Goal: Communication & Community: Answer question/provide support

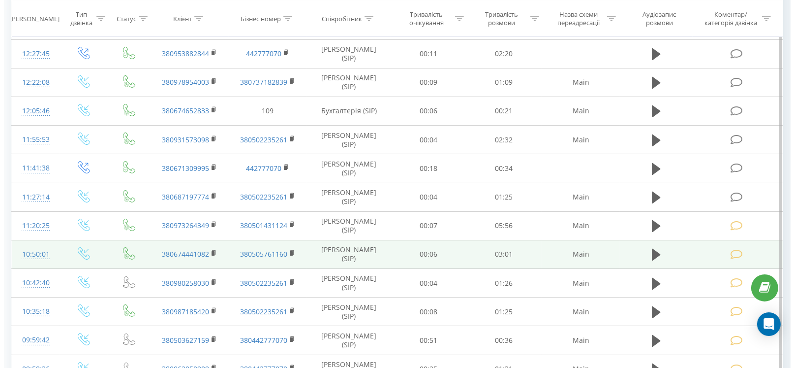
scroll to position [148, 0]
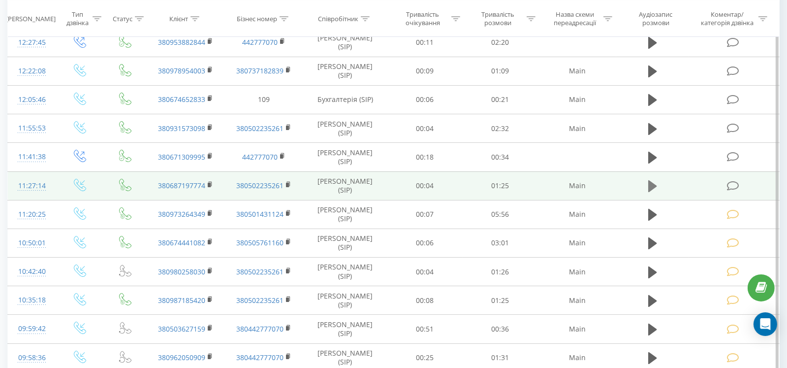
click at [656, 183] on icon at bounding box center [652, 186] width 9 height 14
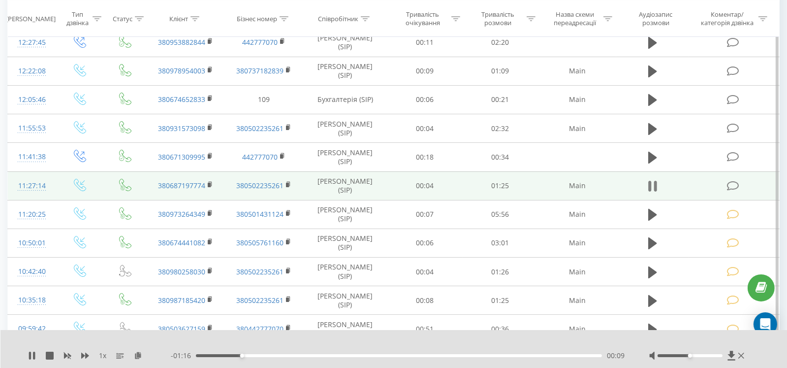
click at [647, 180] on button at bounding box center [652, 186] width 15 height 15
click at [735, 186] on icon at bounding box center [733, 186] width 12 height 10
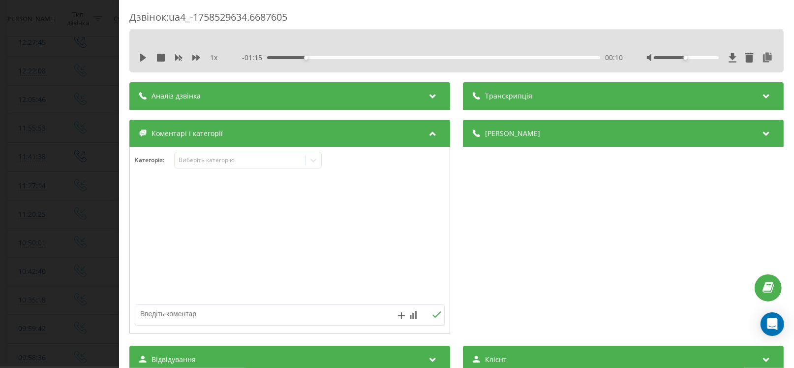
click at [174, 314] on textarea at bounding box center [258, 314] width 247 height 18
paste textarea "Кл – Дмитро № - +380687197774 А\м – Rogue Т33 2021р 5N1AT3BA3MC840762 Питання: …"
type textarea "Кл – Дмитро № - +380687197774 А\м – Rogue Т33 2021р 5N1AT3BA3MC840762 Питання: …"
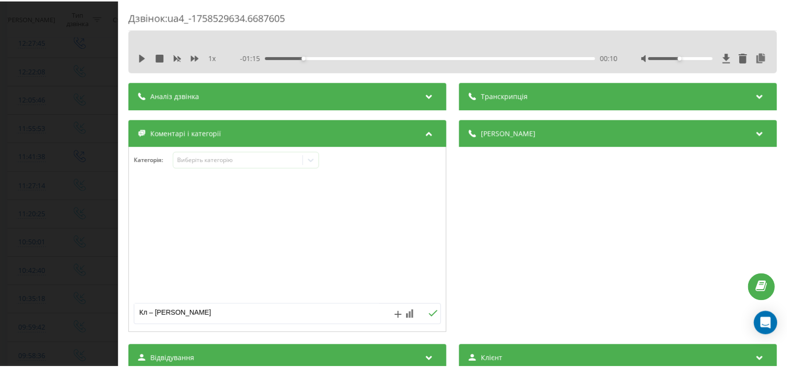
scroll to position [58, 0]
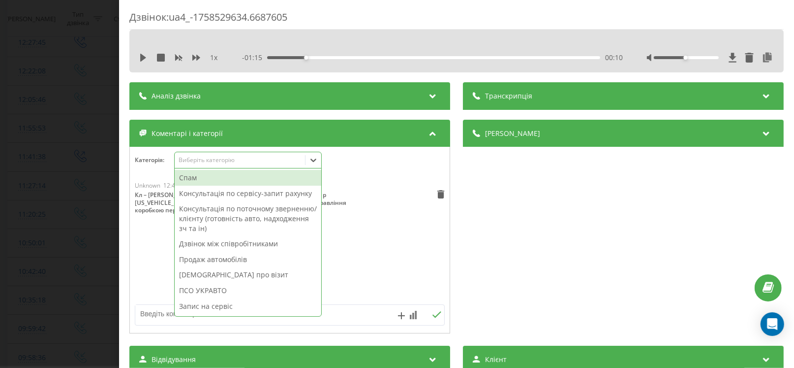
click at [224, 161] on div "Виберіть категорію" at bounding box center [240, 160] width 123 height 8
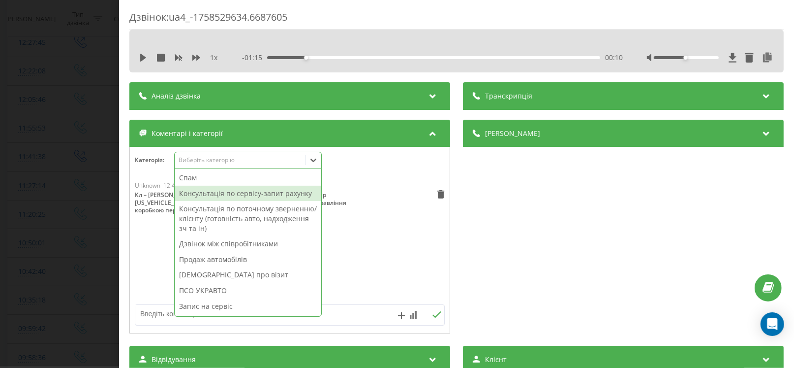
click at [232, 191] on div "Консультація по сервісу-запит рахунку" at bounding box center [248, 194] width 147 height 16
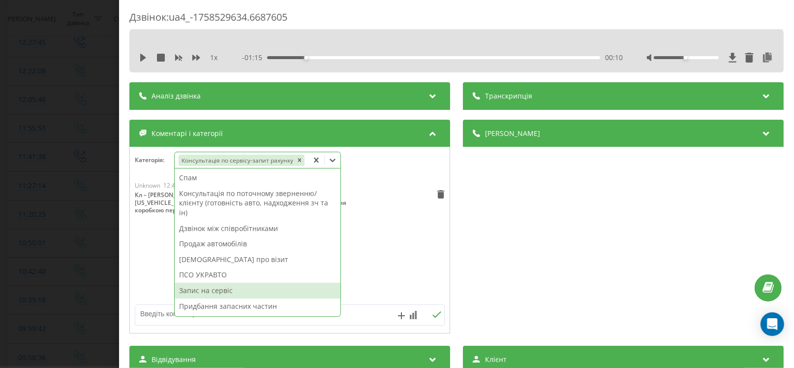
click at [74, 272] on div "Дзвінок : ua4_-1758529634.6687605 1 x - 01:15 00:10 00:10 Транскрипція Для AI-а…" at bounding box center [397, 184] width 794 height 368
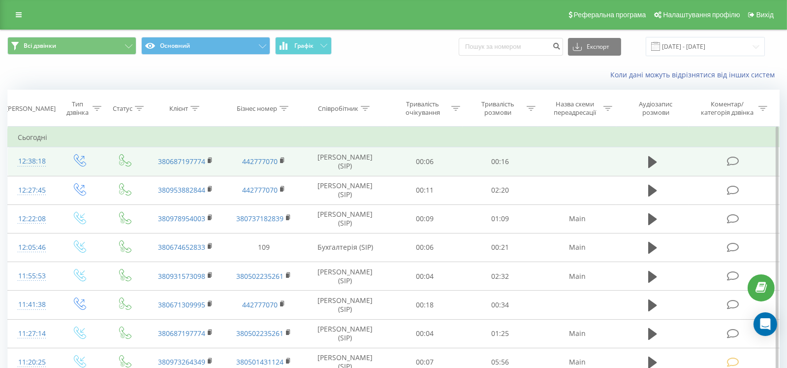
click at [734, 158] on icon at bounding box center [733, 161] width 12 height 10
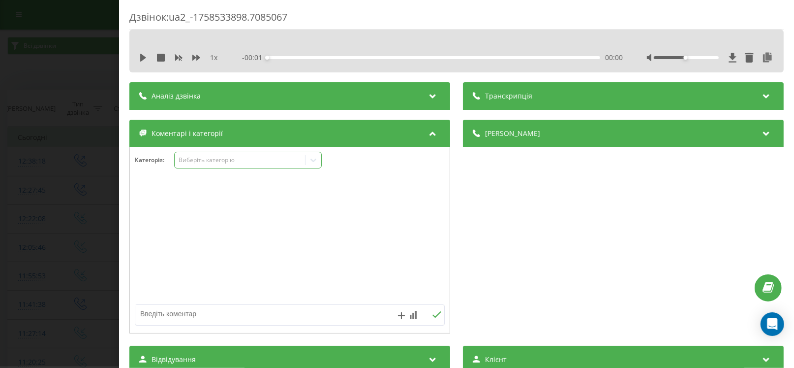
click at [209, 153] on div "Виберіть категорію" at bounding box center [248, 160] width 148 height 17
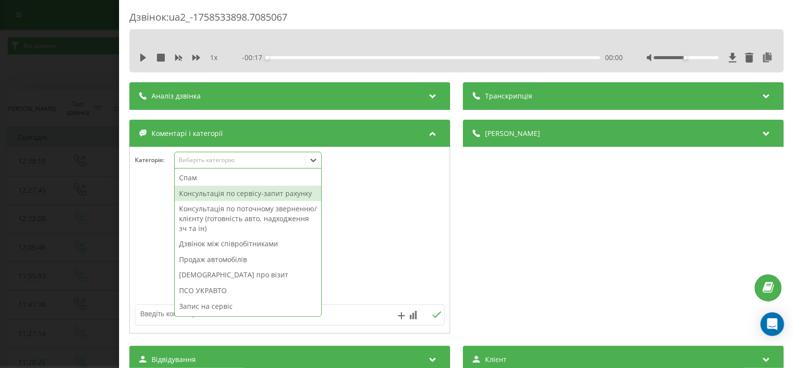
click at [215, 194] on div "Консультація по сервісу-запит рахунку" at bounding box center [248, 194] width 147 height 16
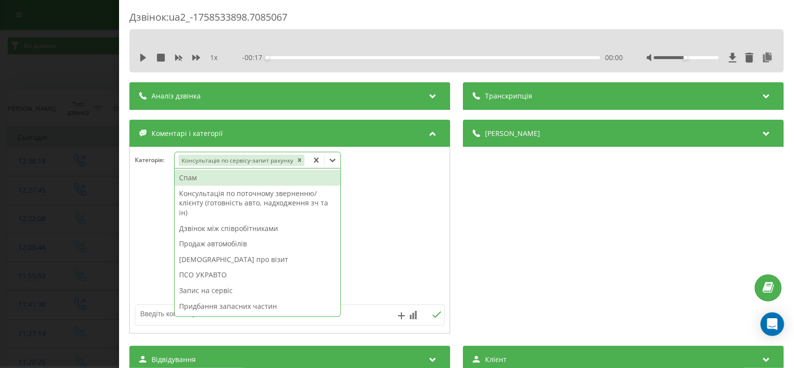
click at [146, 314] on textarea at bounding box center [258, 314] width 247 height 18
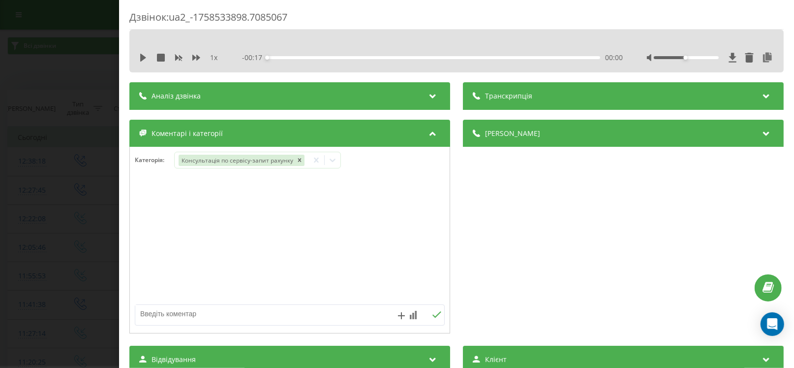
paste textarea "Кл – Дмитро № - +380687197774 А\м – Rogue Т33 2021р 5N1AT3BA3MC840762 Питання: …"
type textarea "Кл – Дмитро № - +380687197774 А\м – Rogue Т33 2021р 5N1AT3BA3MC840762 Питання: …"
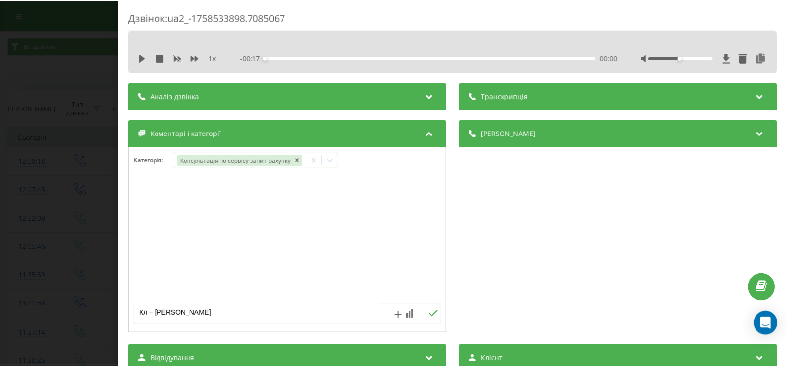
scroll to position [58, 0]
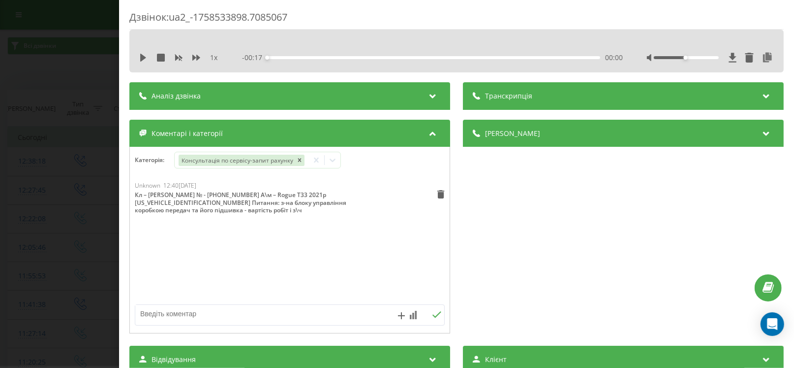
click at [65, 136] on div "Дзвінок : ua2_-1758533898.7085067 1 x - 00:17 00:00 00:00 Транскрипція Для AI-а…" at bounding box center [397, 184] width 794 height 368
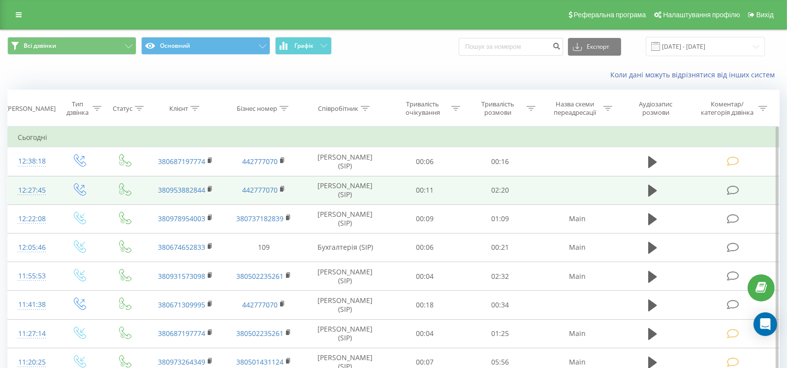
click at [738, 189] on icon at bounding box center [733, 190] width 12 height 10
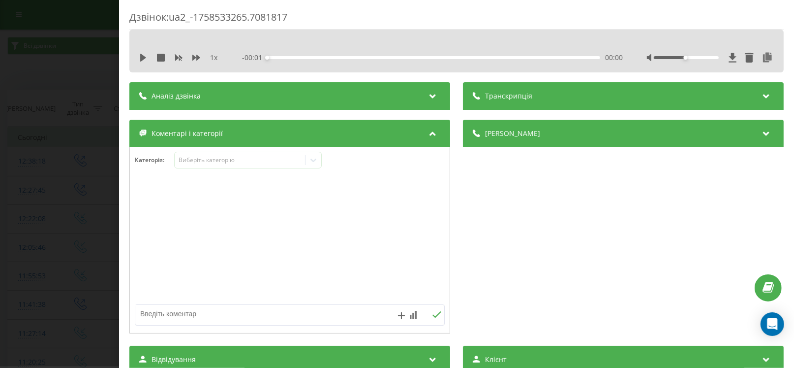
click at [156, 313] on textarea at bounding box center [258, 314] width 247 height 18
paste textarea "Записаний 24.09.2025 на 13:00:00 -- Кл – Ковальов Андрій Олегович № -3809538828…"
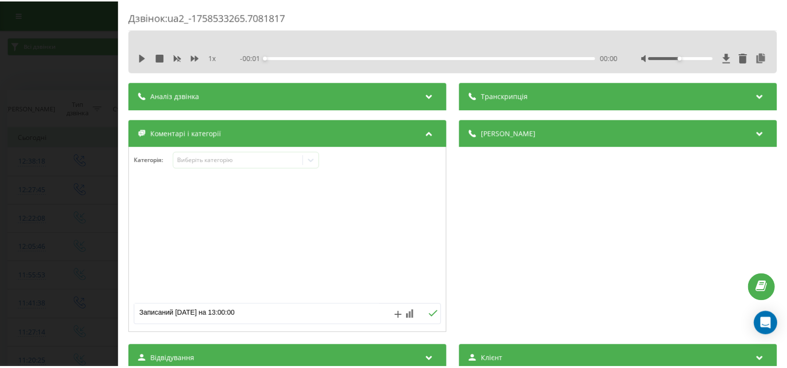
scroll to position [66, 0]
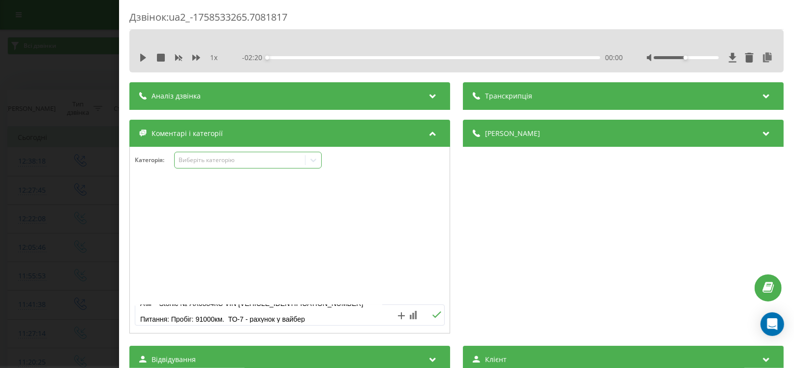
type textarea "Записаний 24.09.2025 на 13:00:00 -- Кл – Ковальов Андрій Олегович № -3809538828…"
click at [222, 161] on div "Виберіть категорію" at bounding box center [240, 160] width 123 height 8
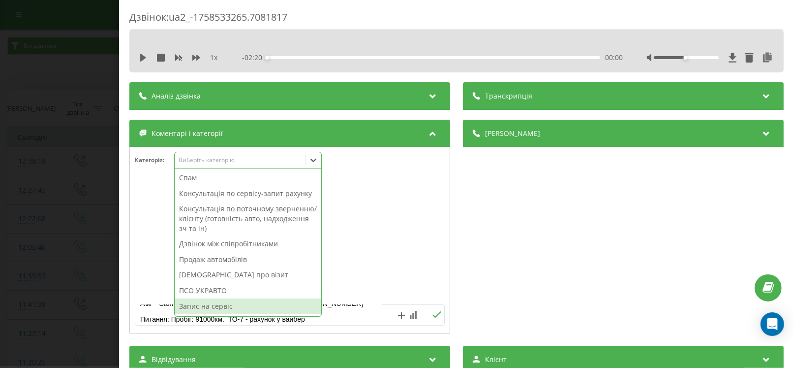
click at [210, 304] on div "Запис на сервіс" at bounding box center [248, 306] width 147 height 16
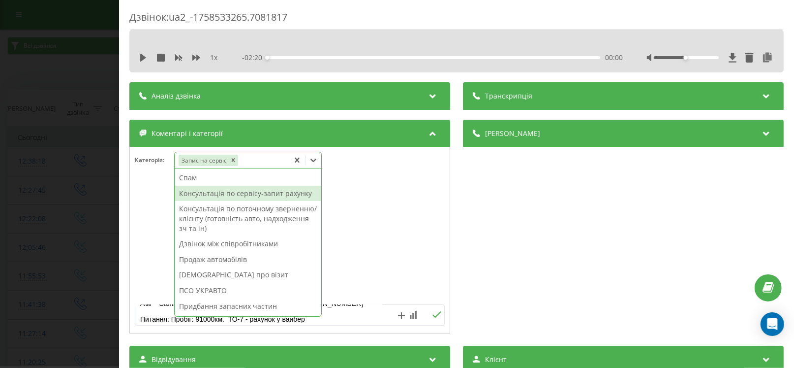
click at [219, 195] on div "Консультація по сервісу-запит рахунку" at bounding box center [248, 194] width 147 height 16
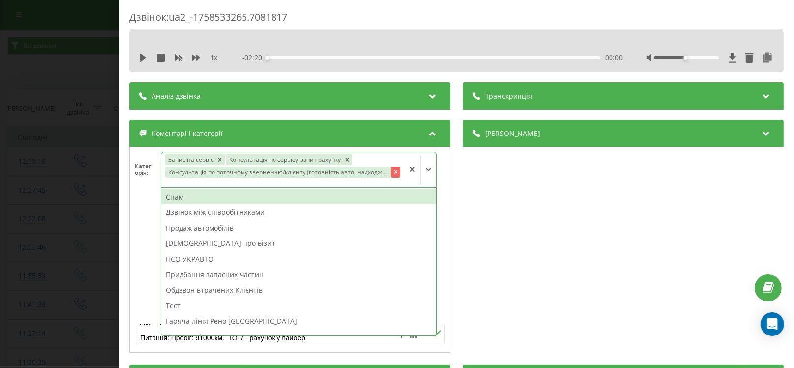
click at [393, 171] on icon "Remove Консультація по поточному зверненню/клієнту (готовність авто, надходженн…" at bounding box center [395, 171] width 7 height 7
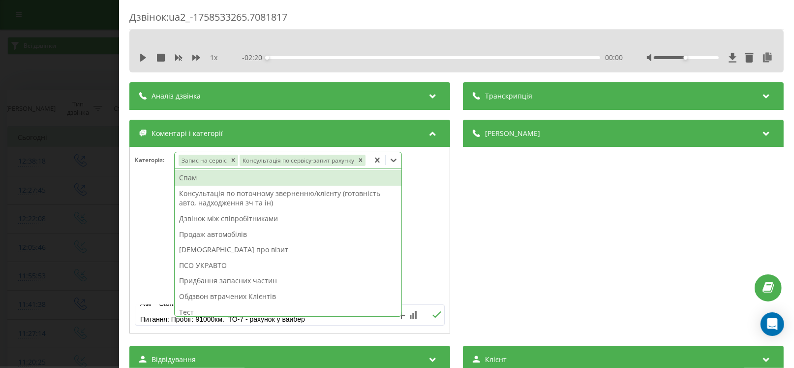
click at [430, 238] on div at bounding box center [290, 240] width 320 height 118
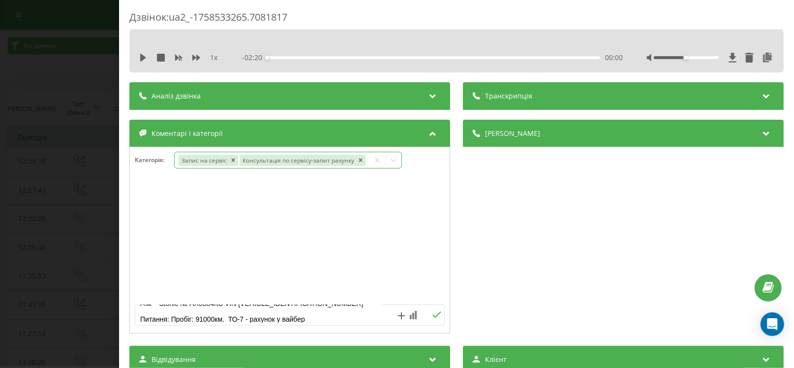
click at [433, 313] on icon at bounding box center [436, 314] width 9 height 7
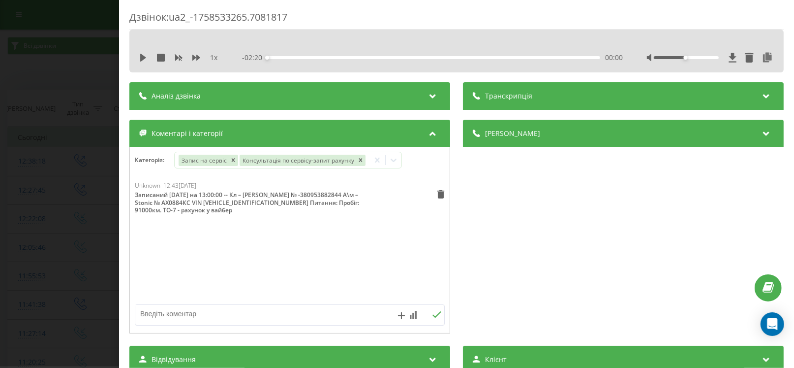
click at [56, 264] on div "Дзвінок : ua2_-1758533265.7081817 1 x - 02:20 00:00 00:00 Транскрипція Для AI-а…" at bounding box center [397, 184] width 794 height 368
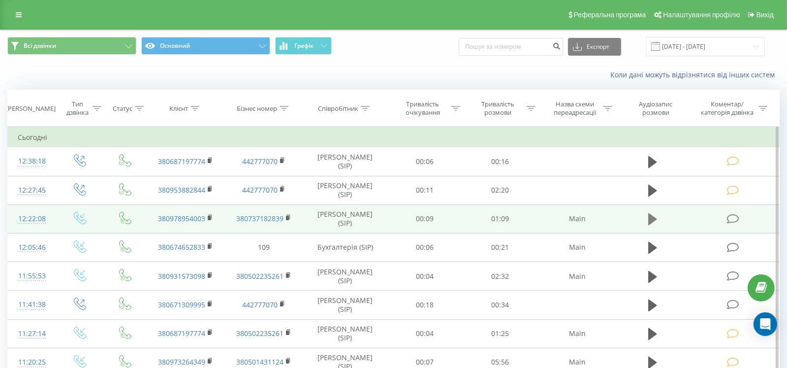
click at [645, 218] on td at bounding box center [652, 218] width 72 height 29
click at [655, 215] on icon at bounding box center [652, 219] width 9 height 14
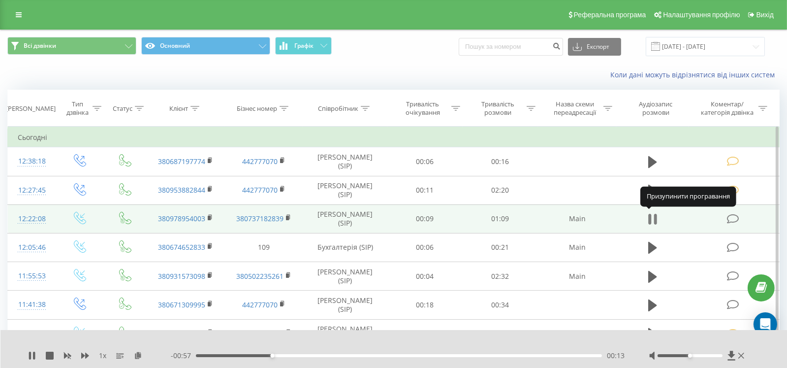
click at [654, 219] on icon at bounding box center [652, 219] width 9 height 14
click at [734, 219] on icon at bounding box center [733, 219] width 12 height 10
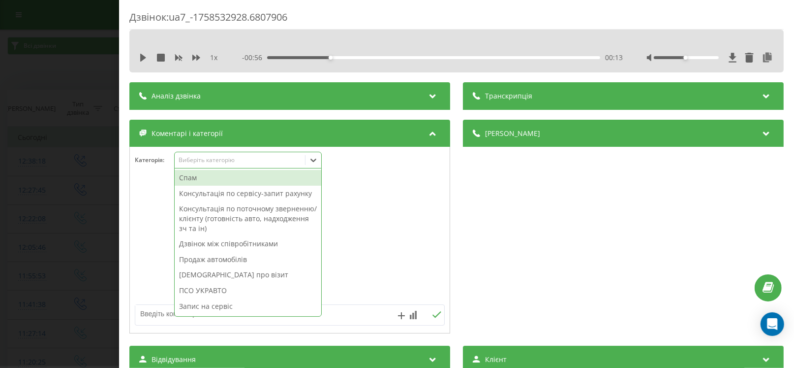
click at [192, 154] on div "Виберіть категорію" at bounding box center [248, 160] width 148 height 17
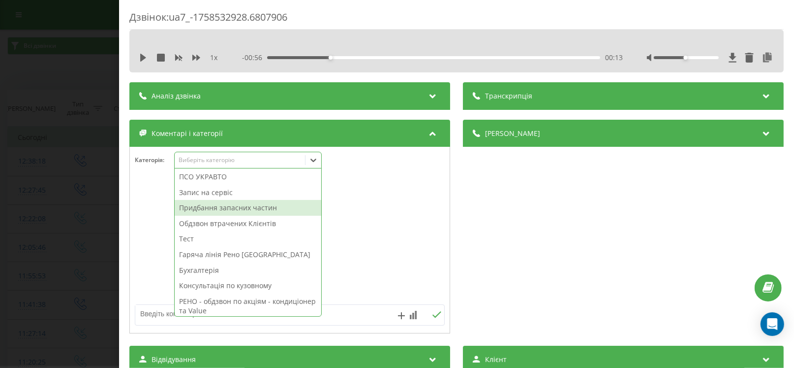
scroll to position [117, 0]
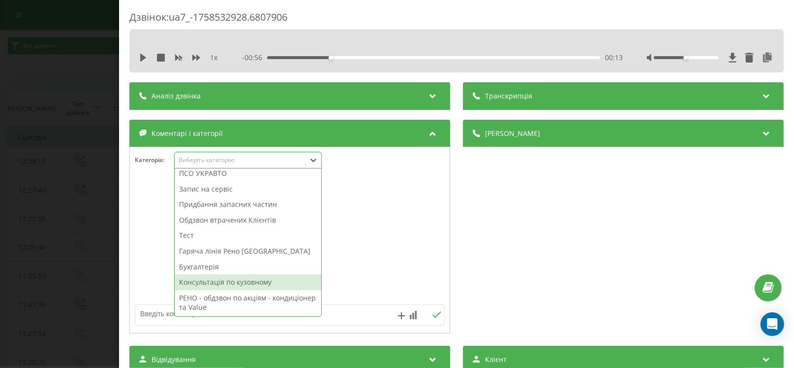
click at [215, 283] on div "Консультація по кузовному" at bounding box center [248, 282] width 147 height 16
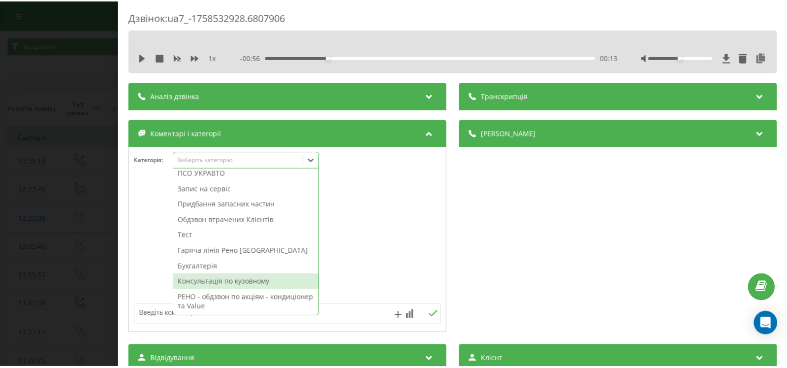
scroll to position [101, 0]
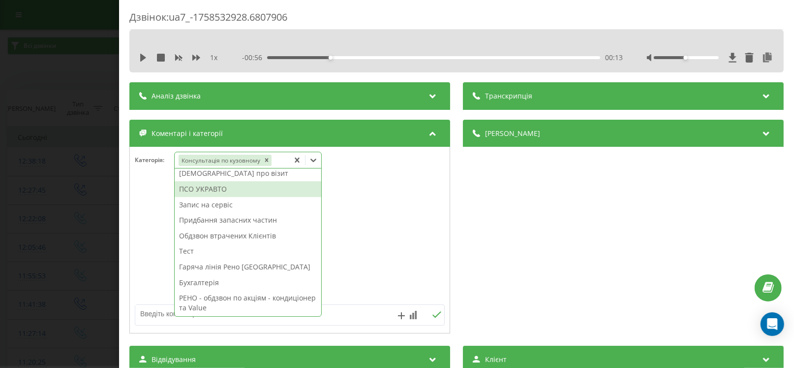
click at [129, 253] on div "Категорія : option Консультація по кузовному, selected. 14 results available. U…" at bounding box center [289, 240] width 321 height 187
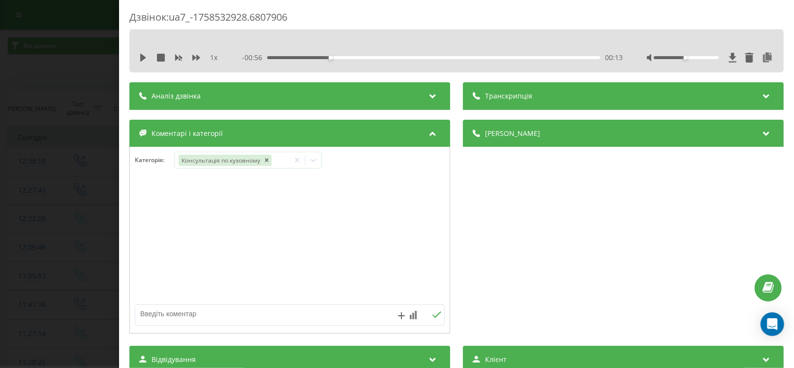
click at [183, 313] on textarea at bounding box center [258, 314] width 247 height 18
type textarea "страховий випадок"
click at [40, 249] on div "Дзвінок : ua7_-1758532928.6807906 1 x - 00:56 00:13 00:13 Транскрипція Для AI-а…" at bounding box center [397, 184] width 794 height 368
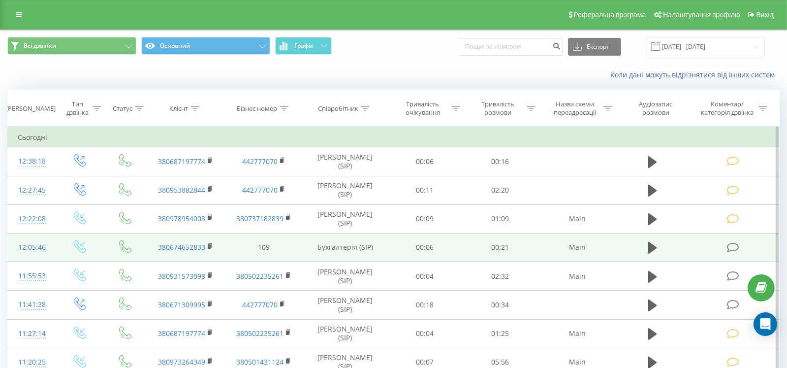
click at [722, 246] on td at bounding box center [733, 247] width 91 height 29
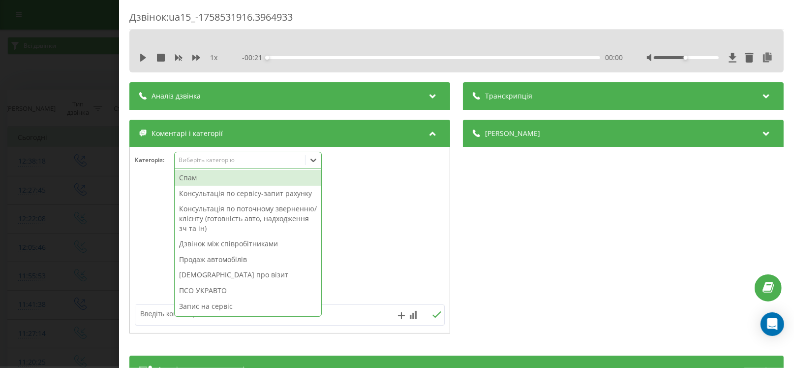
click at [250, 156] on div "Виберіть категорію" at bounding box center [240, 160] width 130 height 9
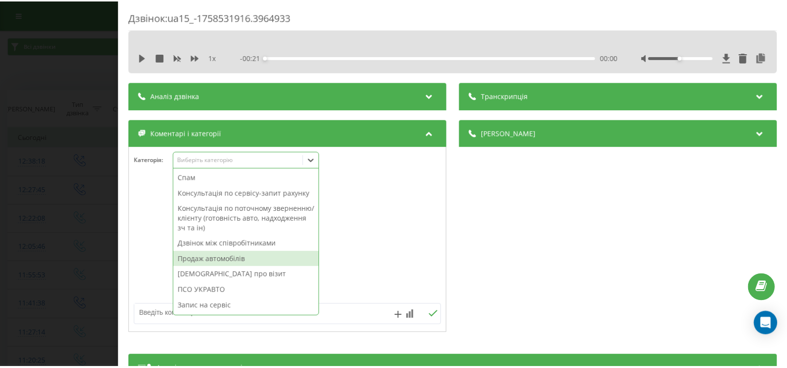
scroll to position [98, 0]
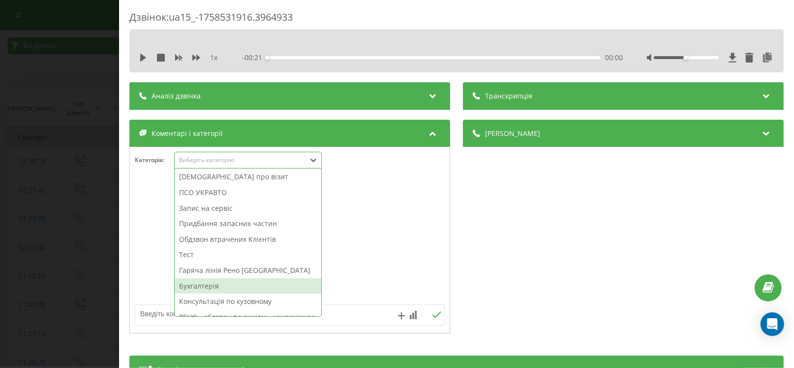
click at [198, 282] on div "Бухгалтерія" at bounding box center [248, 286] width 147 height 16
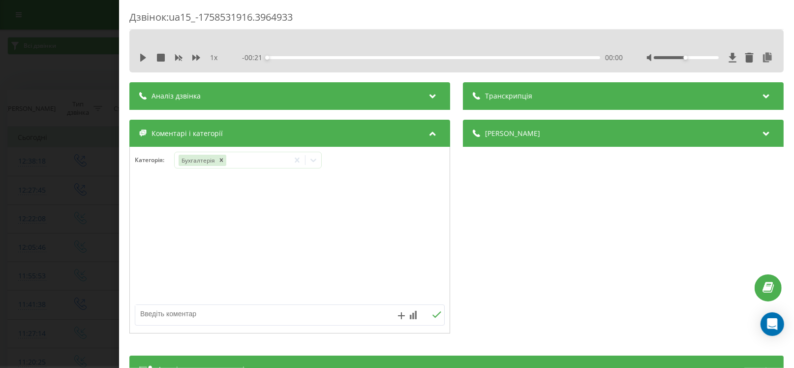
click at [31, 221] on div "Дзвінок : ua15_-1758531916.3964933 1 x - 00:21 00:00 00:00 Транскрипція Для AI-…" at bounding box center [397, 184] width 794 height 368
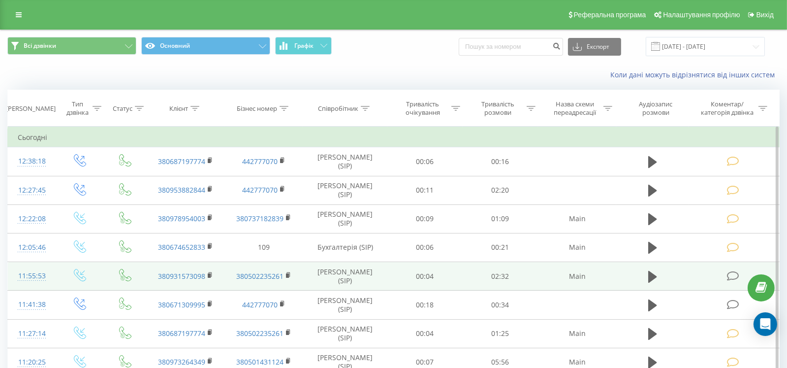
click at [644, 275] on td at bounding box center [652, 276] width 72 height 29
click at [645, 273] on td at bounding box center [652, 276] width 72 height 29
click at [653, 273] on icon at bounding box center [652, 276] width 9 height 12
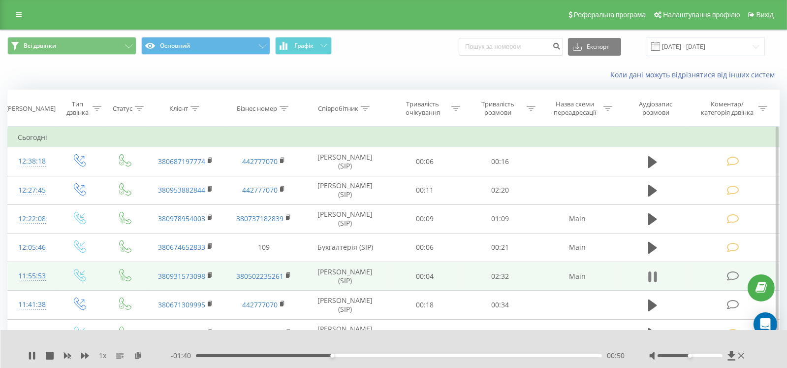
click at [651, 274] on icon at bounding box center [649, 276] width 3 height 11
click at [736, 271] on icon at bounding box center [733, 276] width 12 height 10
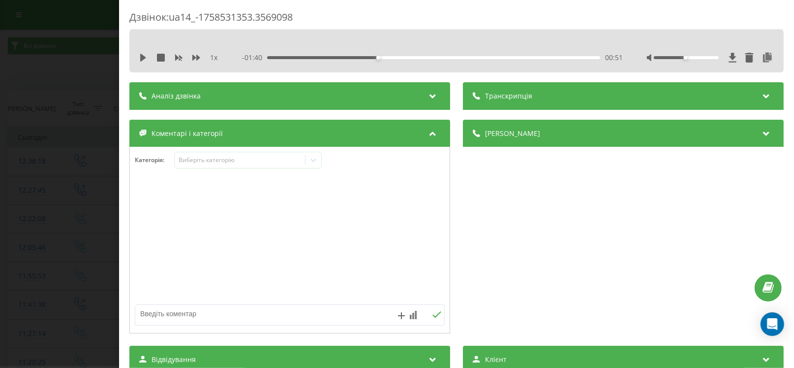
click at [199, 311] on textarea at bounding box center [258, 314] width 247 height 18
paste textarea "26.09.2025"
paste textarea "08:30:00"
paste textarea "Teana J32 № КА7157АХ VIN JN1BBUJ32U0100214"
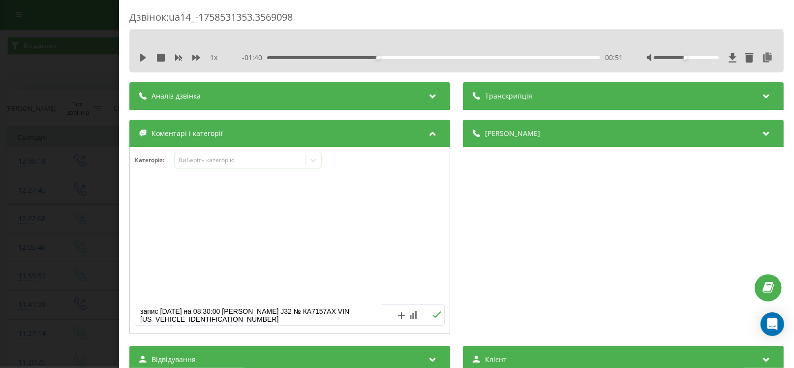
paste textarea "ТО 113тис км + колодки гальмівні + ричаг передні правий"
type textarea "запис 26.09.2025 на 08:30:00 Teana J32 № КА7157АХ VIN JN1BBUJ32U0100214 ТО 113т…"
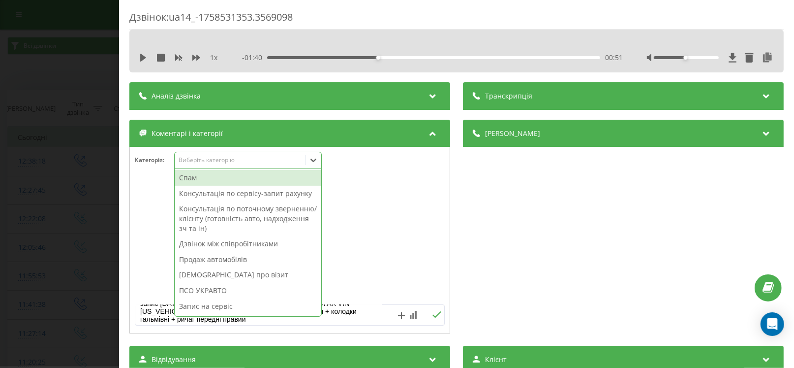
click at [198, 157] on div "Виберіть категорію" at bounding box center [240, 160] width 123 height 8
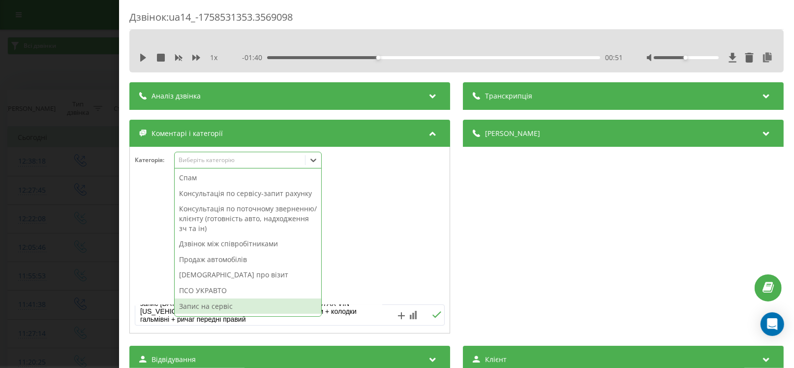
click at [212, 307] on div "Запис на сервіс" at bounding box center [248, 306] width 147 height 16
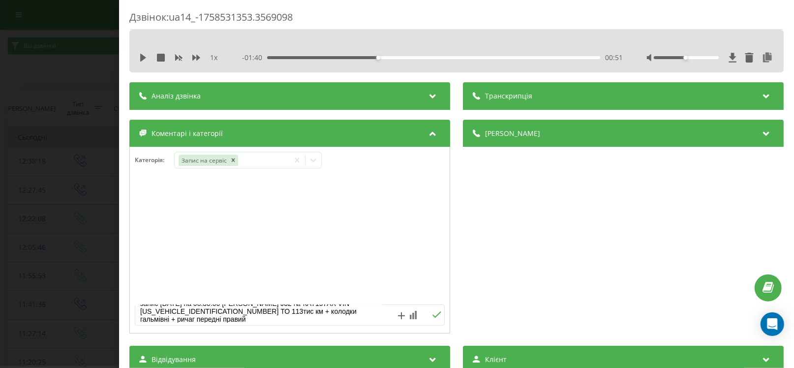
click at [432, 313] on icon at bounding box center [436, 314] width 9 height 7
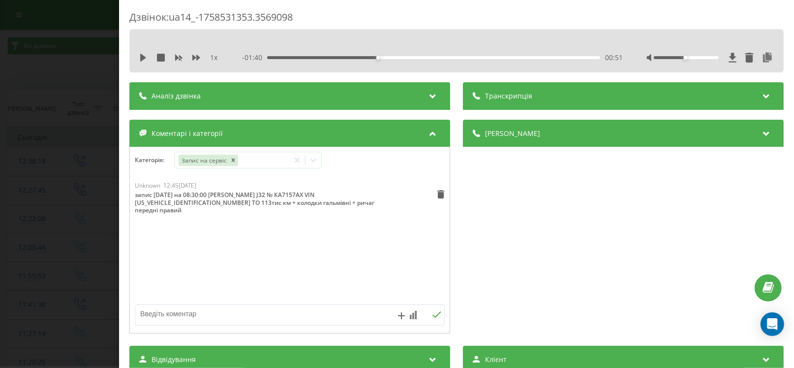
click at [64, 252] on div "Дзвінок : ua14_-1758531353.3569098 1 x - 01:40 00:51 00:51 Транскрипція Для AI-…" at bounding box center [397, 184] width 794 height 368
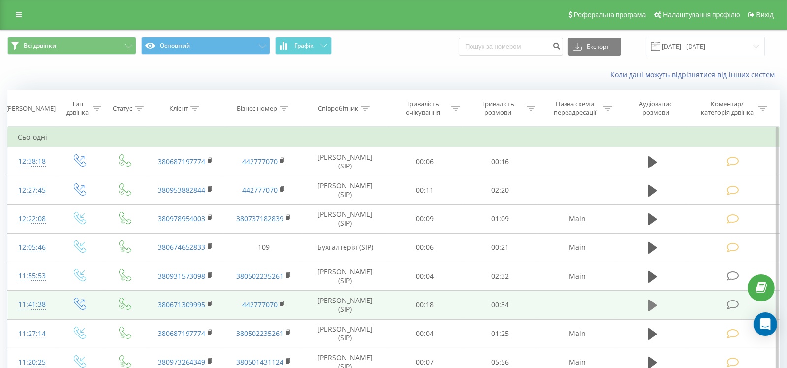
click at [648, 309] on icon at bounding box center [652, 305] width 9 height 12
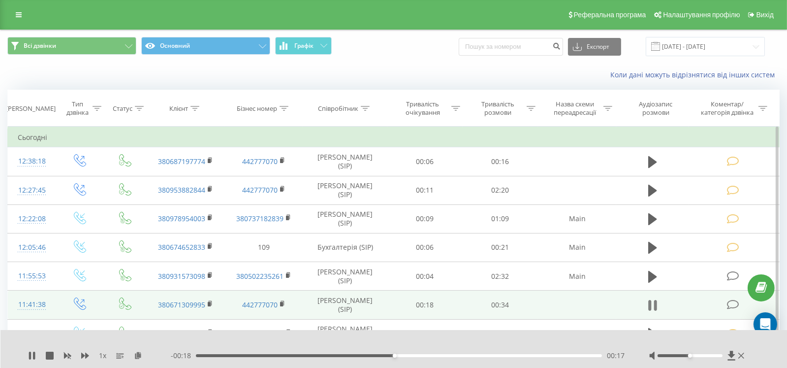
click at [650, 305] on icon at bounding box center [649, 305] width 3 height 11
click at [728, 304] on icon at bounding box center [733, 304] width 12 height 10
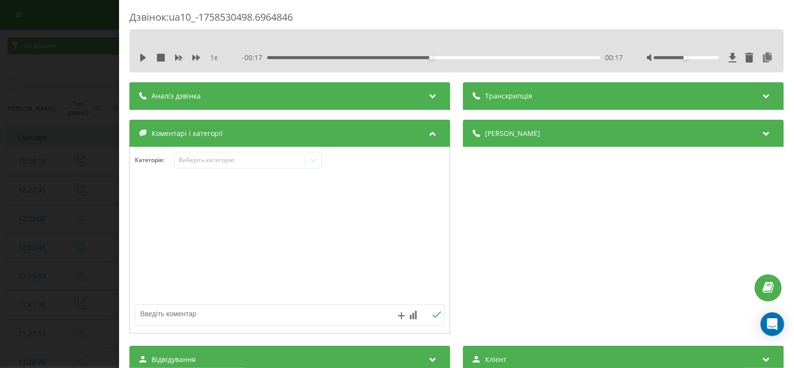
click at [152, 319] on textarea at bounding box center [258, 314] width 247 height 18
paste textarea "Кл –Олександр № -0671309995 А\м – мідсубіші L200 2007р Питання: полірування фар…"
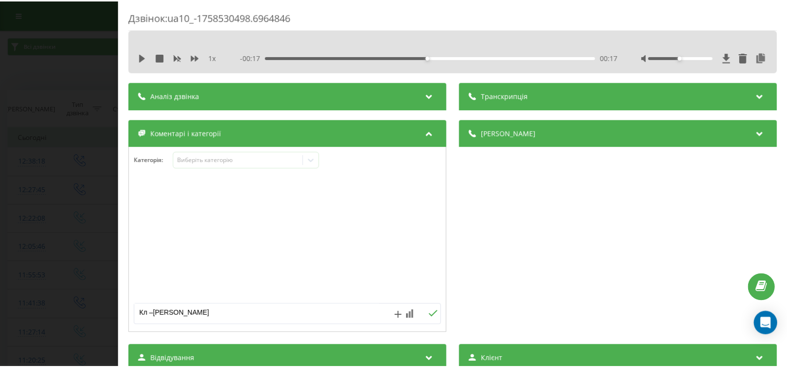
scroll to position [50, 0]
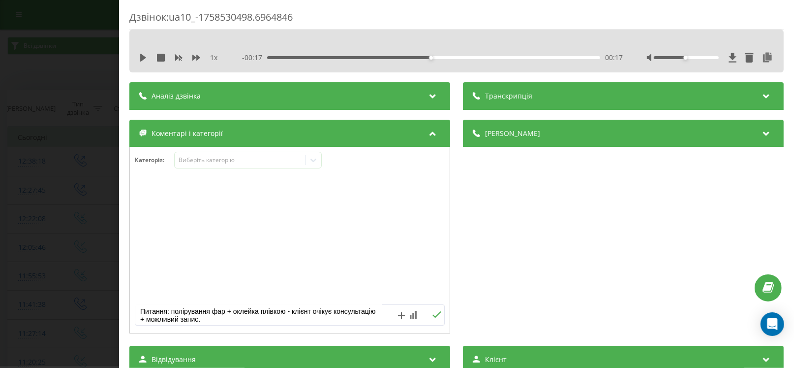
type textarea "Кл –Олександр № -0671309995 А\м – мідсубіші L200 2007р Питання: полірування фар…"
click at [222, 159] on div "Виберіть категорію" at bounding box center [240, 160] width 123 height 8
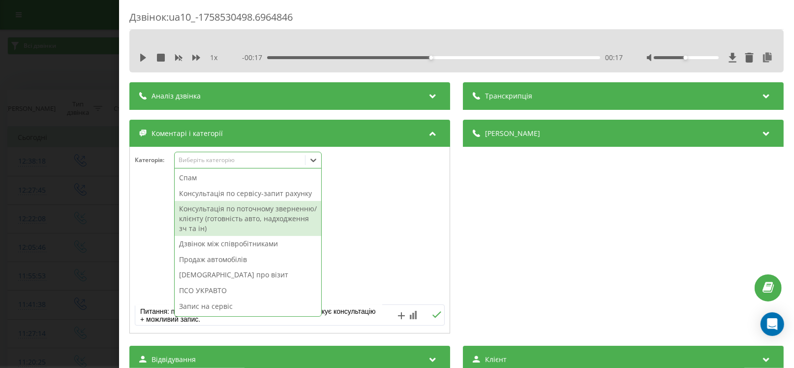
click at [236, 218] on div "Консультація по поточному зверненню/клієнту (готовність авто, надходження зч та…" at bounding box center [248, 218] width 147 height 35
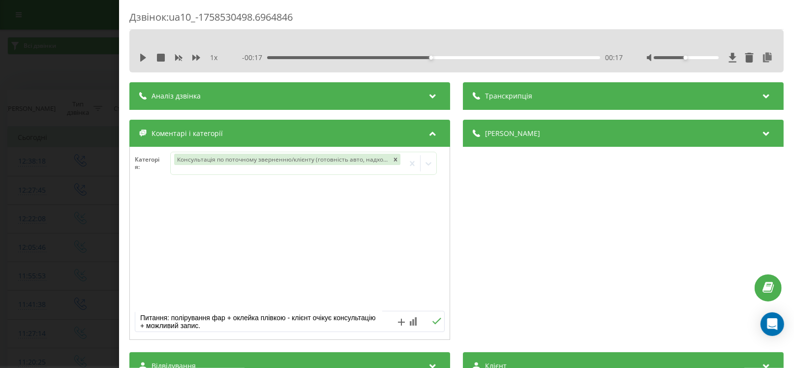
click at [437, 323] on button at bounding box center [436, 321] width 15 height 8
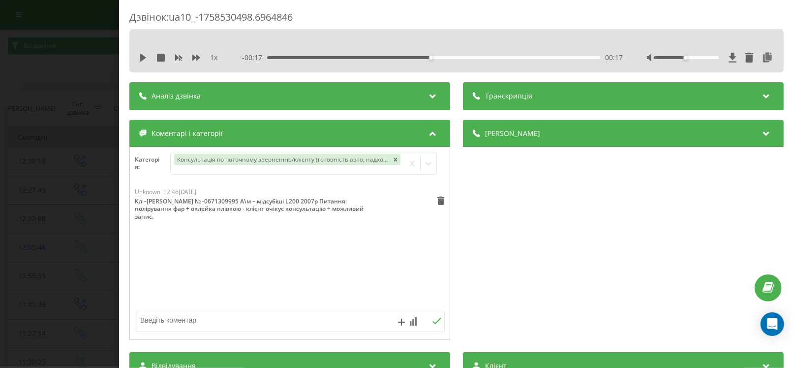
click at [60, 243] on div "Дзвінок : ua10_-1758530498.6964846 1 x - 00:17 00:17 00:17 Транскрипція Для AI-…" at bounding box center [397, 184] width 794 height 368
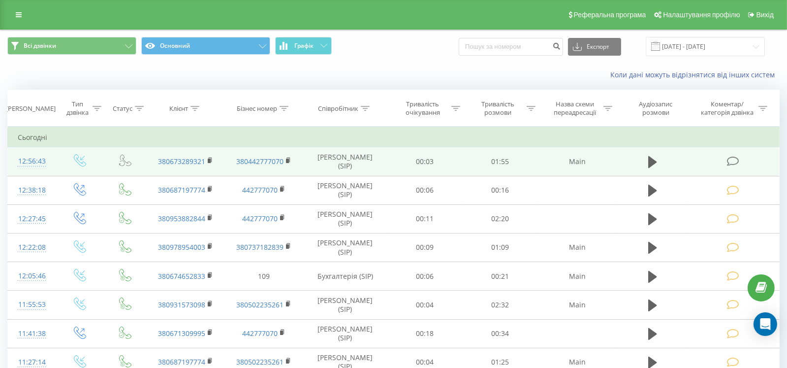
click at [735, 156] on icon at bounding box center [733, 161] width 12 height 10
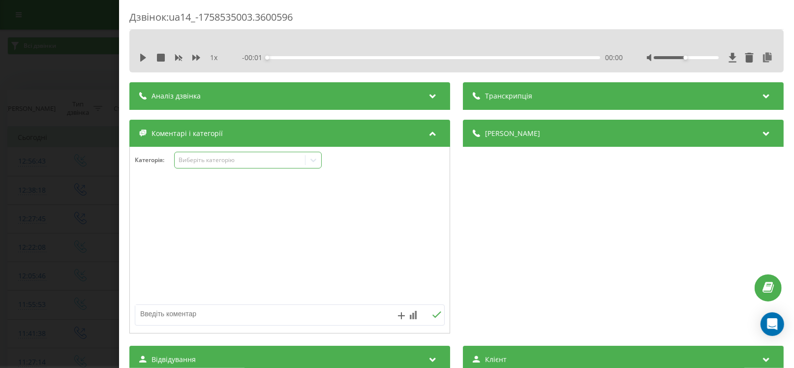
click at [229, 161] on div "Виберіть категорію" at bounding box center [240, 160] width 123 height 8
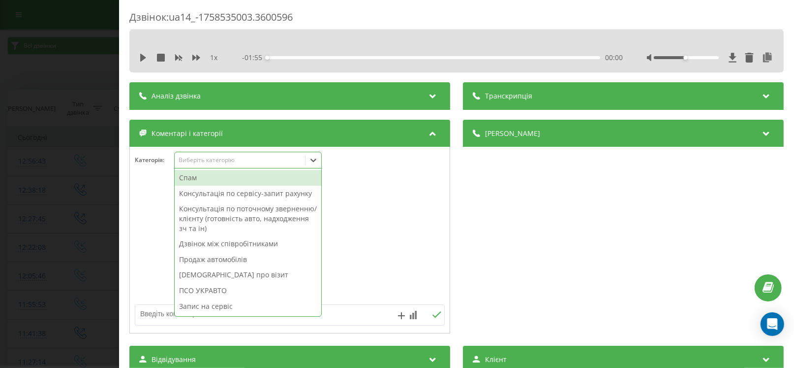
click at [167, 179] on div "Категорія : 15 results available. Use Up and Down to choose options, press Ente…" at bounding box center [290, 167] width 320 height 30
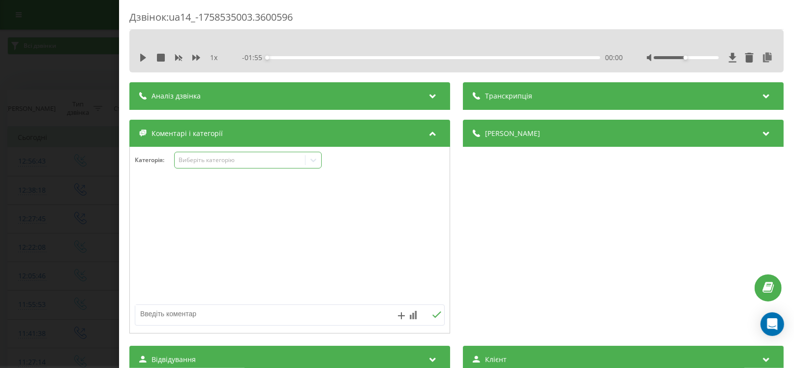
drag, startPoint x: 192, startPoint y: 156, endPoint x: 195, endPoint y: 161, distance: 5.7
click at [193, 156] on div "Виберіть категорію" at bounding box center [240, 160] width 123 height 8
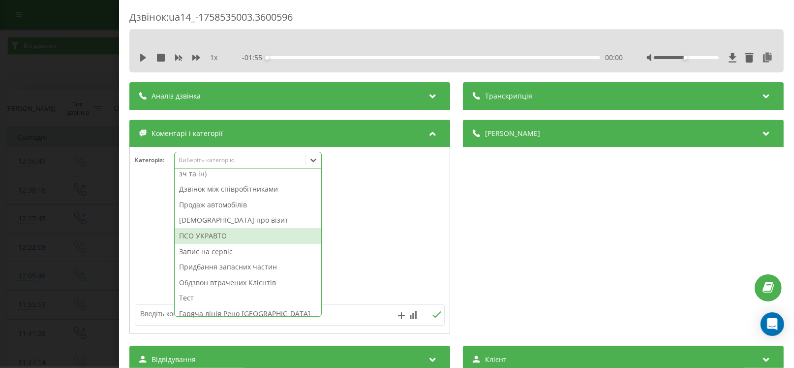
scroll to position [117, 0]
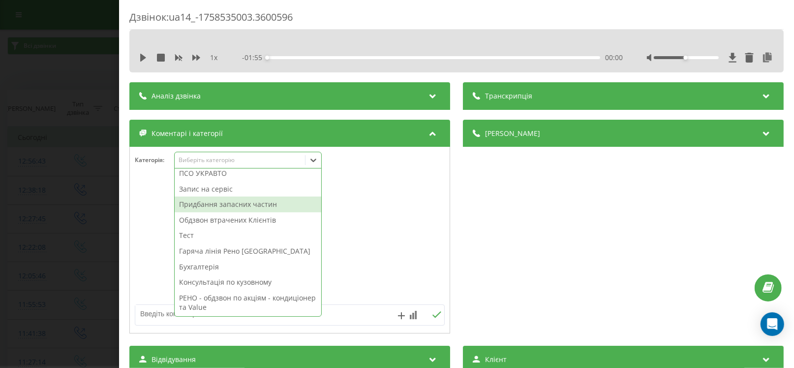
click at [195, 203] on div "Придбання запасних частин" at bounding box center [248, 204] width 147 height 16
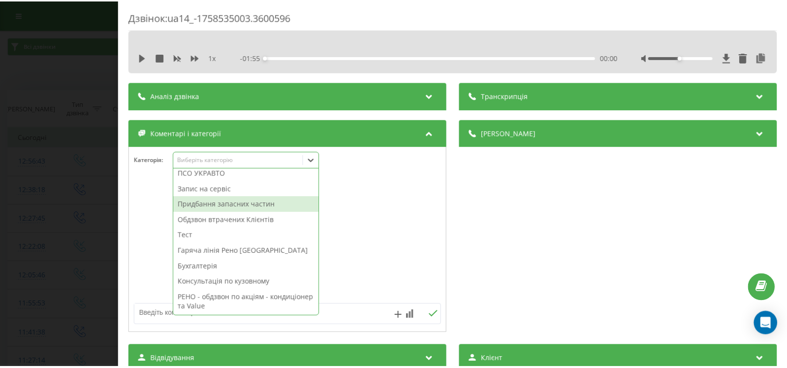
scroll to position [101, 0]
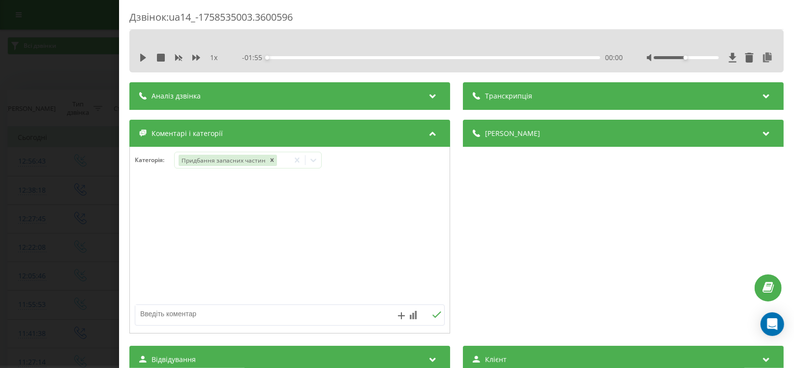
click at [154, 308] on textarea at bounding box center [258, 314] width 247 height 18
type textarea "Б"
type textarea "бампер на запорожець"
click at [74, 122] on div "Дзвінок : ua14_-1758535003.3600596 1 x - 01:55 00:00 00:00 Транскрипція Для AI-…" at bounding box center [397, 184] width 794 height 368
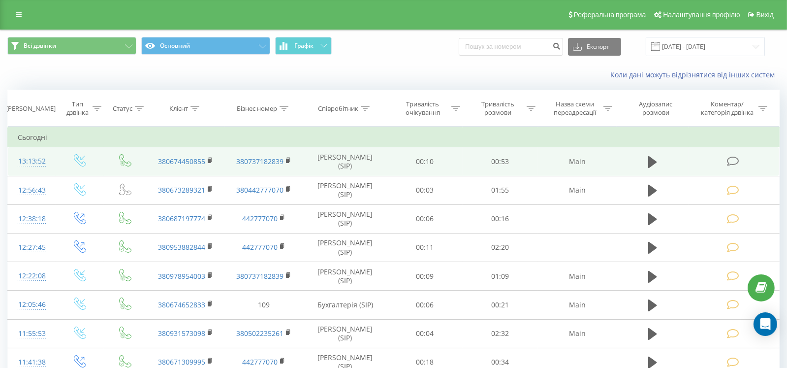
click at [736, 156] on icon at bounding box center [733, 161] width 12 height 10
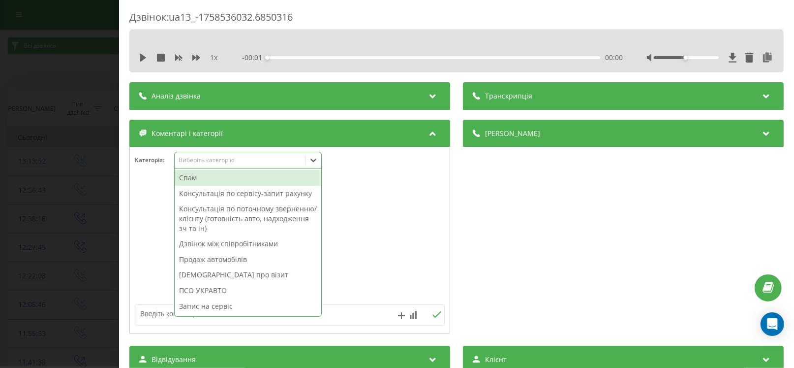
click at [218, 156] on div "Виберіть категорію" at bounding box center [240, 160] width 130 height 9
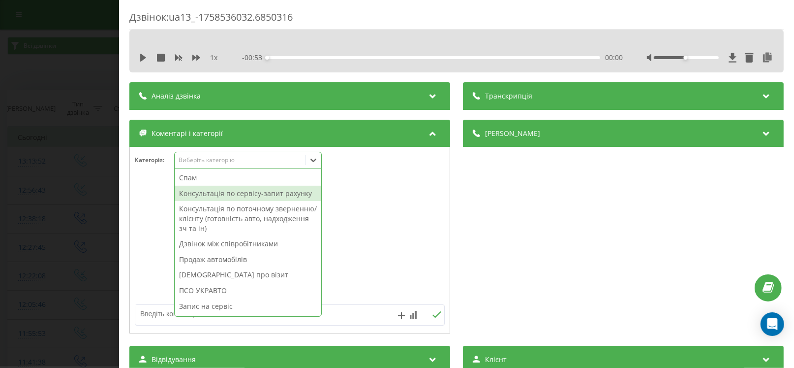
scroll to position [117, 0]
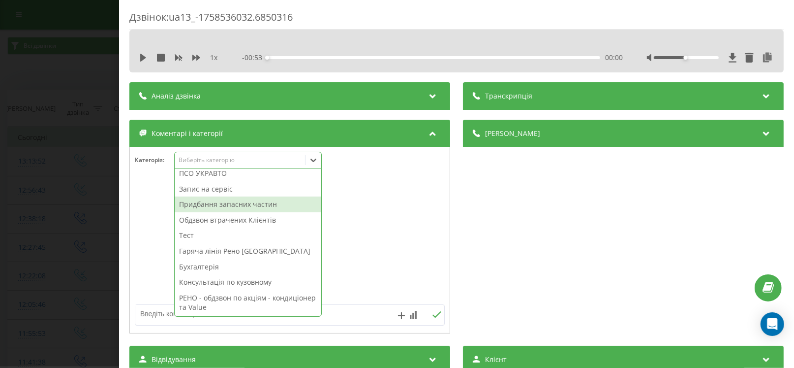
click at [217, 199] on div "Придбання запасних частин" at bounding box center [248, 204] width 147 height 16
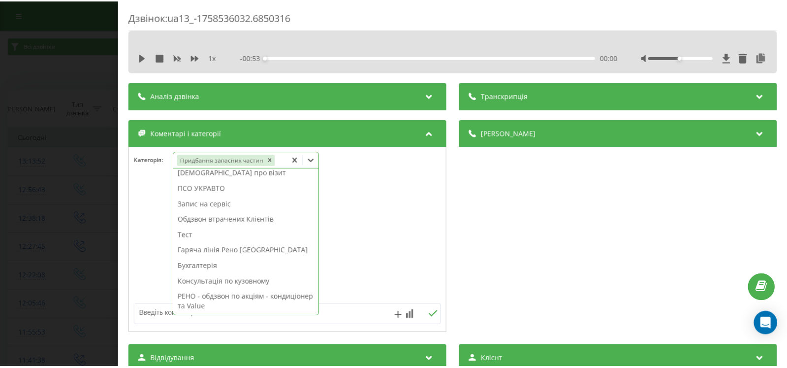
scroll to position [101, 0]
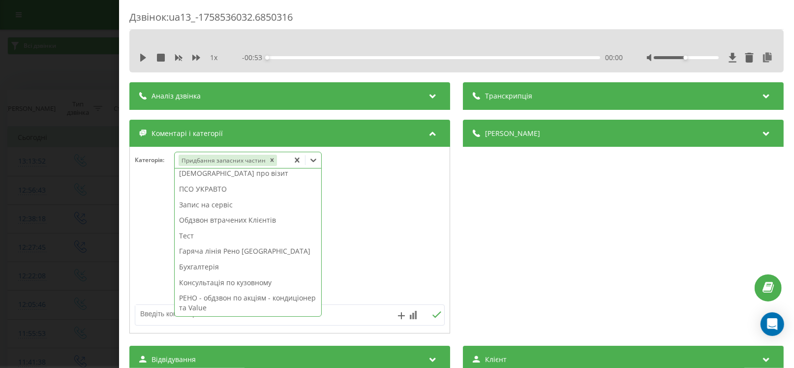
click at [60, 214] on div "Дзвінок : ua13_-1758536032.6850316 1 x - 00:53 00:00 00:00 Транскрипція Для AI-…" at bounding box center [397, 184] width 794 height 368
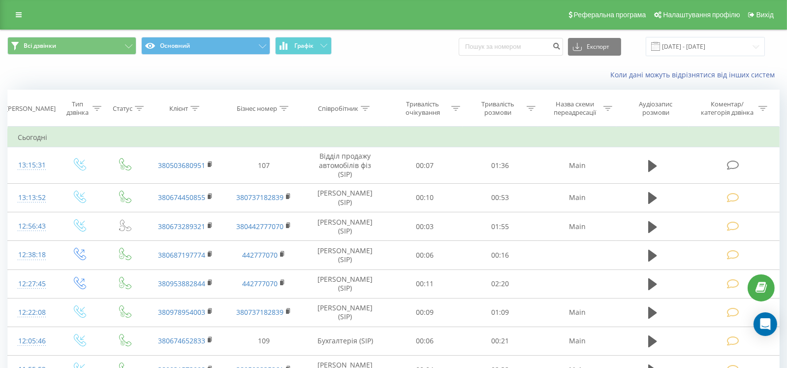
click at [380, 86] on div "Коли дані можуть відрізнятися вiд інших систем" at bounding box center [393, 75] width 786 height 24
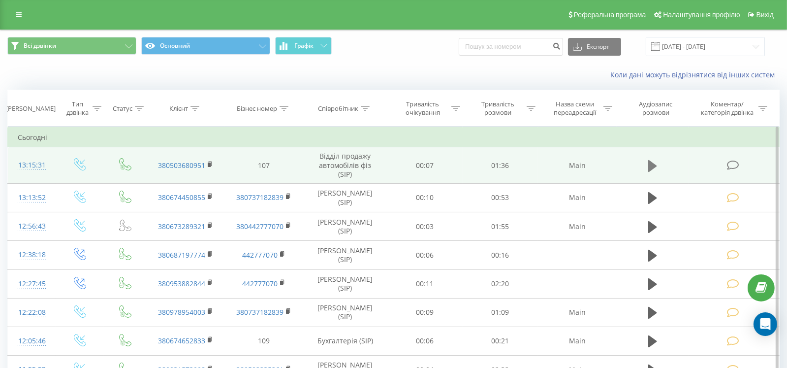
click at [653, 163] on icon at bounding box center [652, 165] width 9 height 12
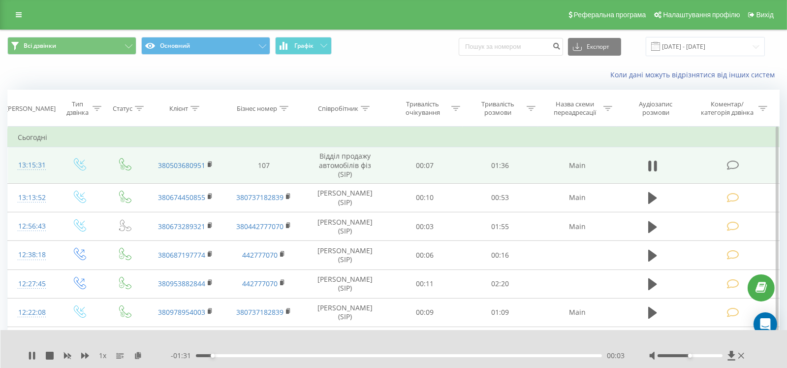
click at [735, 165] on icon at bounding box center [733, 165] width 12 height 10
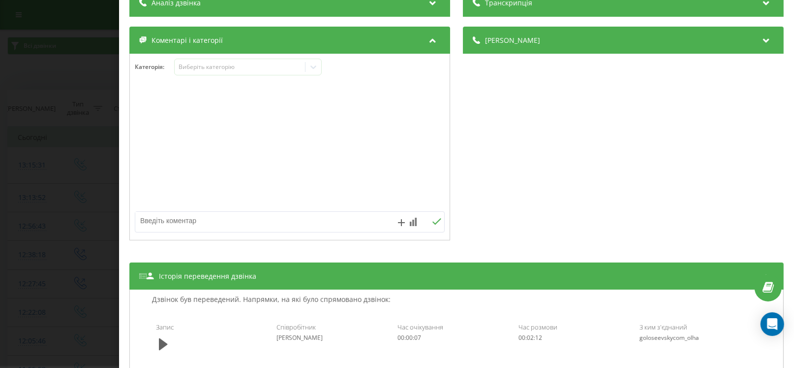
scroll to position [196, 0]
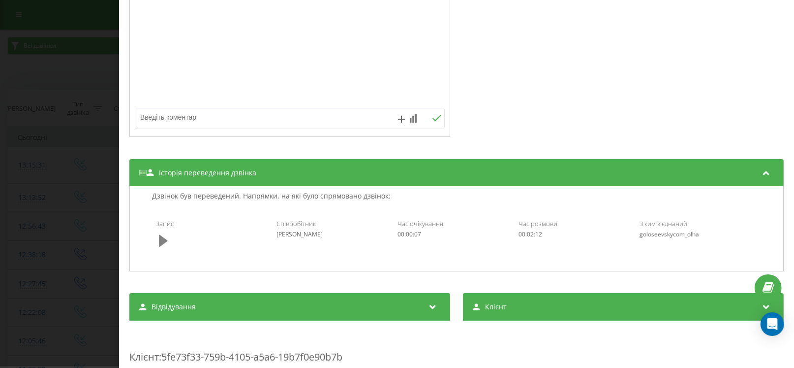
click at [164, 235] on icon at bounding box center [163, 241] width 9 height 14
click at [164, 243] on icon at bounding box center [163, 241] width 9 height 14
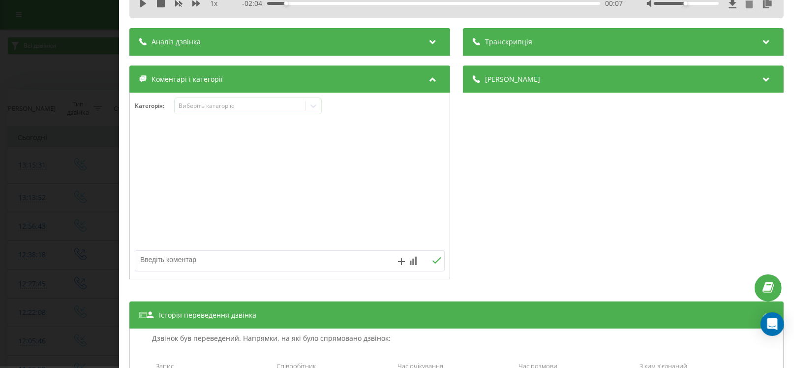
scroll to position [49, 0]
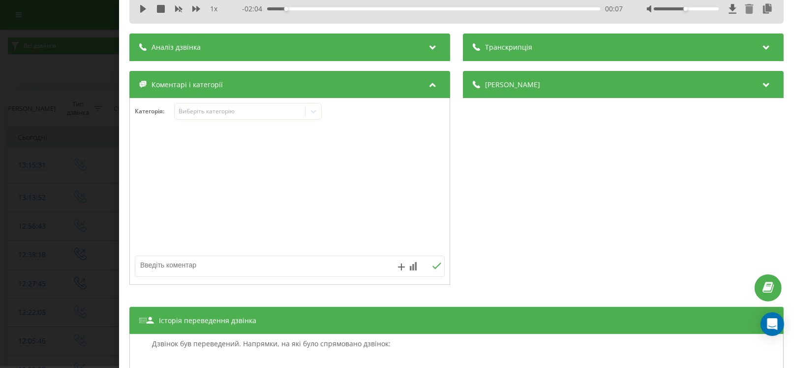
click at [137, 10] on div "1 x - 02:04 00:07 00:07" at bounding box center [457, 8] width 640 height 15
click at [144, 7] on icon at bounding box center [143, 9] width 6 height 8
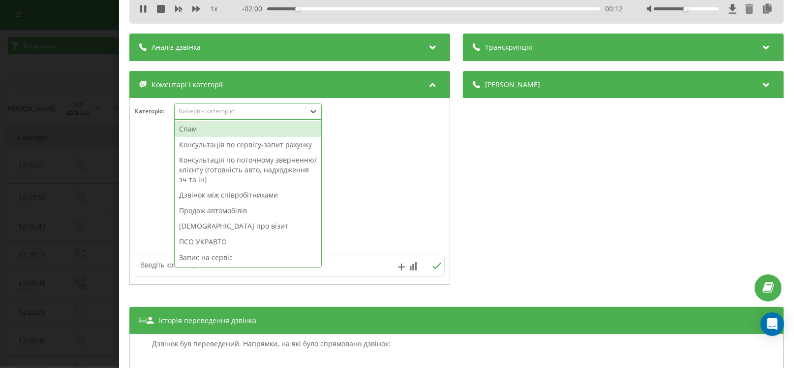
click at [245, 110] on div "Виберіть категорію" at bounding box center [240, 111] width 123 height 8
click at [241, 208] on div "Продаж автомобілів" at bounding box center [248, 211] width 147 height 16
click at [162, 270] on textarea at bounding box center [258, 265] width 247 height 18
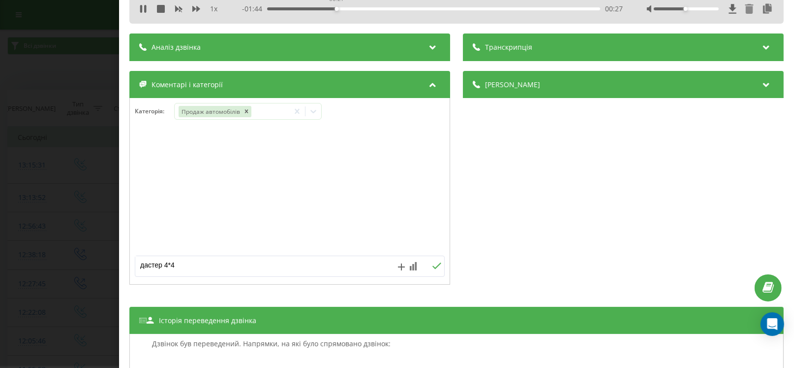
click at [336, 7] on div "00:27" at bounding box center [433, 8] width 333 height 3
click at [348, 9] on div "00:32" at bounding box center [433, 8] width 333 height 3
click at [199, 262] on textarea "дастер 4*4" at bounding box center [258, 265] width 247 height 18
type textarea "дастер 4*4, Микола, консультацію надав Деркач"
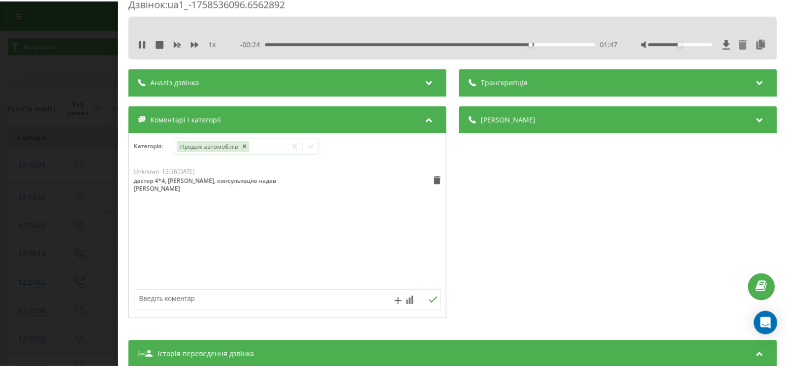
scroll to position [0, 0]
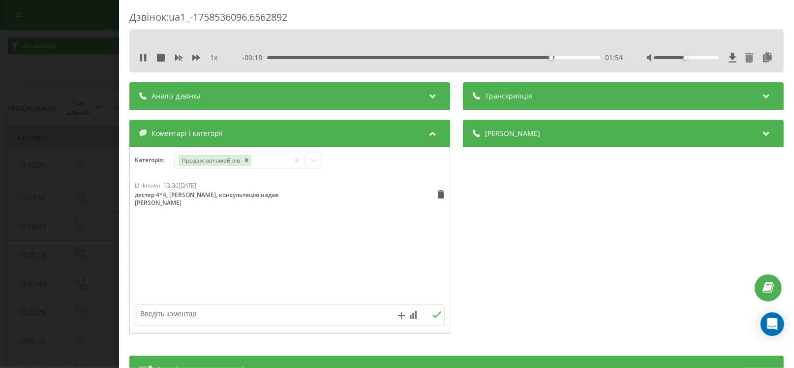
click at [77, 298] on div "Дзвінок : ua1_-1758536096.6562892 1 x - 00:18 01:54 01:54 Транскрипція Для AI-а…" at bounding box center [397, 184] width 794 height 368
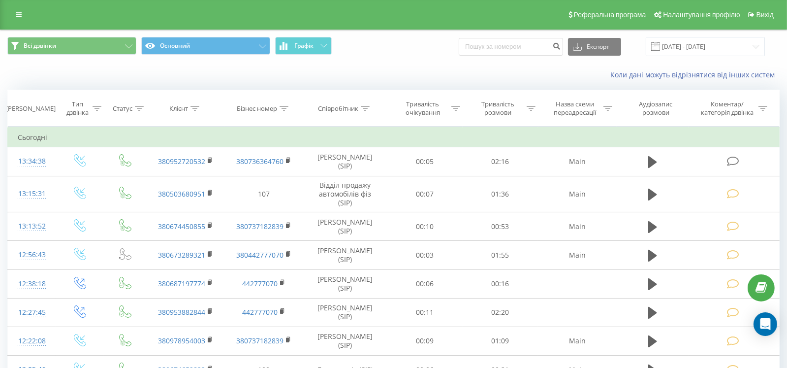
click at [131, 79] on div "Коли дані можуть відрізнятися вiд інших систем" at bounding box center [393, 75] width 786 height 24
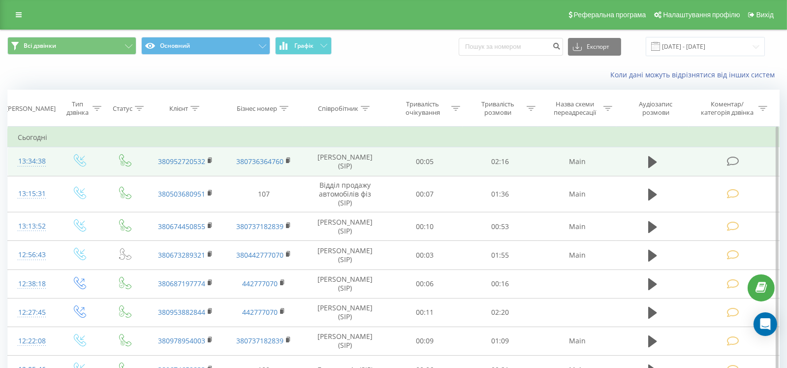
click at [735, 161] on icon at bounding box center [733, 161] width 12 height 10
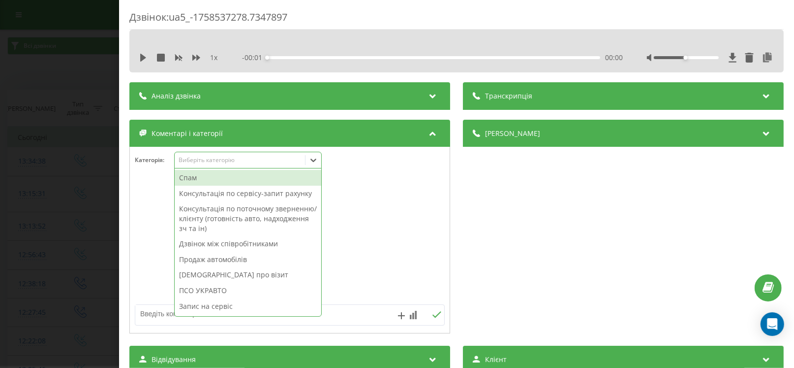
click at [222, 156] on div "Виберіть категорію" at bounding box center [240, 160] width 123 height 8
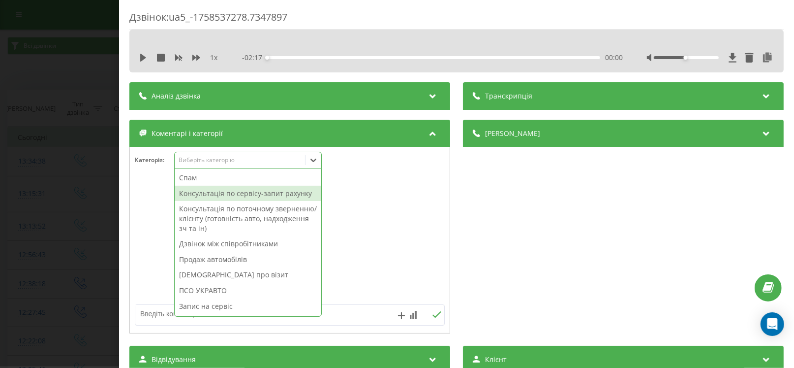
click at [228, 198] on div "Консультація по сервісу-запит рахунку" at bounding box center [248, 194] width 147 height 16
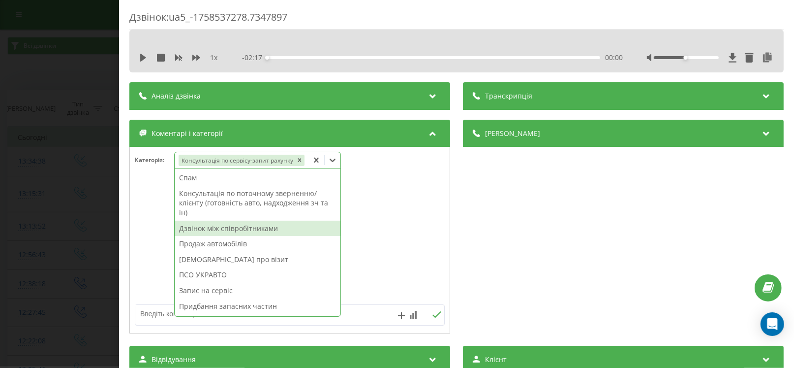
scroll to position [101, 0]
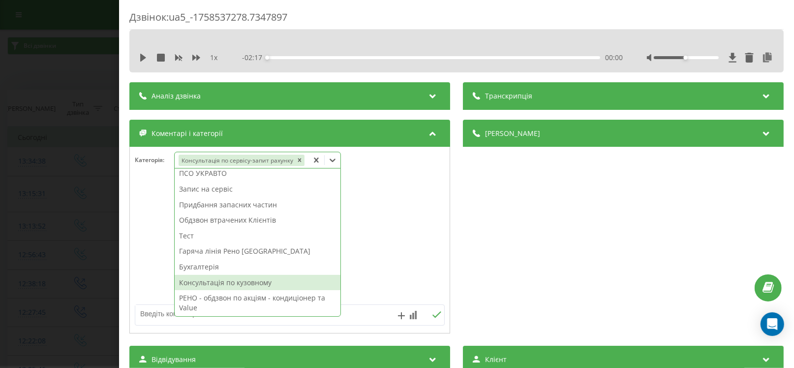
click at [238, 279] on div "Консультація по кузовному" at bounding box center [258, 283] width 166 height 16
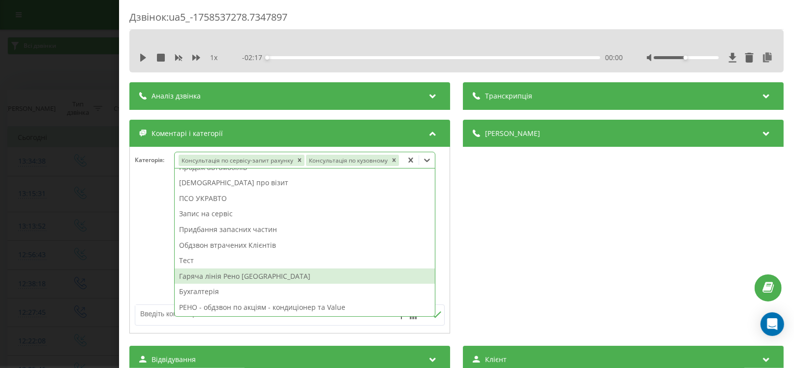
click at [156, 309] on div at bounding box center [290, 255] width 320 height 149
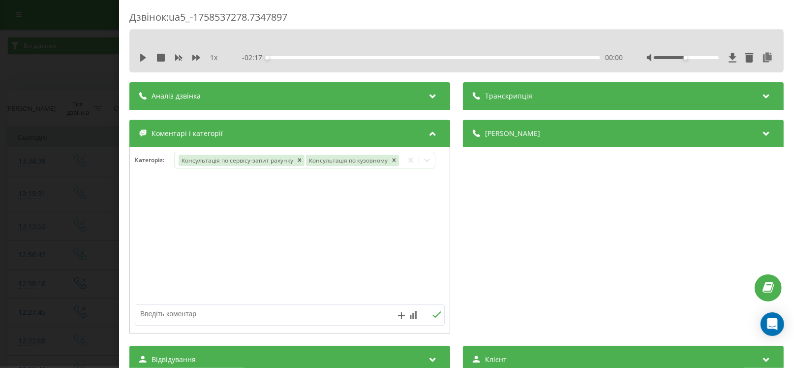
click at [156, 315] on textarea at bounding box center [258, 314] width 247 height 18
paste textarea "Кл –Шульга Олена Зіновіївна № -380952720532 А\м –Sandero Stepway Techroad 0,9 (…"
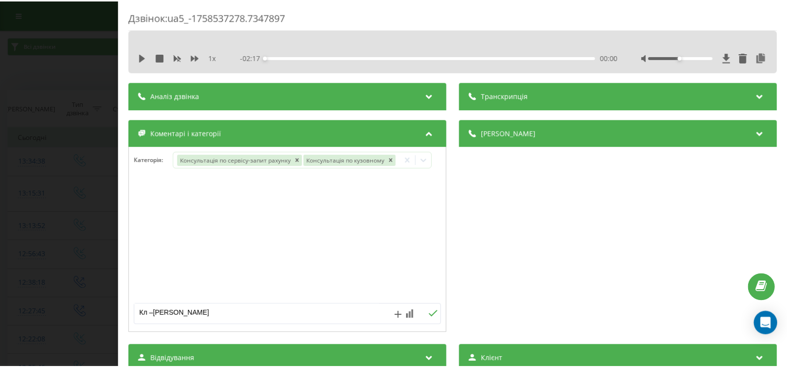
scroll to position [50, 0]
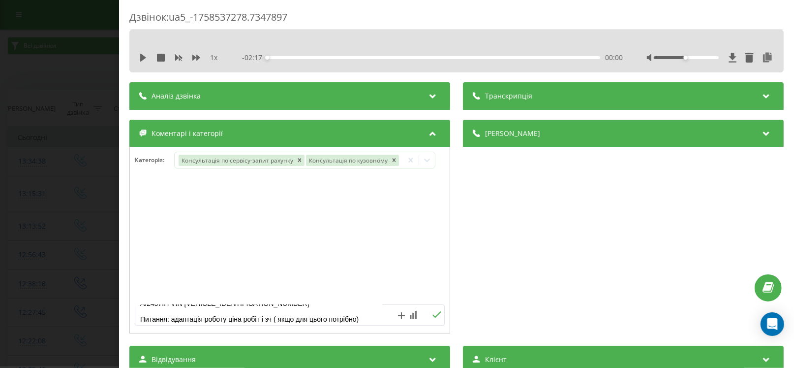
type textarea "Кл –Шульга Олена Зіновіївна № -380952720532 А\м –Sandero Stepway Techroad 0,9 (…"
click at [433, 318] on icon at bounding box center [436, 314] width 9 height 7
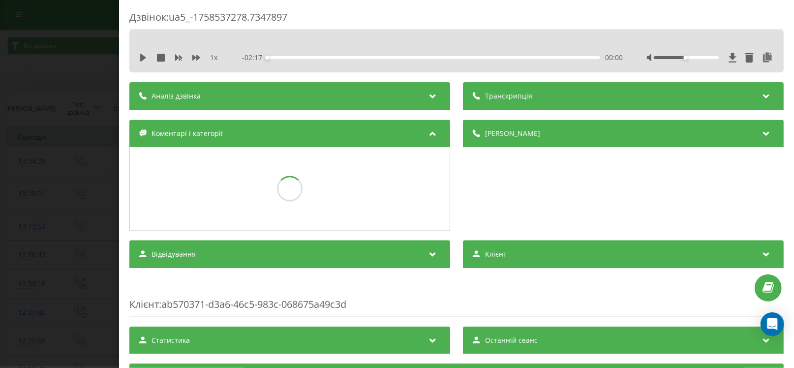
click at [89, 190] on div "Дзвінок : ua5_-1758537278.7347897 1 x - 02:17 00:00 00:00 Транскрипція Для AI-а…" at bounding box center [397, 184] width 794 height 368
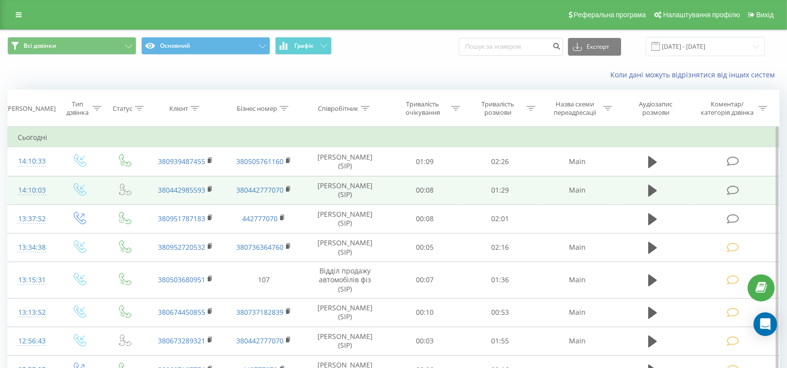
click at [735, 188] on icon at bounding box center [733, 190] width 12 height 10
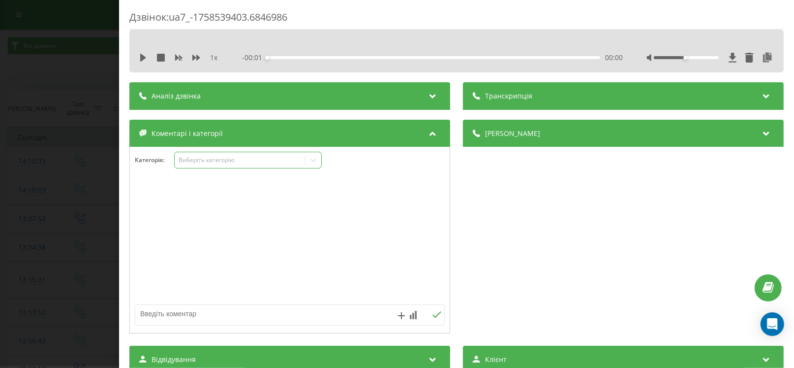
click at [201, 157] on div "Виберіть категорію" at bounding box center [240, 160] width 123 height 8
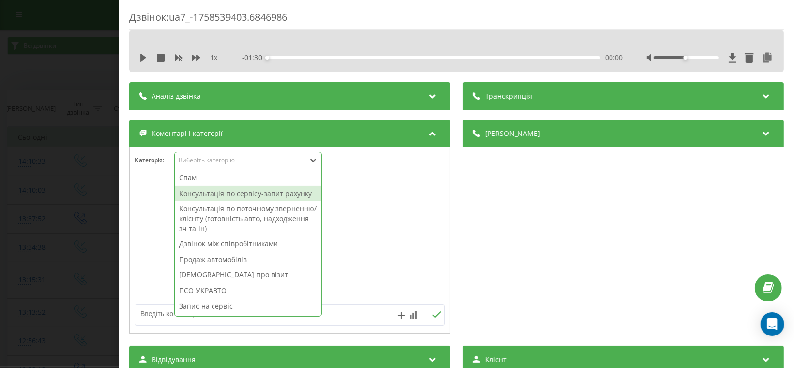
click at [202, 188] on div "Консультація по сервісу-запит рахунку" at bounding box center [248, 194] width 147 height 16
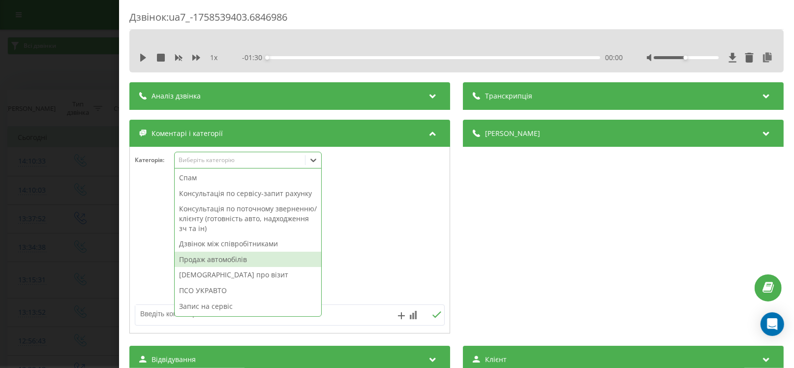
click at [152, 309] on textarea at bounding box center [258, 314] width 247 height 18
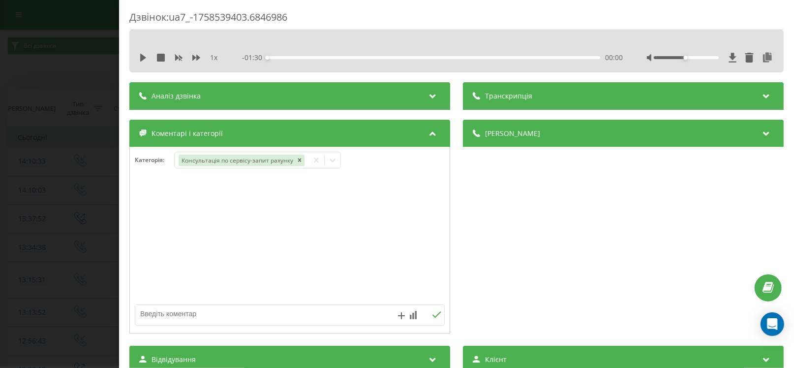
paste textarea "Кл –Підрейко Сергій Вікторович № -+38 (067) 321-22-03 А\м –Rogue № КА5679ІВ VIN…"
type textarea "Кл –Підрейко Сергій Вікторович № -+38 (067) 321-22-03 А\м –Rogue № КА5679ІВ VIN…"
click at [329, 157] on icon at bounding box center [333, 160] width 10 height 10
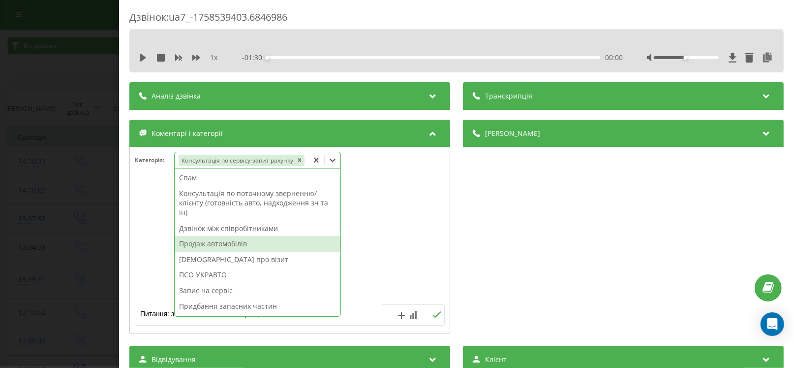
scroll to position [101, 0]
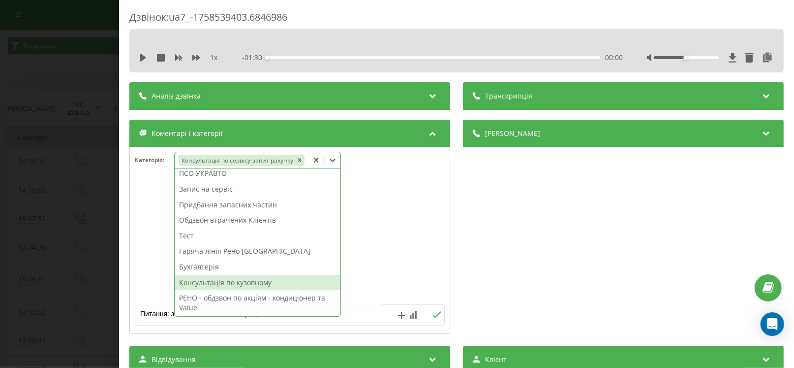
click at [244, 283] on div "Консультація по кузовному" at bounding box center [258, 283] width 166 height 16
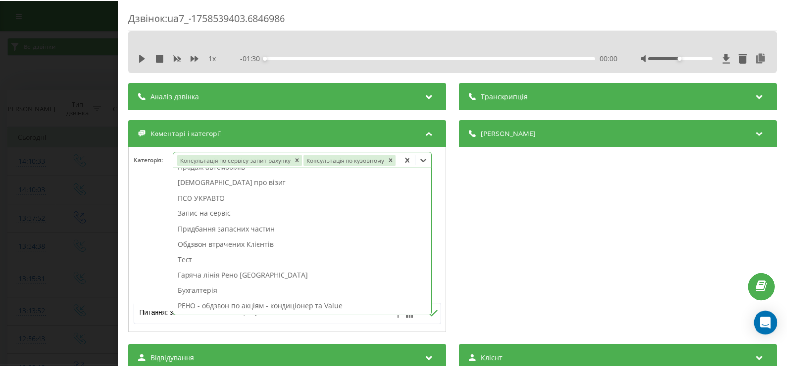
scroll to position [67, 0]
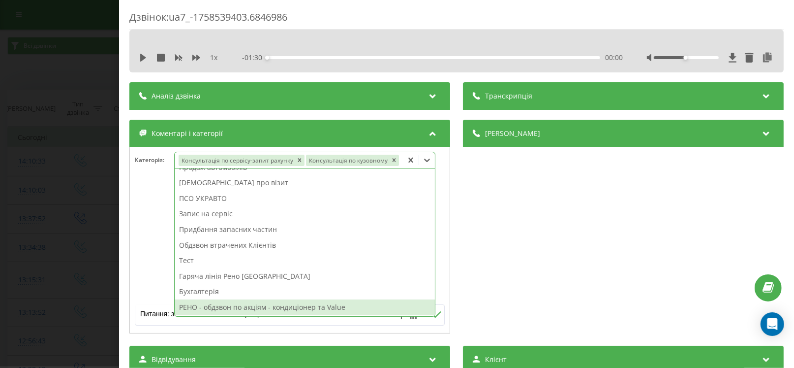
click at [441, 325] on form "Кл –Підрейко Сергій Вікторович № -+38 (067) 321-22-03 А\м –Rogue № КА5679ІВ VIN…" at bounding box center [290, 314] width 320 height 21
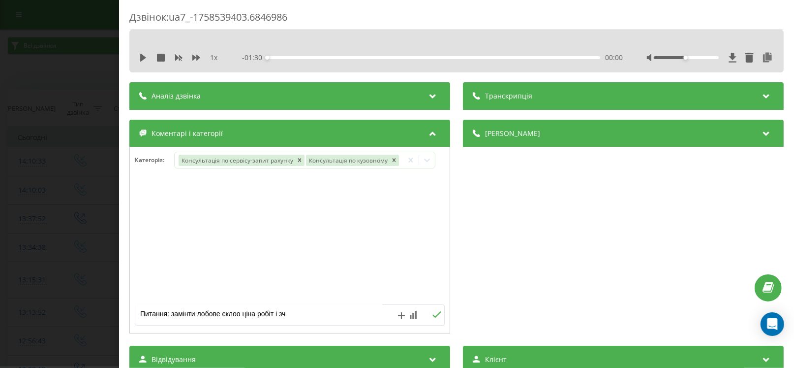
click at [435, 319] on button at bounding box center [436, 315] width 15 height 8
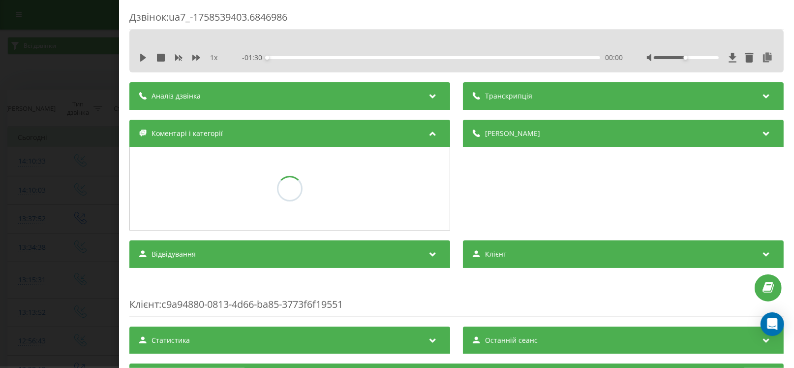
drag, startPoint x: 68, startPoint y: 190, endPoint x: 36, endPoint y: 15, distance: 177.7
click at [67, 187] on div "Дзвінок : ua7_-1758539403.6846986 1 x - 01:30 00:00 00:00 Транскрипція Для AI-а…" at bounding box center [397, 184] width 794 height 368
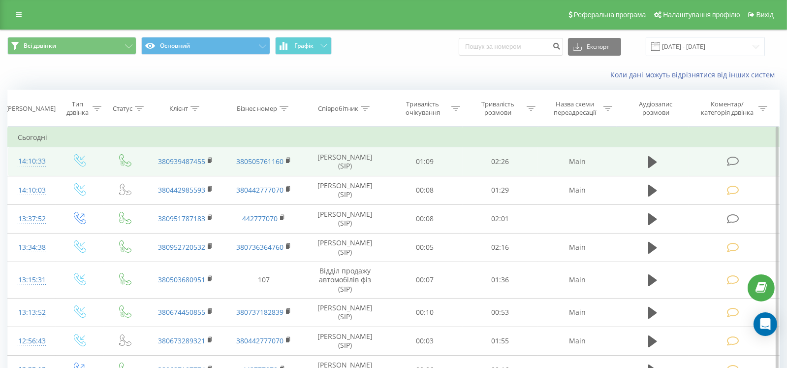
click at [732, 160] on icon at bounding box center [733, 161] width 12 height 10
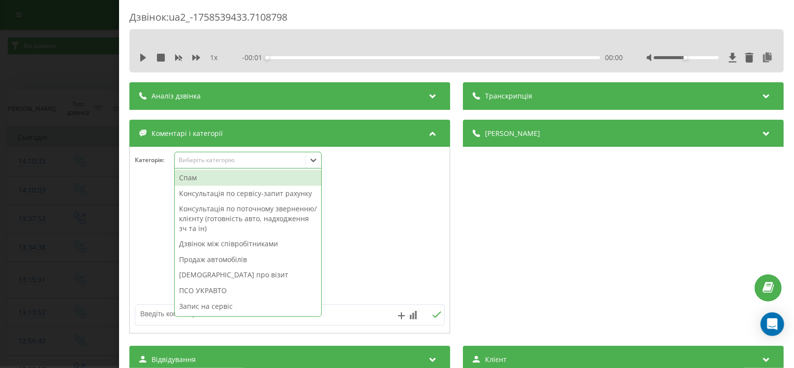
drag, startPoint x: 215, startPoint y: 155, endPoint x: 207, endPoint y: 229, distance: 74.2
click at [215, 158] on div "Виберіть категорію" at bounding box center [240, 160] width 130 height 9
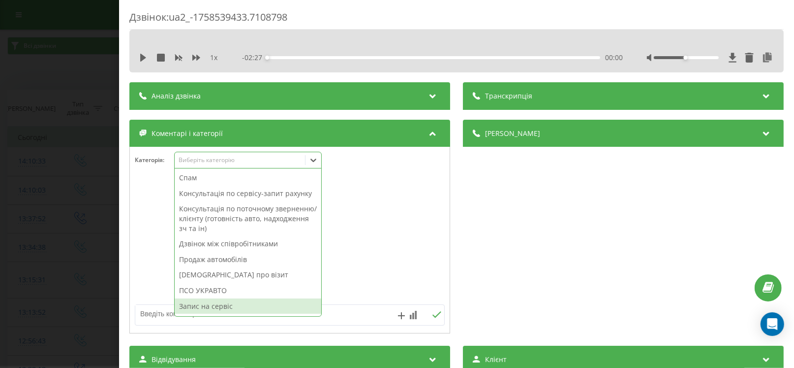
click at [211, 301] on div "Запис на сервіс" at bounding box center [248, 306] width 147 height 16
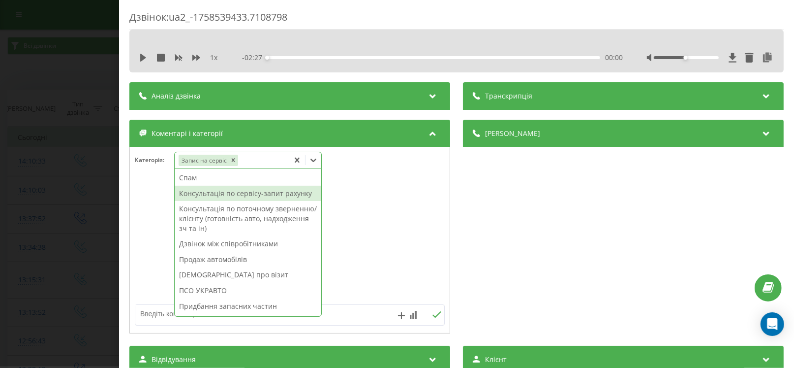
click at [215, 193] on div "Консультація по сервісу-запит рахунку" at bounding box center [248, 194] width 147 height 16
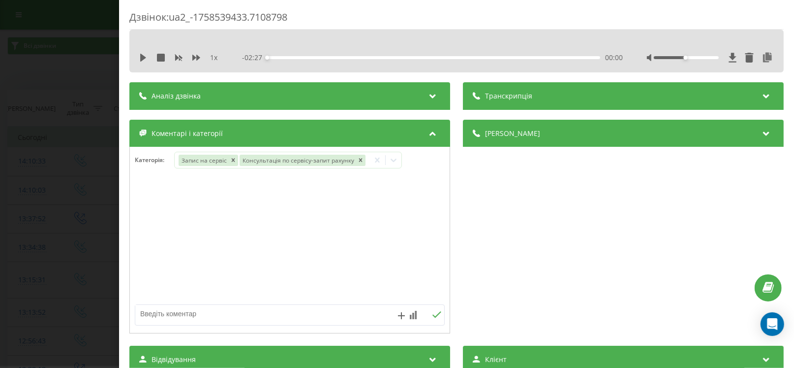
click at [155, 310] on textarea at bounding box center [258, 314] width 247 height 18
paste textarea "Кл –Мигаль Олег Дмитрович № -380939487455 А\м –Qashqai New QASHQAI 1.6D 2WD CVT…"
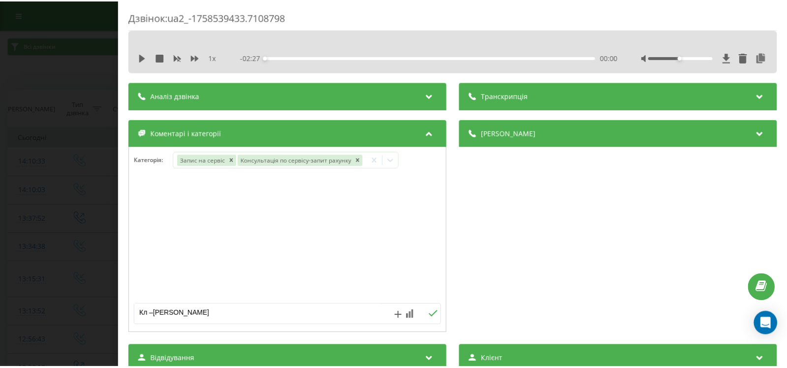
scroll to position [50, 0]
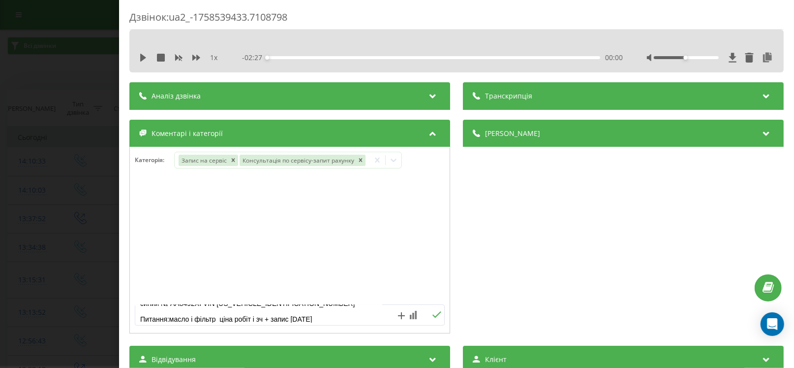
type textarea "Кл –Мигаль Олег Дмитрович № -380939487455 А\м –Qashqai New QASHQAI 1.6D 2WD CVT…"
click at [433, 316] on icon at bounding box center [436, 314] width 9 height 7
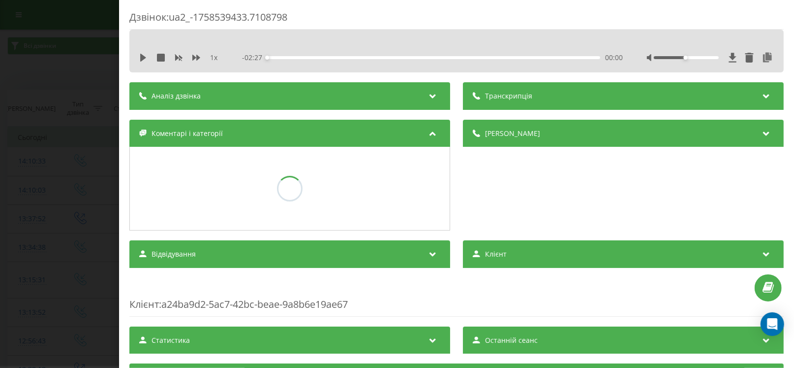
click at [49, 202] on div "Дзвінок : ua2_-1758539433.7108798 1 x - 02:27 00:00 00:00 Транскрипція Для AI-а…" at bounding box center [397, 184] width 794 height 368
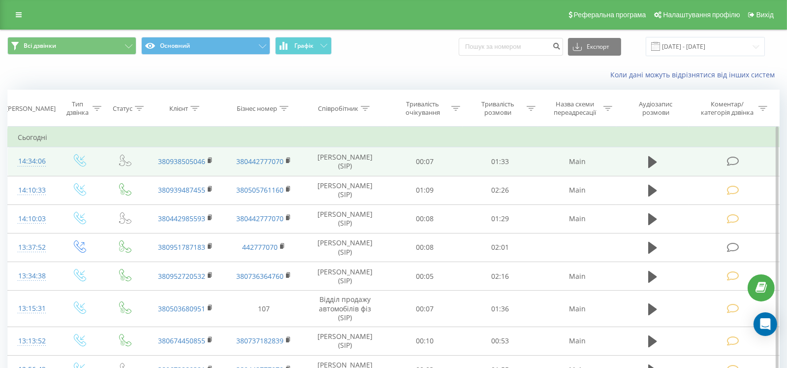
click at [738, 158] on icon at bounding box center [733, 161] width 12 height 10
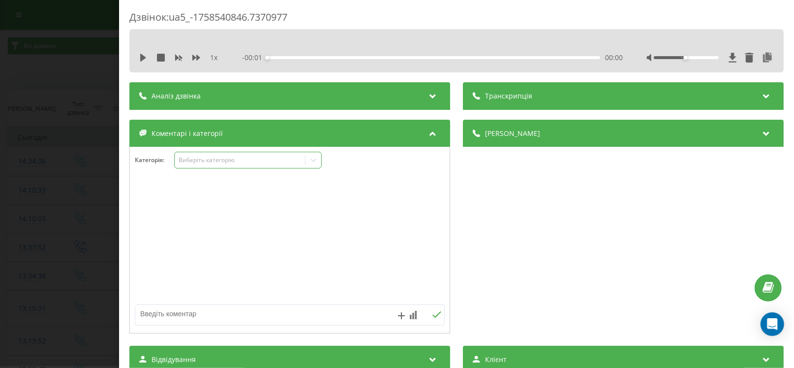
click at [210, 159] on div "Виберіть категорію" at bounding box center [240, 160] width 123 height 8
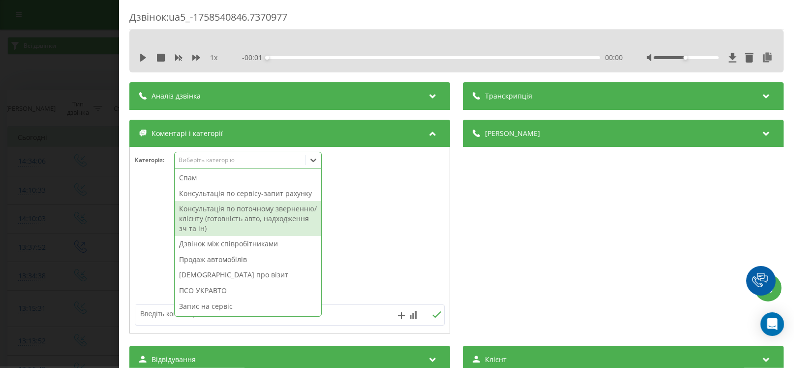
click at [208, 212] on div "Консультація по поточному зверненню/клієнту (готовність авто, надходження зч та…" at bounding box center [248, 218] width 147 height 35
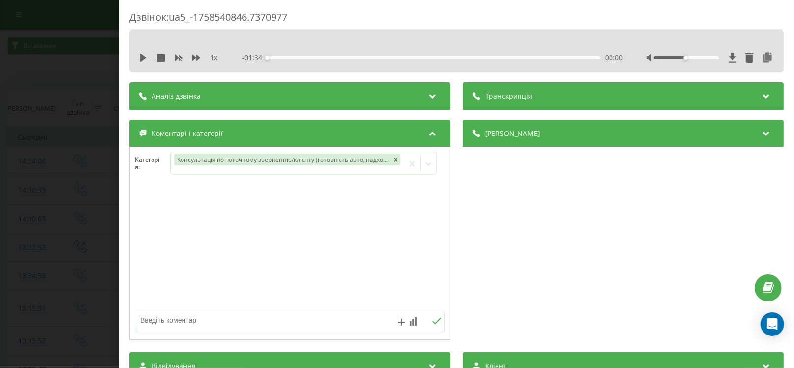
click at [150, 316] on textarea at bounding box center [258, 320] width 247 height 18
type textarea "уточнення мсця сто нісан"
click at [10, 217] on div "Дзвінок : ua5_-1758540846.7370977 1 x - 01:34 00:00 00:00 Транскрипція Для AI-а…" at bounding box center [397, 184] width 794 height 368
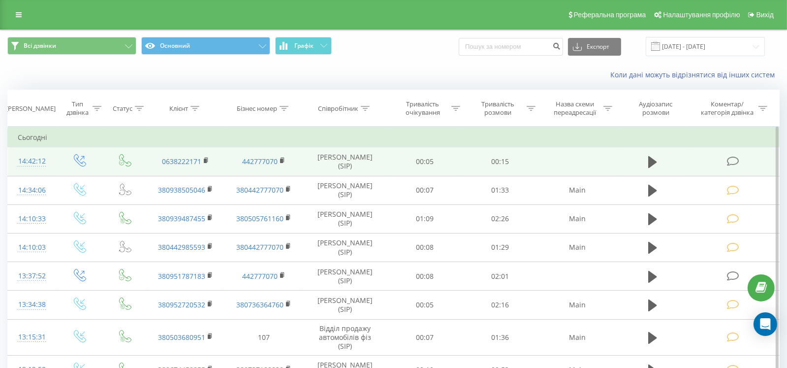
click at [733, 162] on icon at bounding box center [733, 161] width 12 height 10
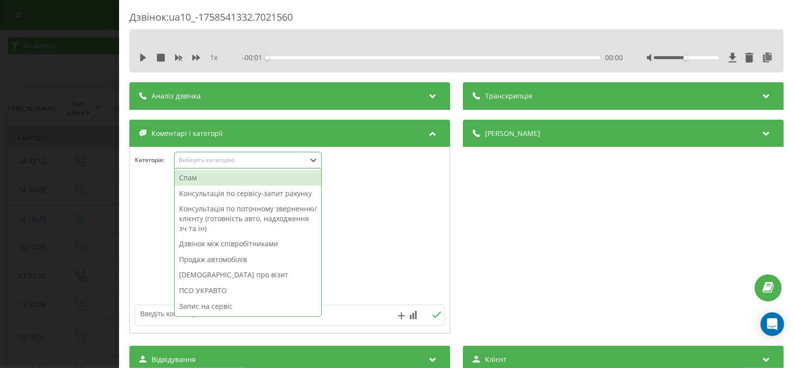
drag, startPoint x: 212, startPoint y: 158, endPoint x: 209, endPoint y: 171, distance: 13.1
click at [211, 159] on div "Виберіть категорію" at bounding box center [240, 160] width 123 height 8
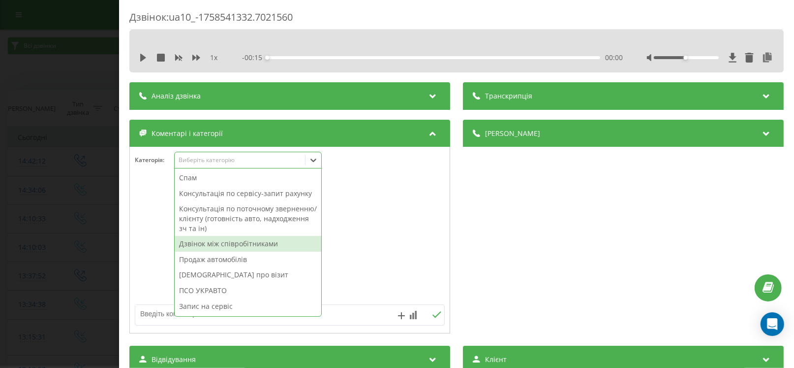
click at [220, 248] on div "Дзвінок між співробітниками" at bounding box center [248, 244] width 147 height 16
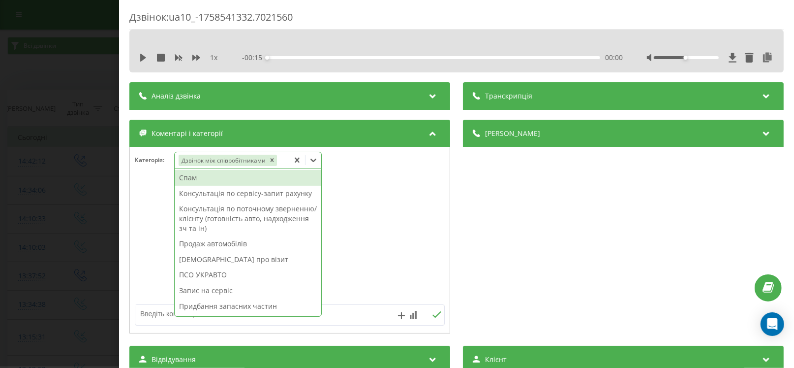
click at [86, 220] on div "Дзвінок : ua10_-1758541332.7021560 1 x - 00:15 00:00 00:00 Транскрипція Для AI-…" at bounding box center [397, 184] width 794 height 368
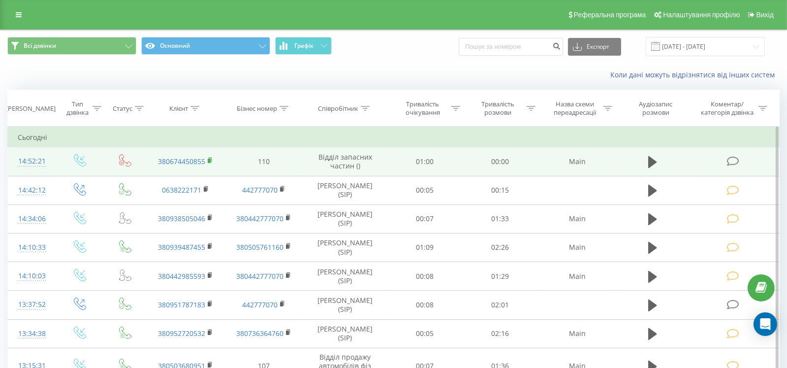
click at [212, 160] on icon at bounding box center [210, 160] width 5 height 7
click at [210, 157] on icon at bounding box center [209, 159] width 3 height 4
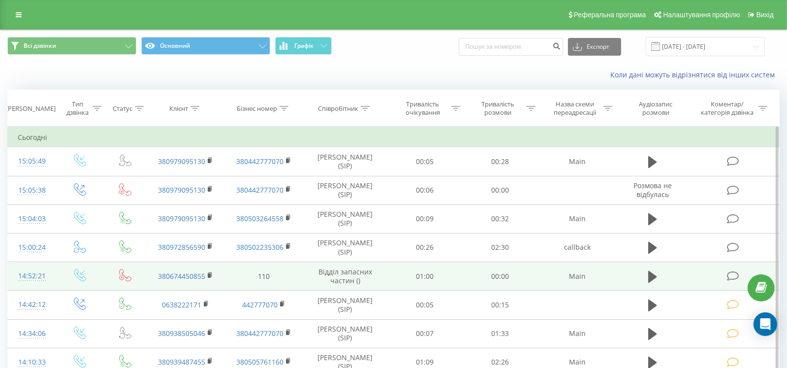
click at [732, 274] on icon at bounding box center [733, 276] width 12 height 10
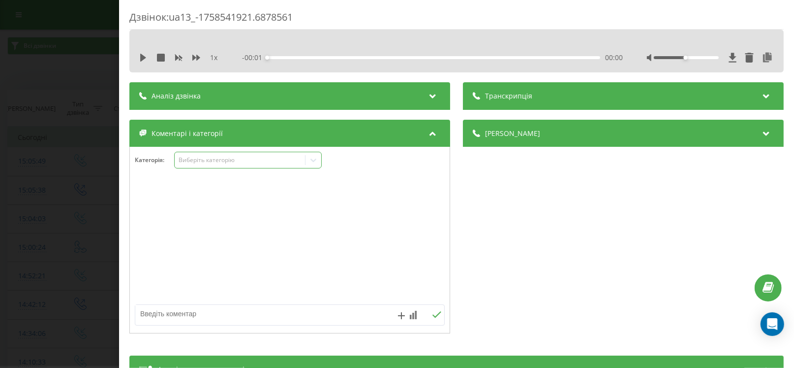
click at [200, 158] on div "Виберіть категорію" at bounding box center [240, 160] width 123 height 8
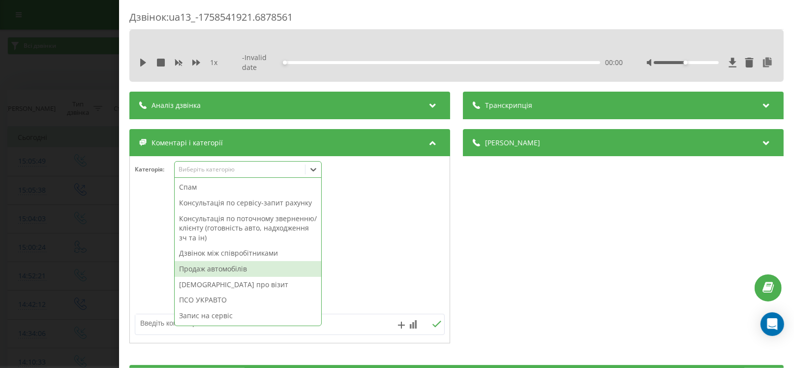
scroll to position [117, 0]
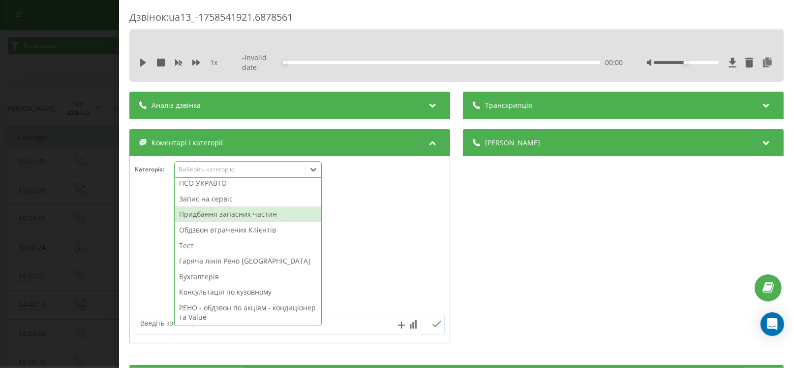
click at [215, 218] on div "Придбання запасних частин" at bounding box center [248, 214] width 147 height 16
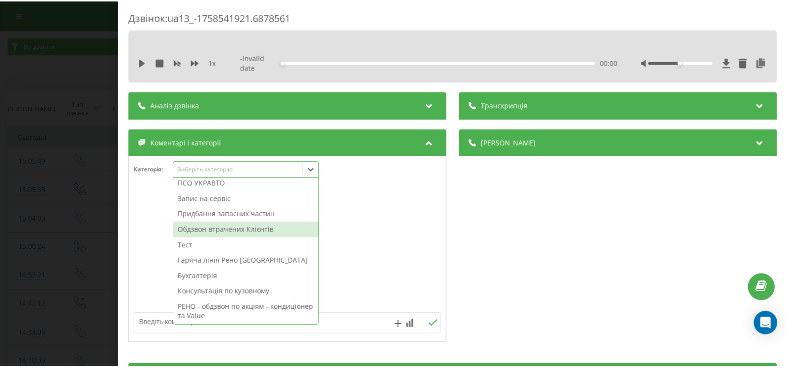
scroll to position [101, 0]
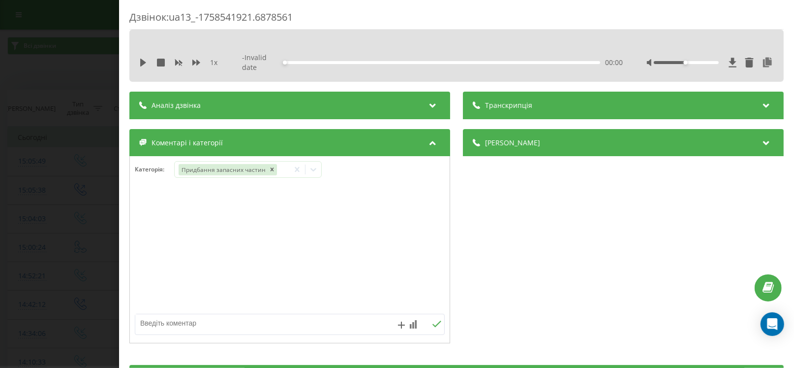
click at [148, 314] on textarea at bounding box center [258, 323] width 247 height 18
type textarea "передано в Роботу [PERSON_NAME]"
click at [95, 249] on div "Дзвінок : ua13_-1758541921.6878561 1 x - Invalid date 00:00 00:00 Транскрипція …" at bounding box center [397, 184] width 794 height 368
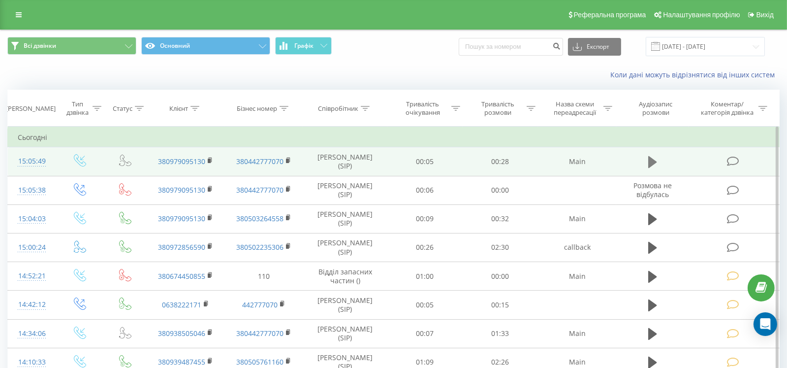
click at [656, 162] on icon at bounding box center [652, 162] width 9 height 14
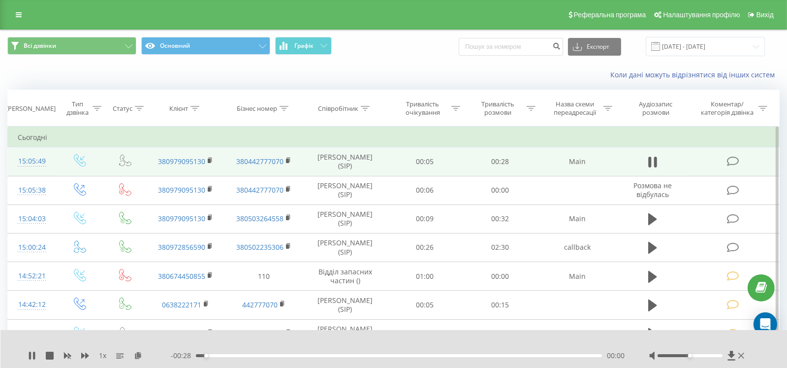
click at [234, 354] on div "00:00" at bounding box center [399, 355] width 406 height 3
click at [740, 356] on icon at bounding box center [741, 355] width 6 height 6
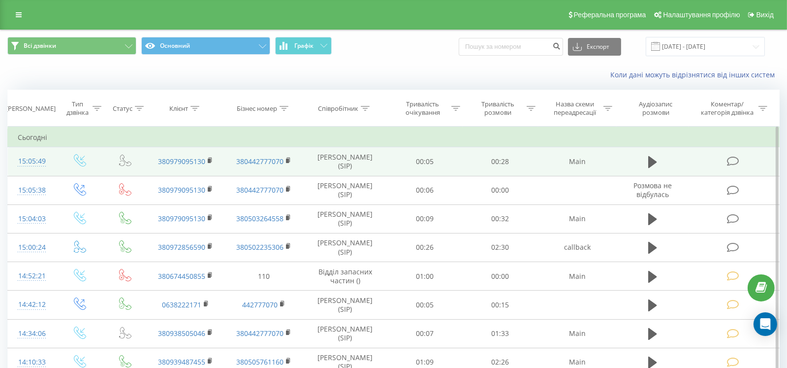
click at [729, 165] on icon at bounding box center [733, 161] width 12 height 10
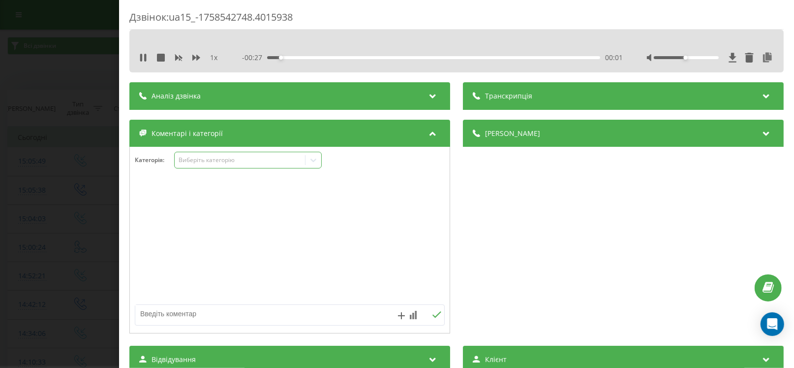
click at [203, 154] on div "Виберіть категорію" at bounding box center [248, 160] width 148 height 17
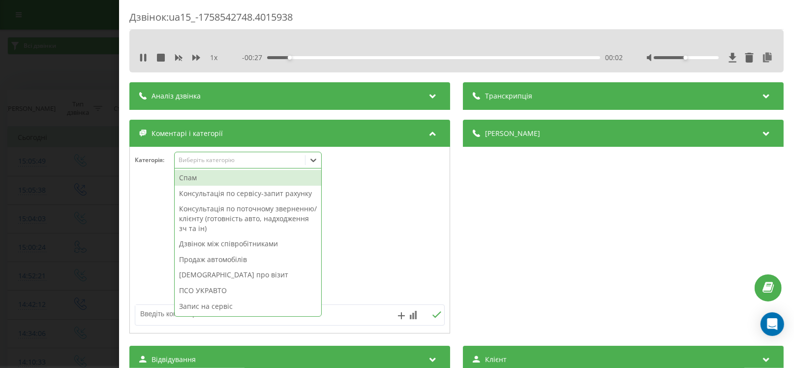
click at [206, 191] on div "Консультація по сервісу-запит рахунку" at bounding box center [248, 194] width 147 height 16
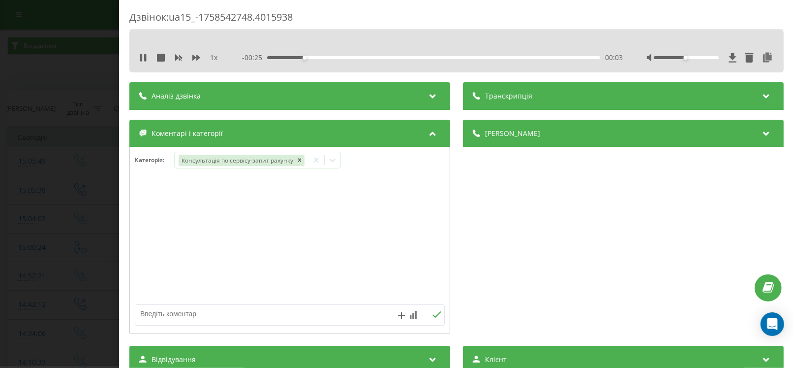
click at [150, 313] on textarea at bounding box center [258, 314] width 247 height 18
click at [150, 313] on textarea "консультація по роботам [PERSON_NAME]" at bounding box center [258, 314] width 247 height 18
type textarea "консультація по роботам [PERSON_NAME]"
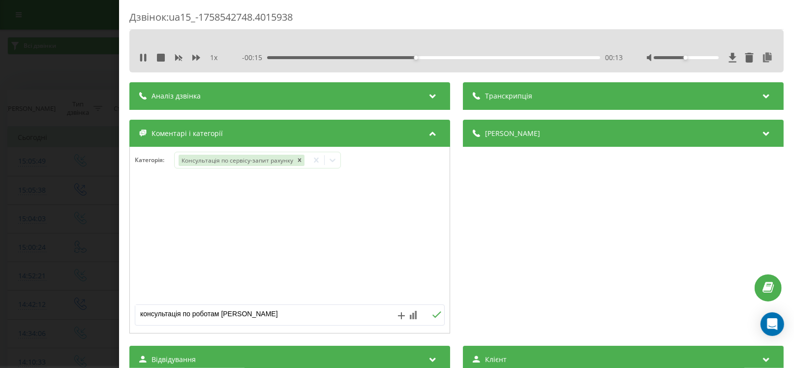
click at [434, 312] on icon at bounding box center [436, 314] width 9 height 7
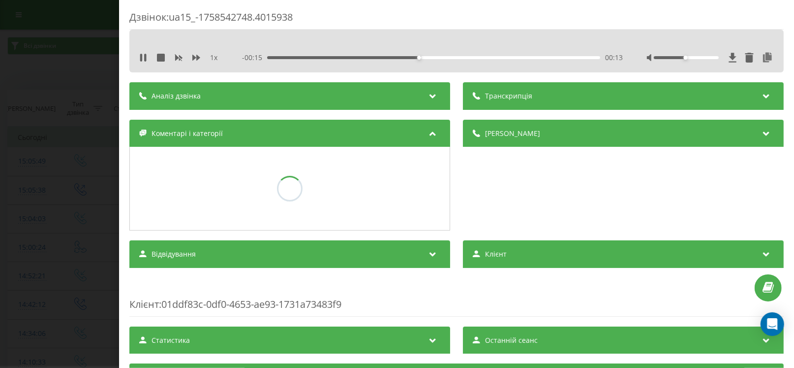
click at [21, 192] on div "Дзвінок : ua15_-1758542748.4015938 1 x - 00:15 00:13 00:13 Транскрипція Для AI-…" at bounding box center [397, 184] width 794 height 368
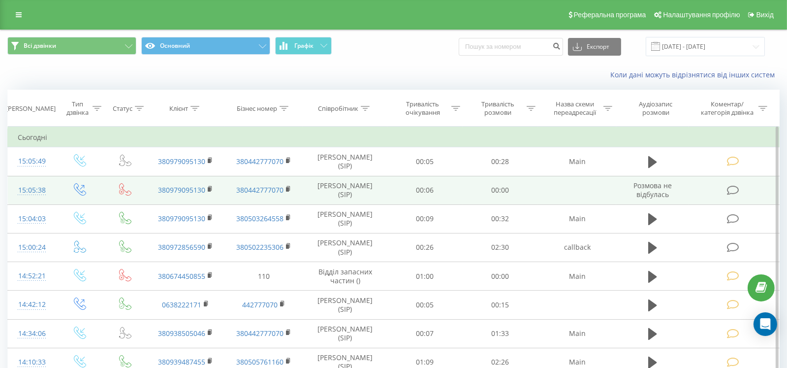
click at [735, 187] on icon at bounding box center [733, 190] width 12 height 10
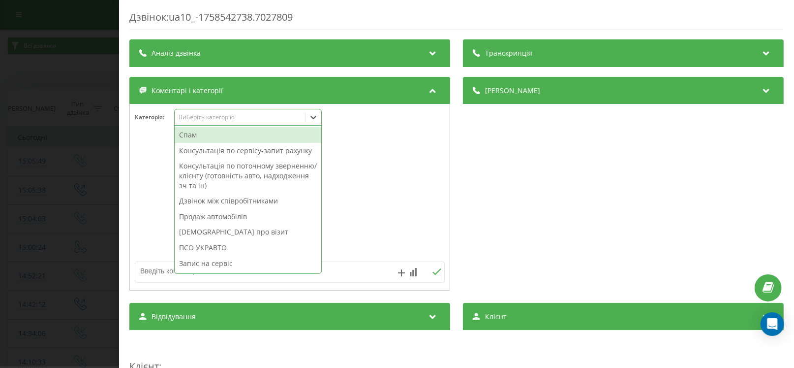
click at [207, 121] on div "Виберіть категорію" at bounding box center [240, 117] width 123 height 8
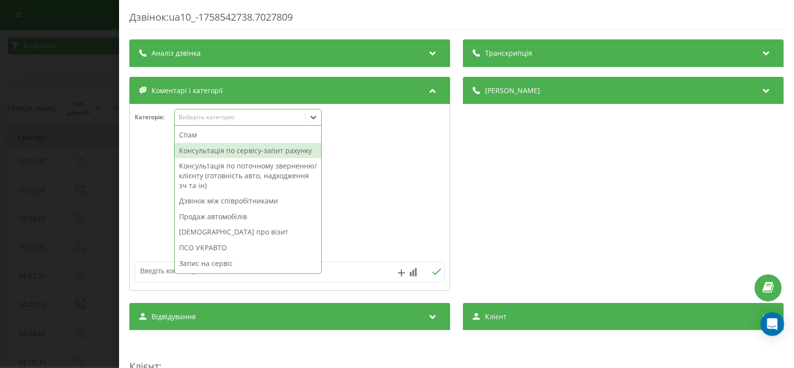
click at [207, 149] on div "Консультація по сервісу-запит рахунку" at bounding box center [248, 151] width 147 height 16
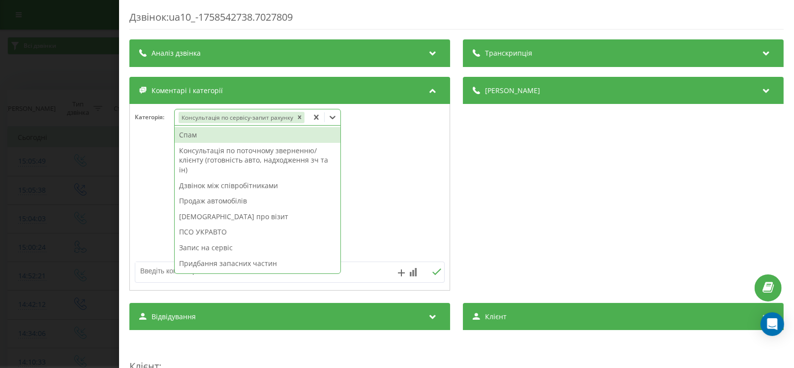
click at [140, 270] on textarea at bounding box center [258, 271] width 247 height 18
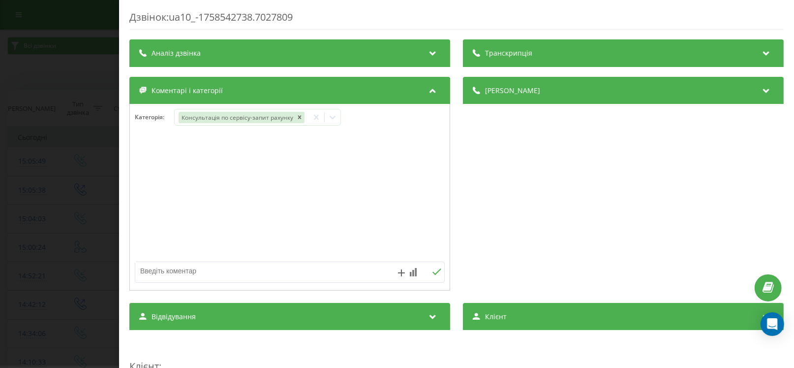
paste textarea "консультація по роботам [PERSON_NAME]"
type textarea "консультація по роботам [PERSON_NAME]"
click at [433, 273] on icon at bounding box center [437, 271] width 9 height 6
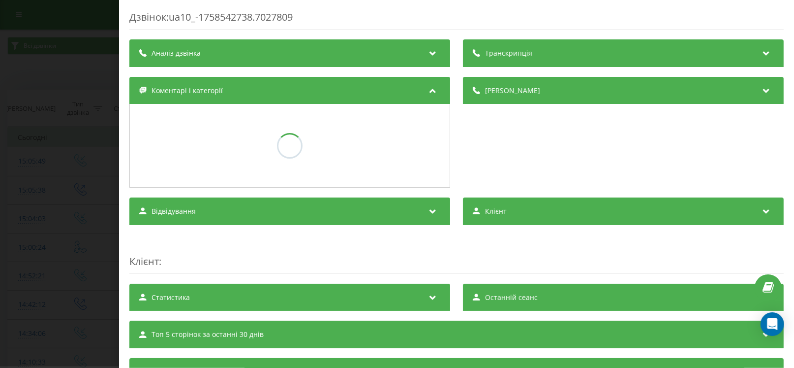
drag, startPoint x: 18, startPoint y: 224, endPoint x: 355, endPoint y: 215, distance: 337.2
click at [18, 223] on div "Дзвінок : ua10_-1758542738.7027809 Транскрипція Для AI-аналізу майбутніх дзвінк…" at bounding box center [397, 184] width 794 height 368
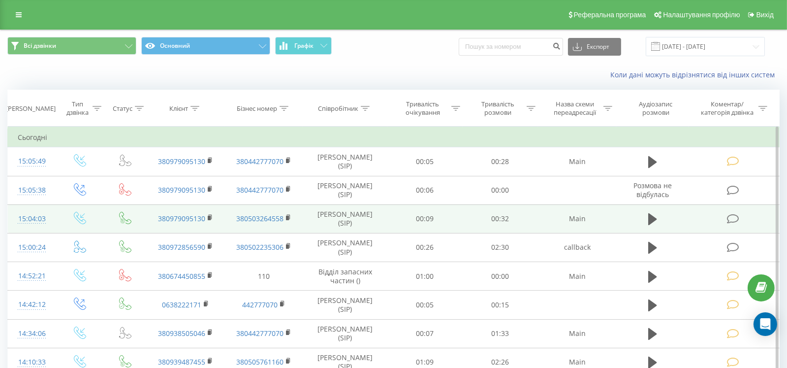
click at [736, 222] on icon at bounding box center [733, 219] width 12 height 10
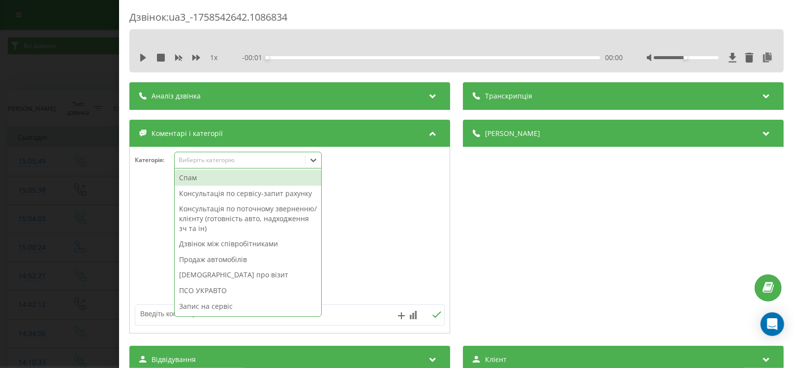
click at [208, 160] on div "Виберіть категорію" at bounding box center [240, 160] width 123 height 8
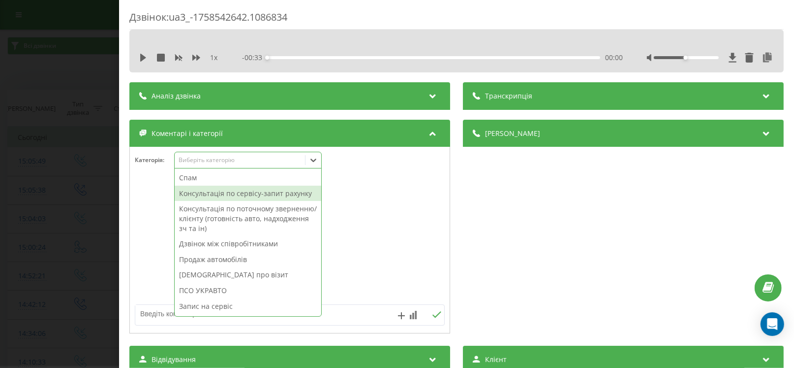
click at [204, 191] on div "Консультація по сервісу-запит рахунку" at bounding box center [248, 194] width 147 height 16
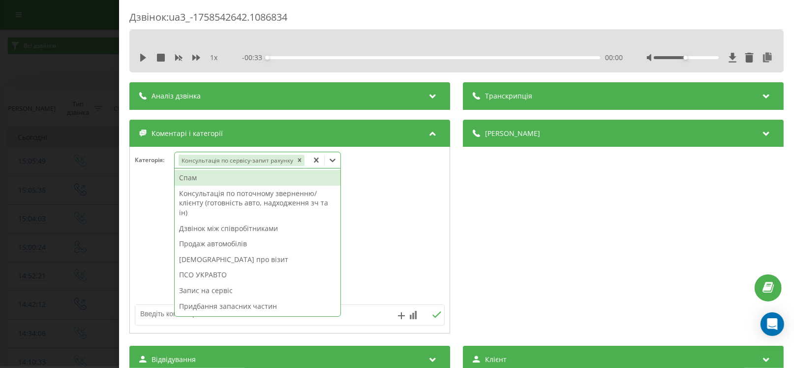
click at [143, 315] on textarea at bounding box center [258, 314] width 247 height 18
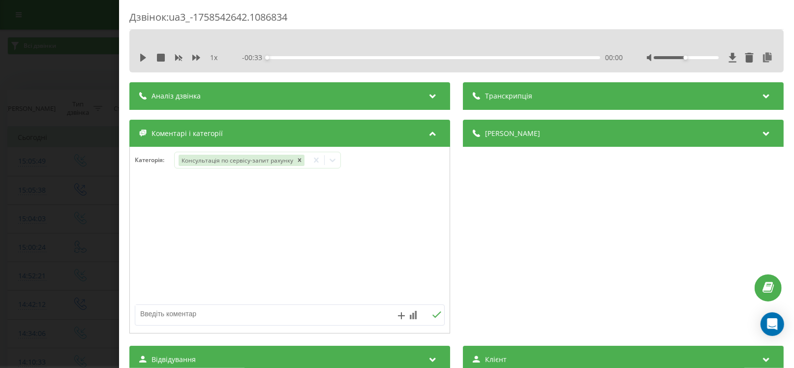
paste textarea "консультація по роботам [PERSON_NAME]"
type textarea "консультація по роботам [PERSON_NAME]"
click at [432, 313] on icon at bounding box center [436, 314] width 9 height 7
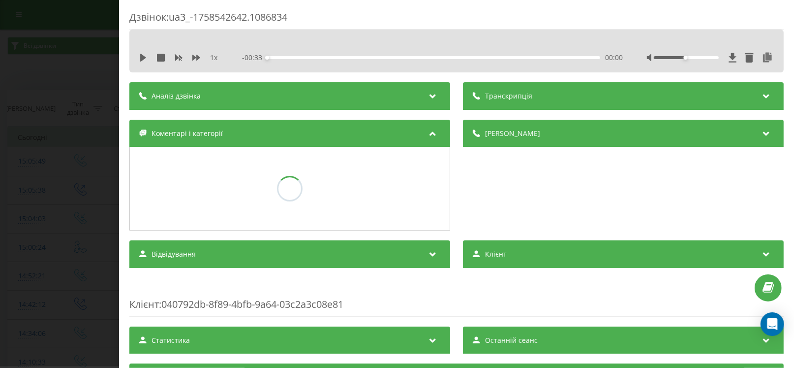
click at [14, 224] on div "Дзвінок : ua3_-1758542642.1086834 1 x - 00:33 00:00 00:00 Транскрипція Для AI-а…" at bounding box center [397, 184] width 794 height 368
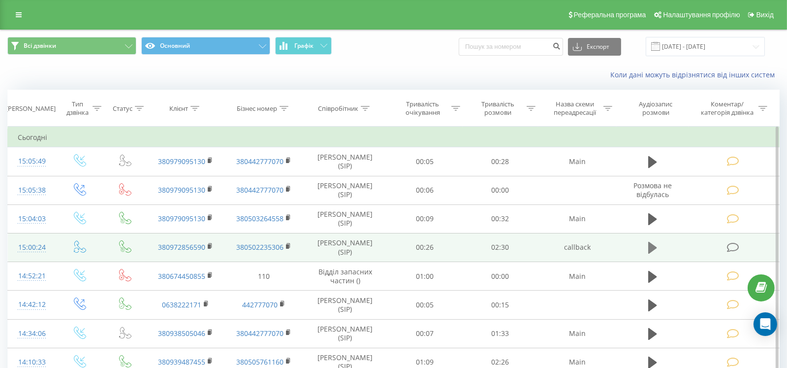
click at [654, 244] on icon at bounding box center [652, 248] width 9 height 14
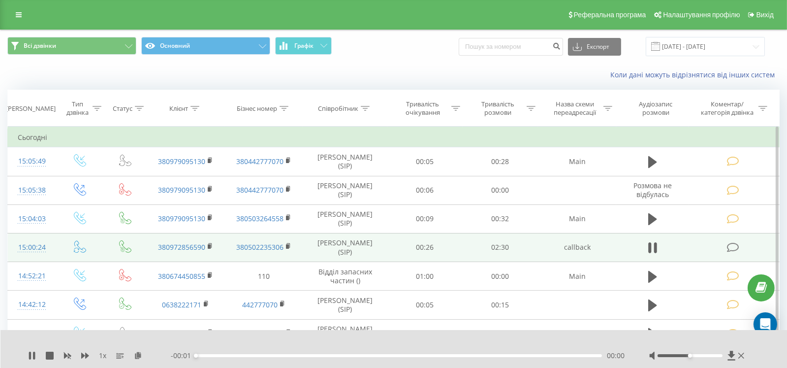
click at [240, 356] on div "00:00" at bounding box center [399, 355] width 406 height 3
click at [253, 355] on div "00:00" at bounding box center [399, 355] width 406 height 3
click at [740, 357] on icon at bounding box center [741, 355] width 6 height 8
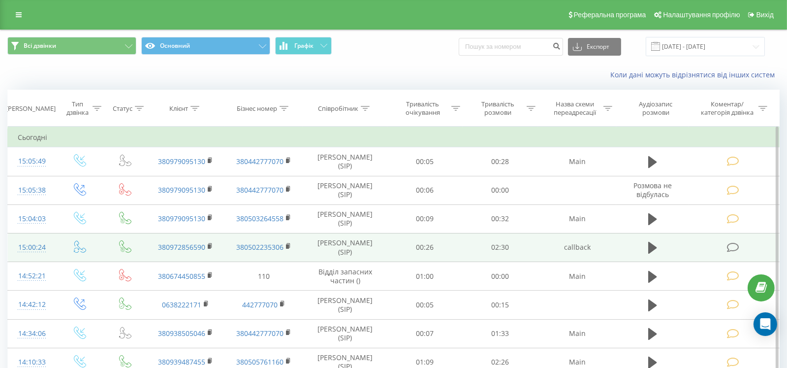
click at [736, 251] on icon at bounding box center [733, 247] width 12 height 10
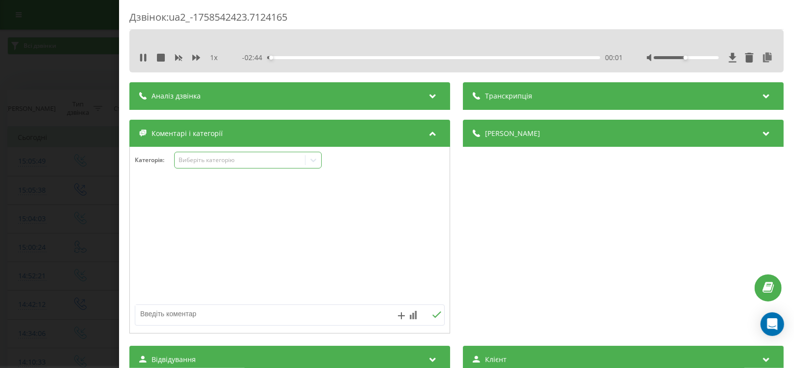
click at [189, 158] on div "Виберіть категорію" at bounding box center [240, 160] width 123 height 8
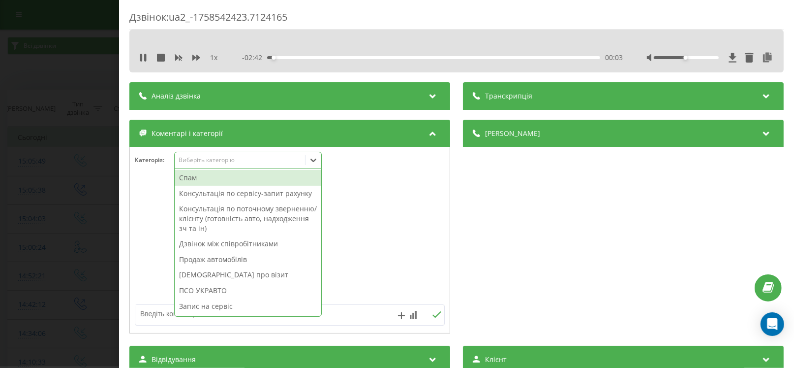
click at [227, 304] on div "Запис на сервіс" at bounding box center [248, 306] width 147 height 16
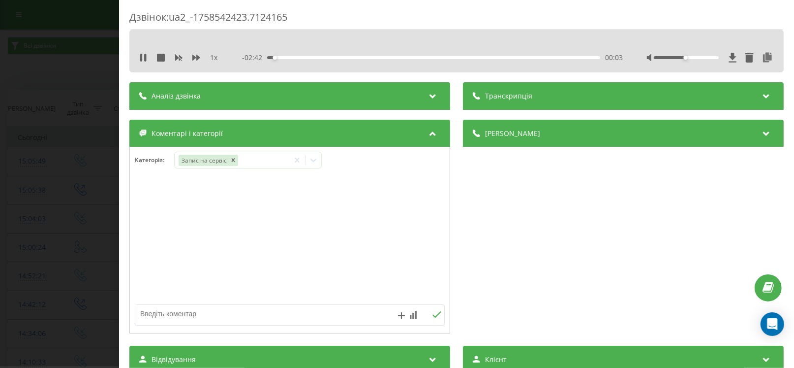
click at [168, 310] on textarea at bounding box center [258, 314] width 247 height 18
type textarea "рено сценік діагностика"
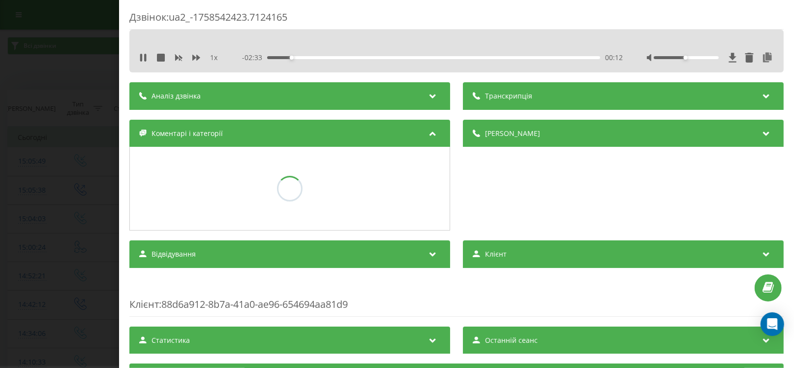
click at [44, 139] on div "Дзвінок : ua2_-1758542423.7124165 1 x - 02:33 00:12 00:12 Транскрипція Для AI-а…" at bounding box center [397, 184] width 794 height 368
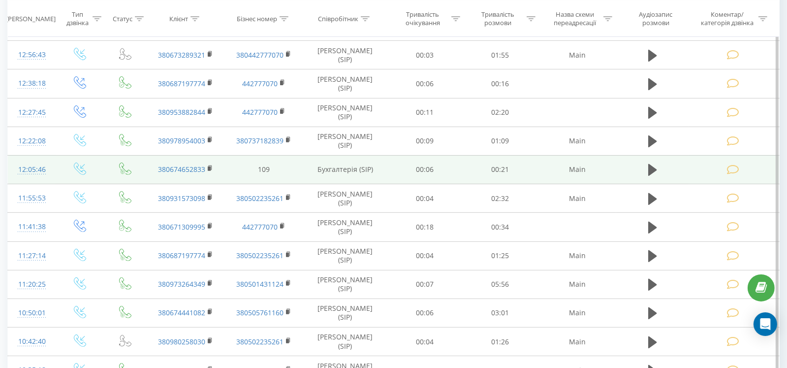
scroll to position [537, 0]
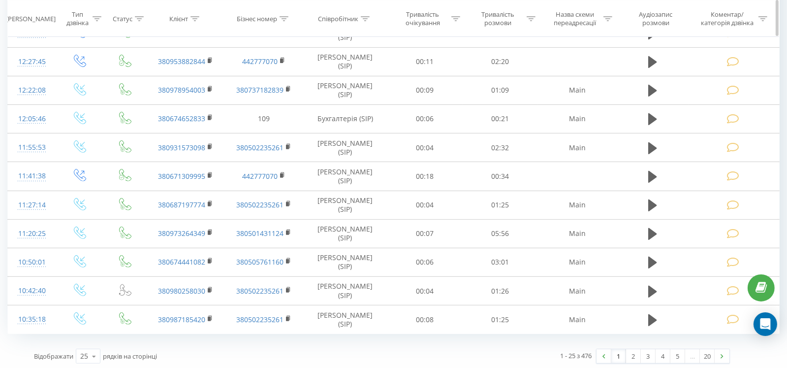
click at [91, 9] on th "Тип дзвінка" at bounding box center [80, 18] width 48 height 36
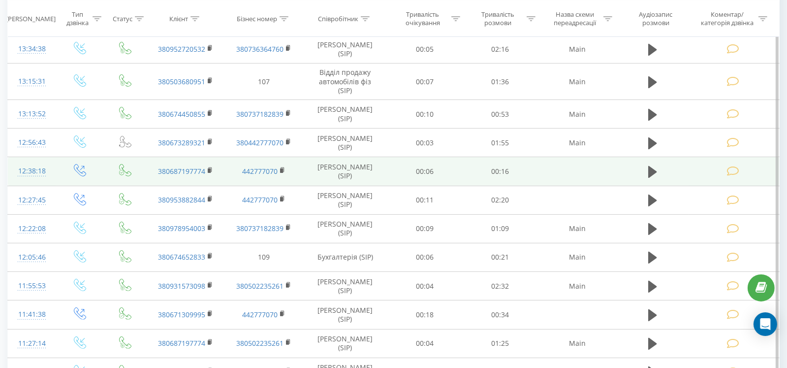
scroll to position [340, 0]
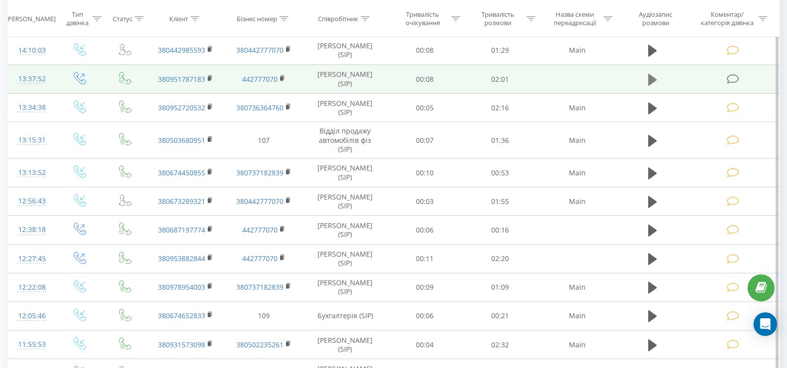
click at [653, 73] on icon at bounding box center [652, 80] width 9 height 14
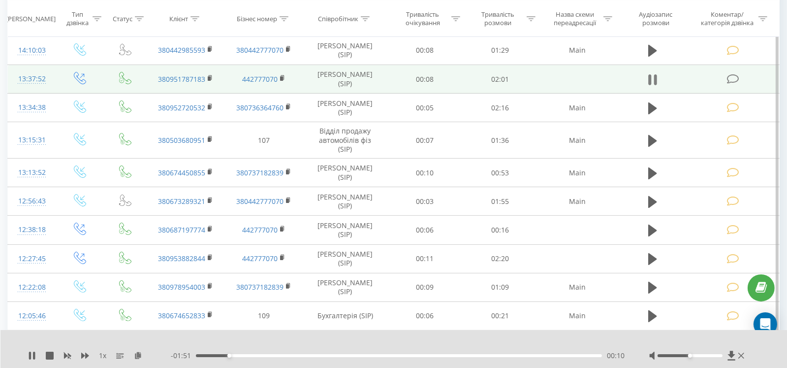
click at [653, 81] on icon at bounding box center [652, 80] width 9 height 14
click at [746, 71] on td at bounding box center [733, 79] width 91 height 29
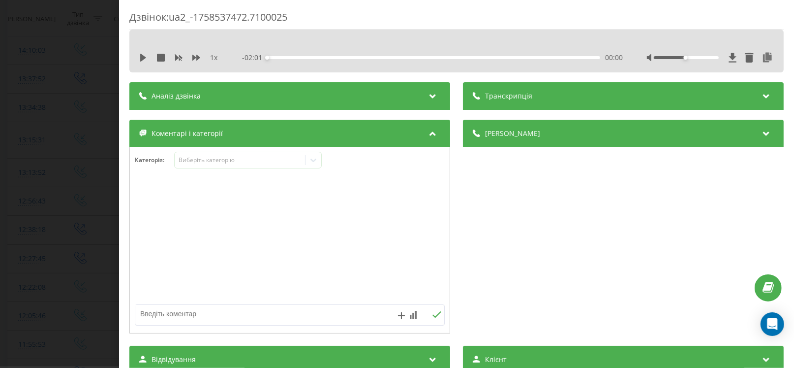
click at [22, 210] on div "Дзвінок : ua2_-1758537472.7100025 1 x - 02:01 00:00 00:00 Транскрипція Для AI-а…" at bounding box center [397, 184] width 794 height 368
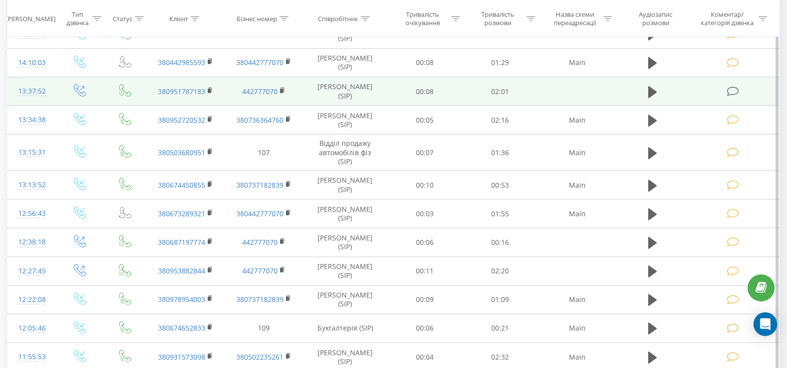
scroll to position [344, 0]
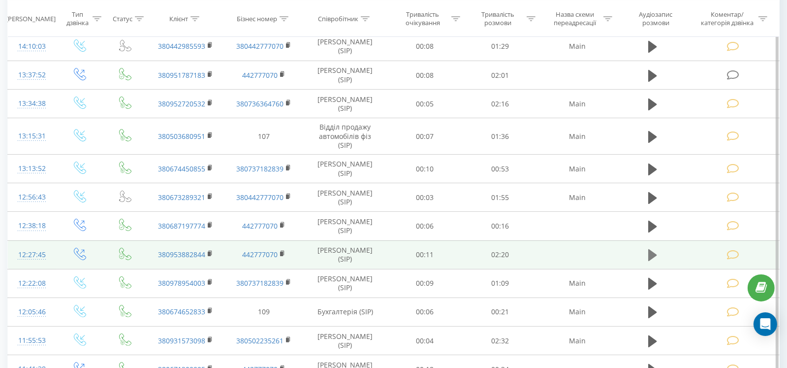
click at [655, 254] on icon at bounding box center [652, 255] width 9 height 14
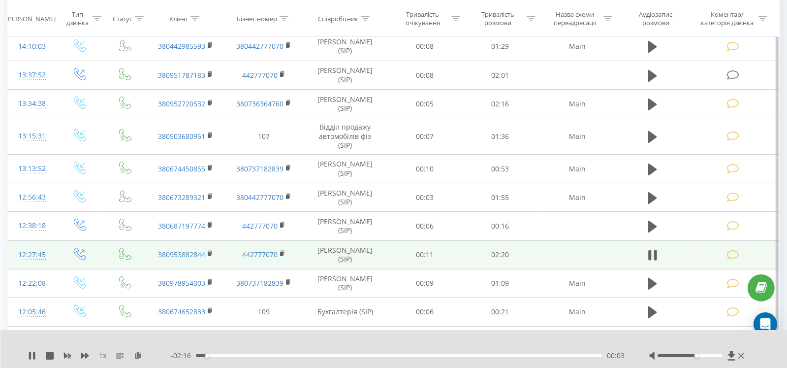
click at [695, 354] on div at bounding box center [689, 355] width 65 height 3
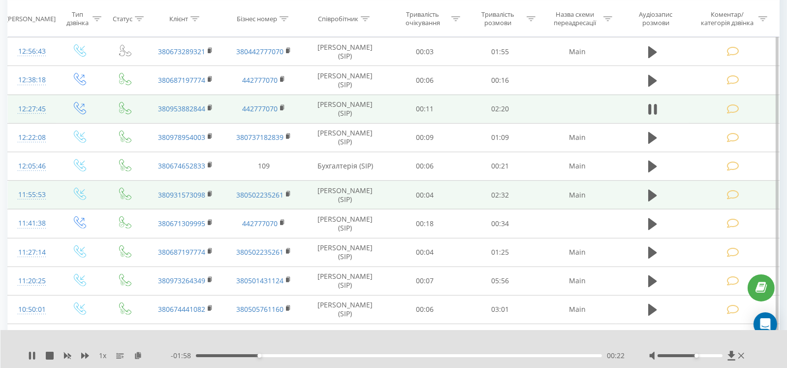
scroll to position [492, 0]
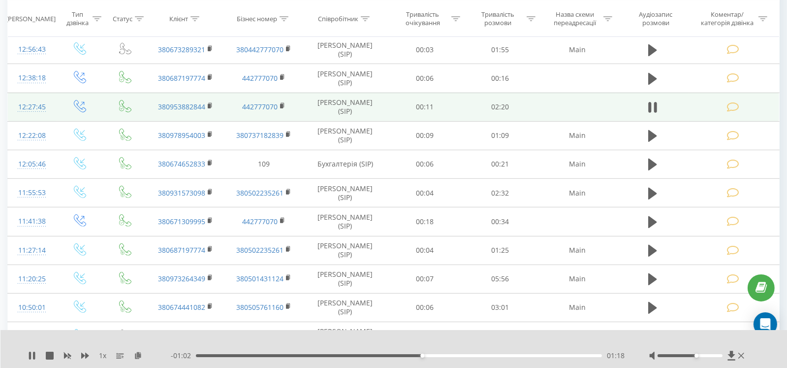
click at [483, 356] on div "01:18" at bounding box center [399, 355] width 406 height 3
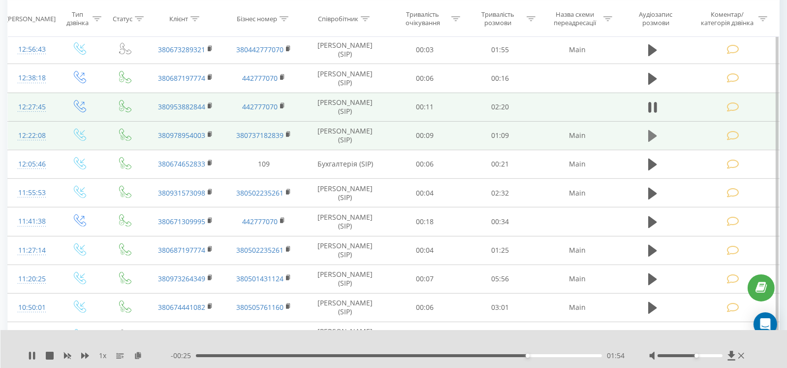
click at [648, 136] on icon at bounding box center [652, 136] width 9 height 14
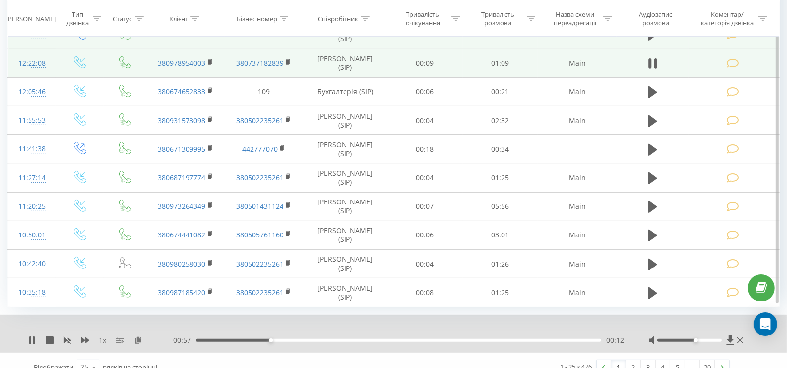
scroll to position [575, 0]
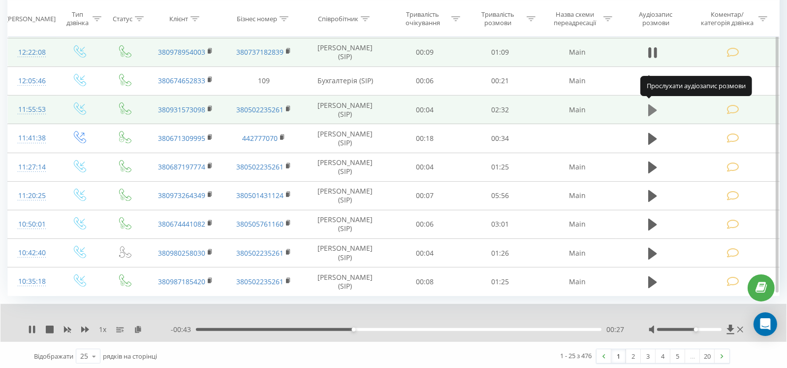
click at [648, 113] on icon at bounding box center [652, 110] width 9 height 12
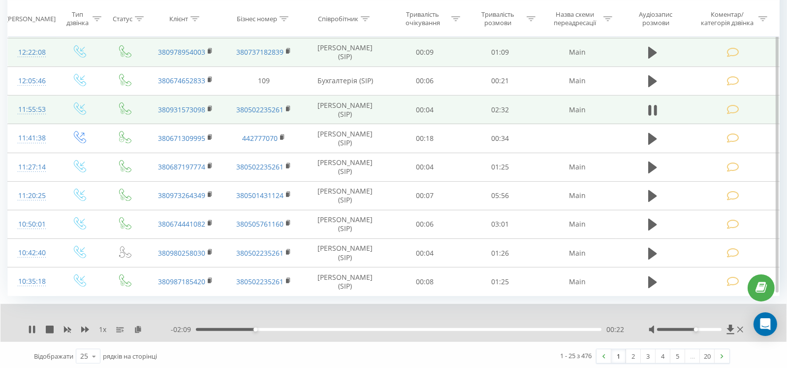
click at [720, 328] on div at bounding box center [689, 329] width 65 height 3
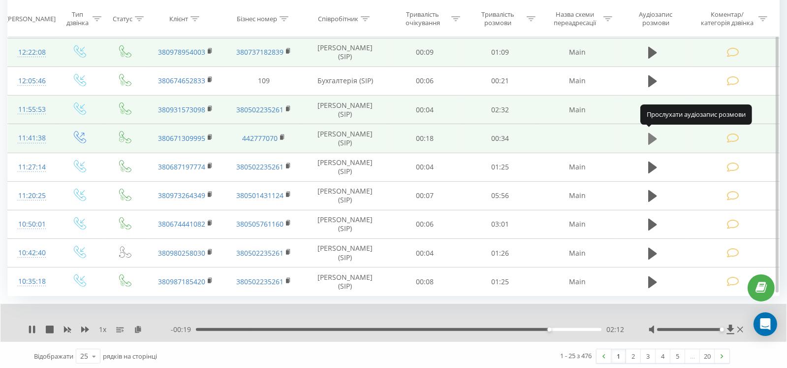
click at [651, 138] on icon at bounding box center [652, 139] width 9 height 12
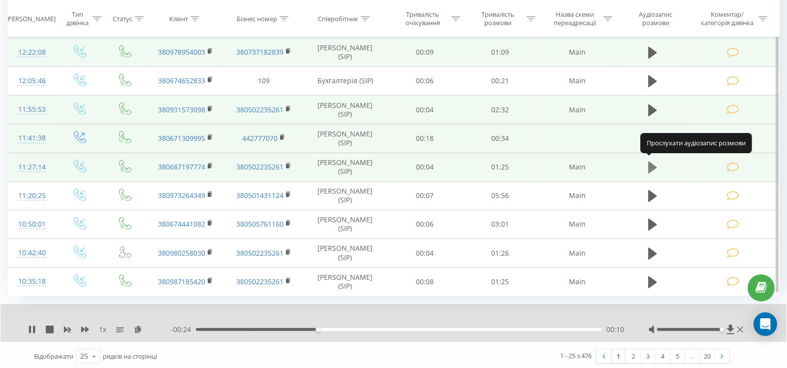
click at [653, 168] on icon at bounding box center [652, 167] width 9 height 12
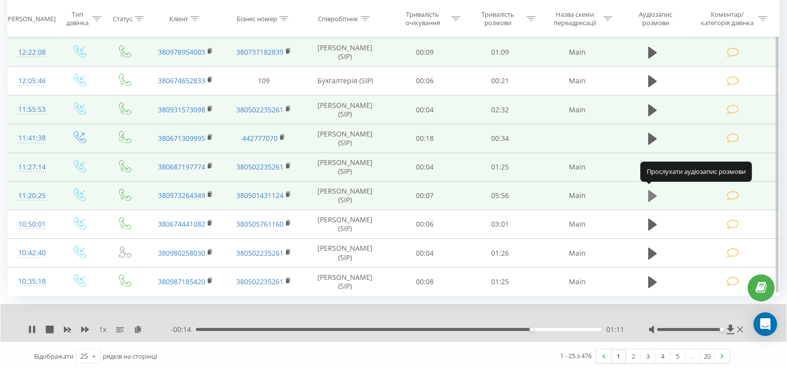
click at [653, 194] on icon at bounding box center [652, 196] width 9 height 12
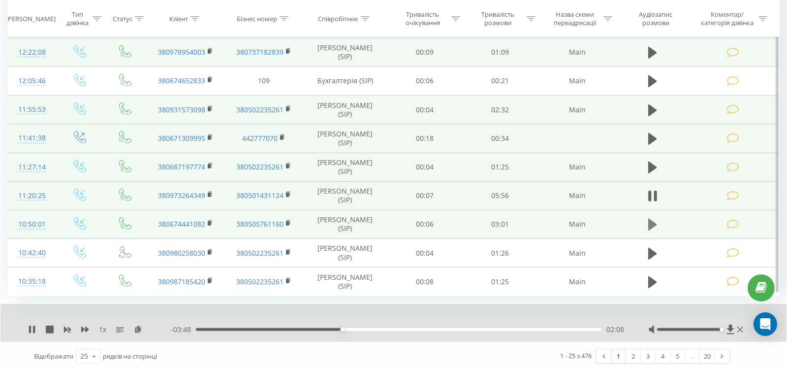
click at [656, 220] on icon at bounding box center [652, 225] width 9 height 14
click at [655, 218] on icon at bounding box center [652, 225] width 9 height 14
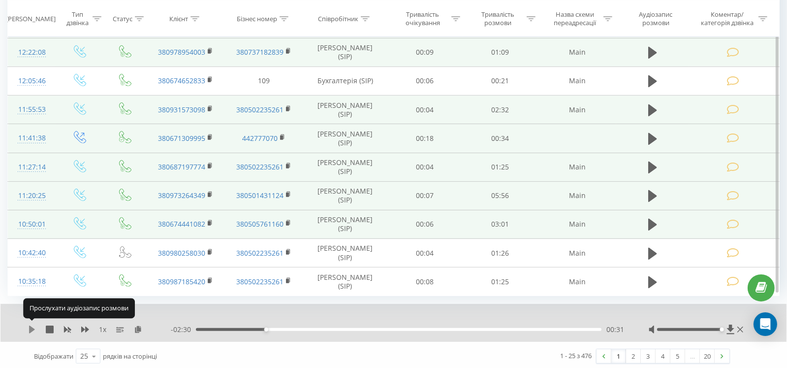
click at [32, 325] on icon at bounding box center [32, 329] width 6 height 8
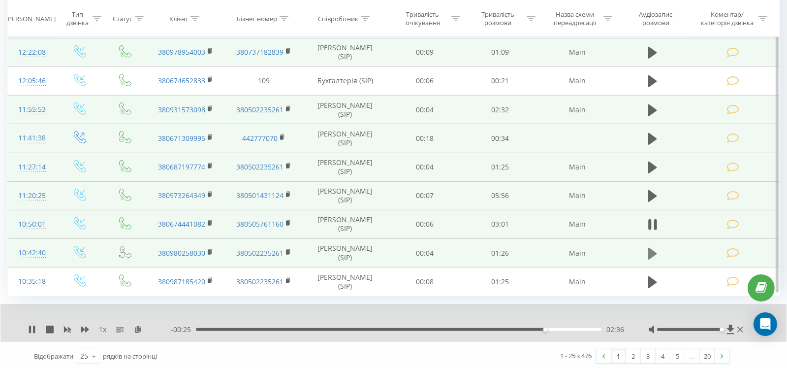
click at [649, 252] on icon at bounding box center [652, 253] width 9 height 12
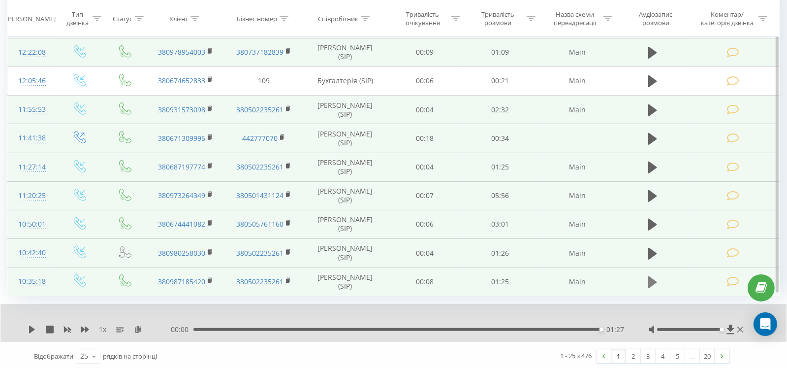
click at [650, 281] on icon at bounding box center [652, 282] width 9 height 12
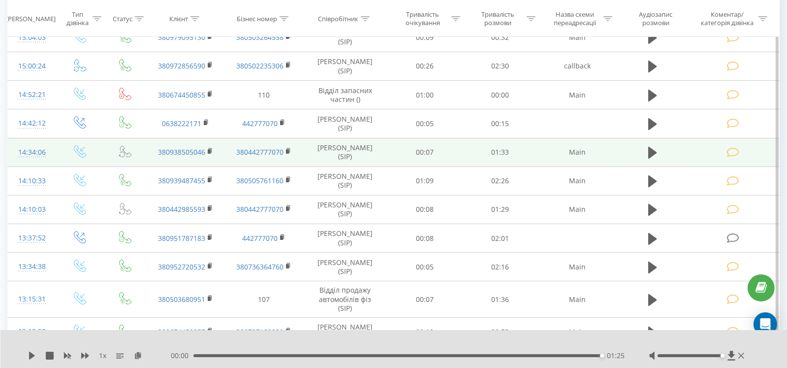
scroll to position [0, 0]
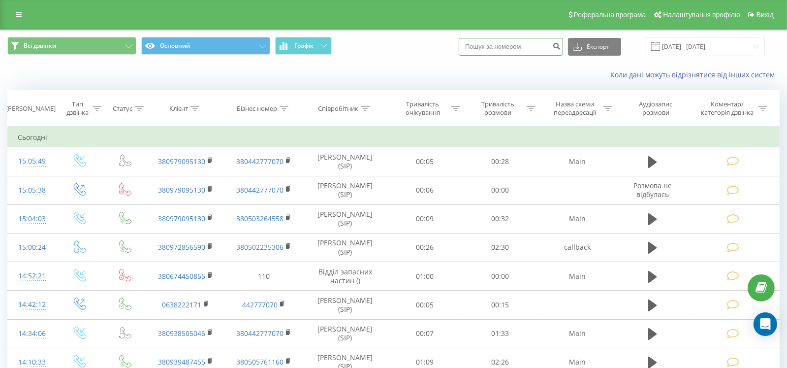
click at [497, 49] on input at bounding box center [511, 47] width 104 height 18
paste input "380972856590"
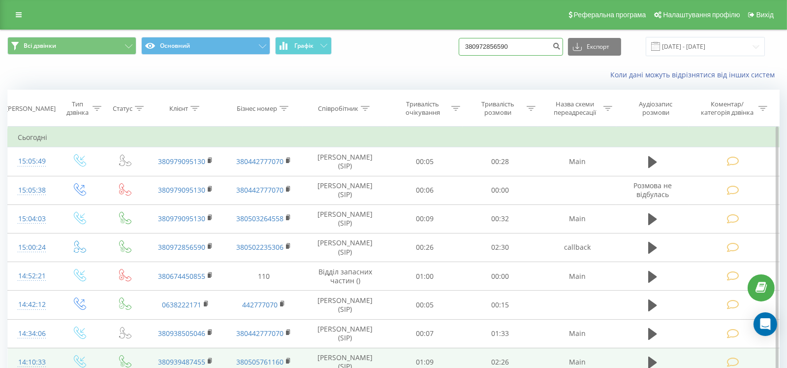
type input "380972856590"
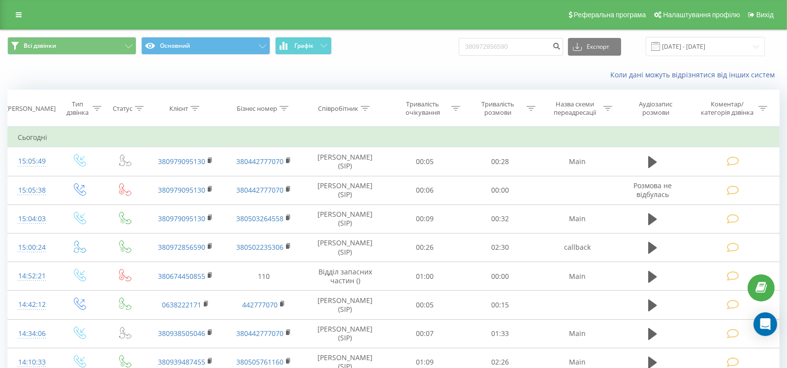
click at [653, 62] on div "Всі дзвінки Основний Графік 380972856590 Експорт .csv .xls .xlsx [DATE] - [DATE]" at bounding box center [393, 46] width 786 height 33
click at [561, 43] on icon "submit" at bounding box center [556, 45] width 8 height 6
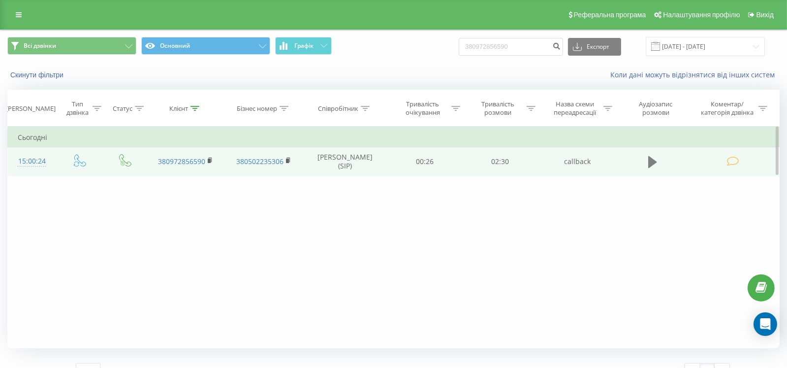
click at [654, 158] on icon at bounding box center [652, 162] width 9 height 14
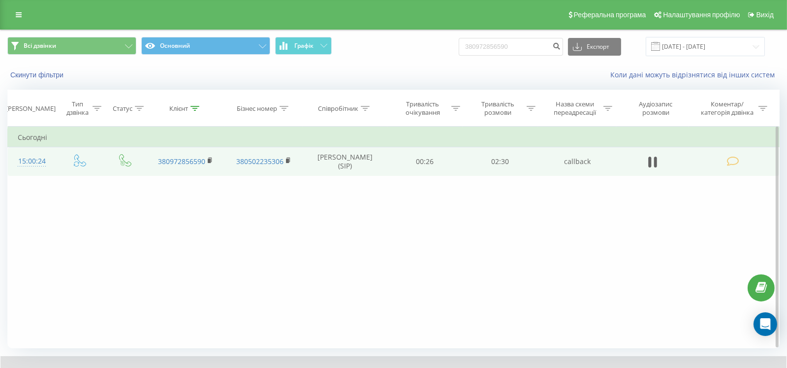
click at [739, 158] on span at bounding box center [734, 160] width 14 height 9
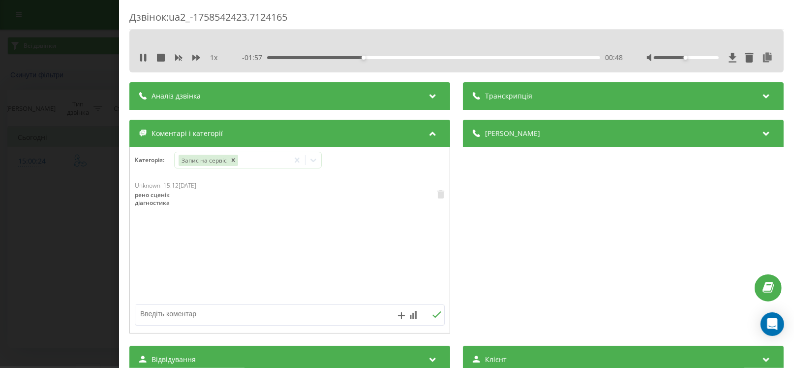
click at [356, 59] on div "00:48" at bounding box center [433, 57] width 333 height 3
click at [342, 57] on div "00:48" at bounding box center [433, 57] width 333 height 3
drag, startPoint x: 719, startPoint y: 60, endPoint x: 753, endPoint y: 62, distance: 34.0
click at [753, 62] on div at bounding box center [710, 58] width 127 height 10
click at [147, 57] on div "1 x" at bounding box center [183, 58] width 89 height 10
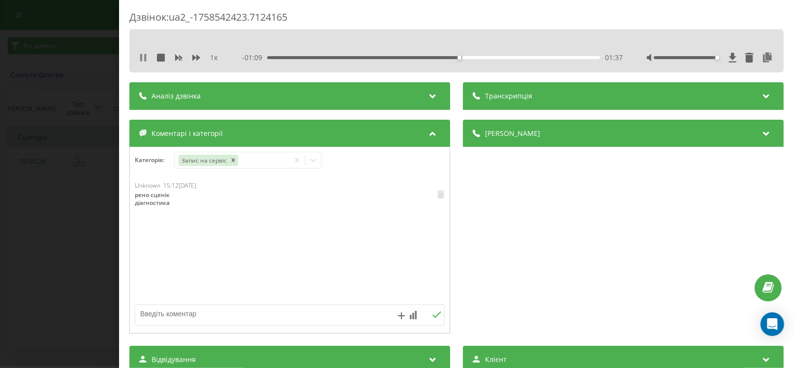
click at [145, 57] on icon at bounding box center [145, 58] width 2 height 8
click at [133, 57] on div "1 x - 01:08 01:37 01:37" at bounding box center [456, 51] width 655 height 43
click at [140, 57] on icon at bounding box center [143, 58] width 8 height 8
click at [357, 60] on div "- 00:35 02:11 02:11" at bounding box center [432, 58] width 381 height 10
click at [357, 58] on div "02:11" at bounding box center [433, 57] width 333 height 3
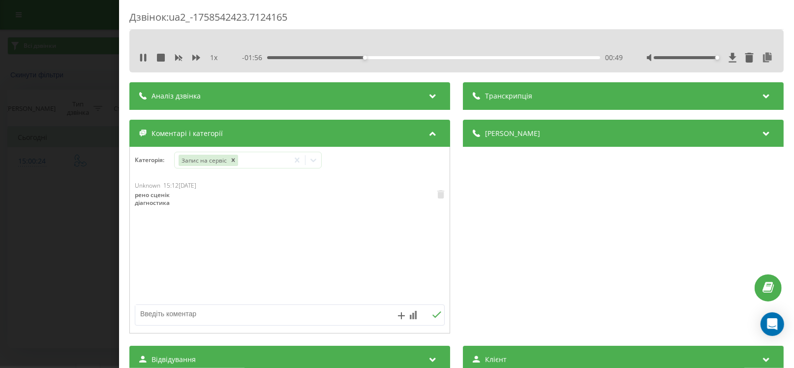
click at [313, 58] on div "00:49" at bounding box center [433, 57] width 333 height 3
click at [143, 52] on div "1 x 00:00 02:46 02:46" at bounding box center [457, 57] width 640 height 15
click at [142, 58] on icon at bounding box center [143, 58] width 6 height 8
click at [145, 60] on icon at bounding box center [143, 58] width 8 height 8
click at [146, 58] on icon at bounding box center [143, 58] width 8 height 8
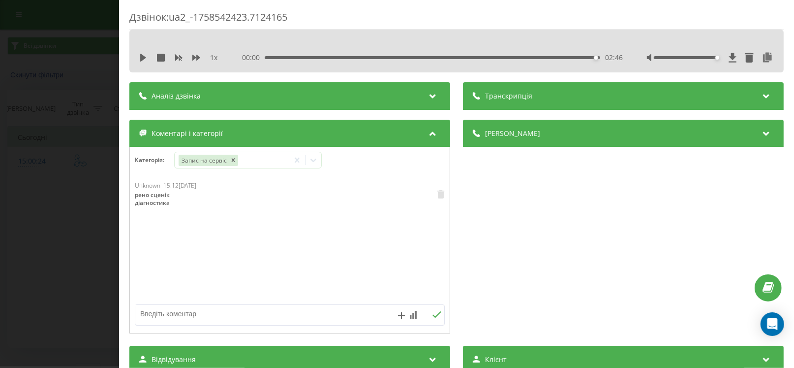
click at [498, 60] on div "00:00 02:46 02:46" at bounding box center [432, 58] width 381 height 10
click at [492, 57] on div "02:46" at bounding box center [433, 57] width 336 height 3
click at [146, 59] on icon at bounding box center [143, 58] width 8 height 8
click at [347, 60] on div "- 00:30 02:16 02:16" at bounding box center [432, 58] width 381 height 10
click at [344, 57] on div "02:16" at bounding box center [433, 57] width 333 height 3
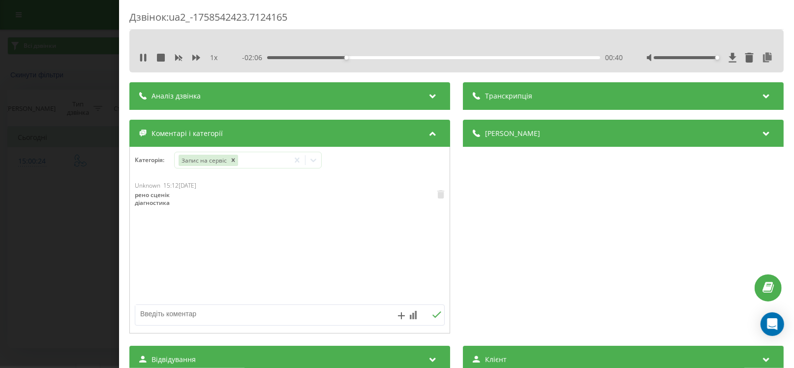
click at [147, 53] on div "1 x" at bounding box center [183, 58] width 89 height 10
click at [89, 208] on div "Дзвінок : ua2_-1758542423.7124165 1 x - 00:14 02:32 02:32 Транскрипція Для AI-а…" at bounding box center [397, 184] width 794 height 368
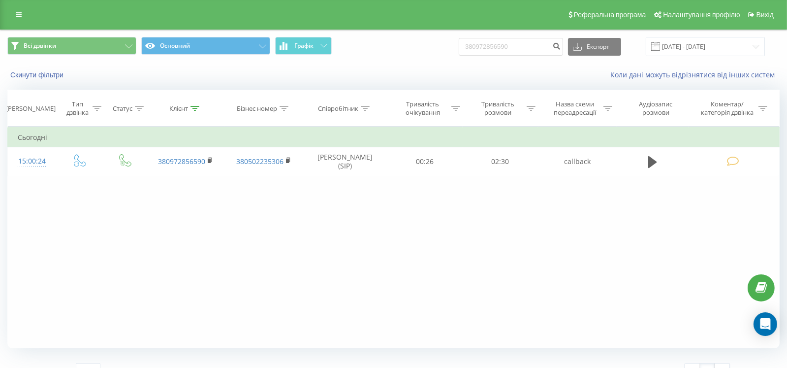
click at [643, 165] on td at bounding box center [652, 161] width 72 height 29
drag, startPoint x: 652, startPoint y: 164, endPoint x: 638, endPoint y: 171, distance: 15.8
click at [650, 166] on icon at bounding box center [652, 162] width 9 height 14
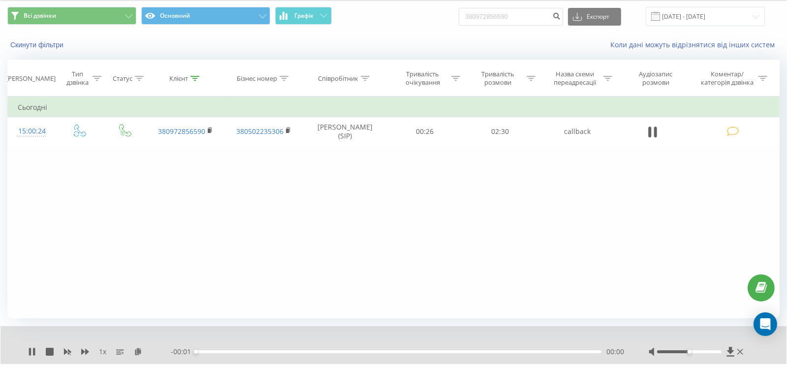
scroll to position [55, 0]
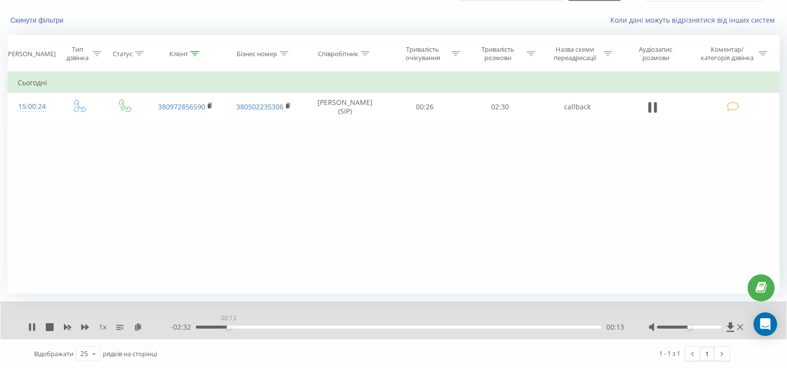
click at [228, 325] on div "00:13" at bounding box center [399, 326] width 406 height 3
click at [292, 323] on div "- 01:48 00:57 00:57" at bounding box center [397, 327] width 453 height 10
click at [294, 328] on div "- 01:47 00:58 00:58" at bounding box center [397, 327] width 453 height 10
click at [293, 327] on div "00:40" at bounding box center [399, 326] width 406 height 3
click at [270, 327] on div "00:30" at bounding box center [399, 326] width 406 height 3
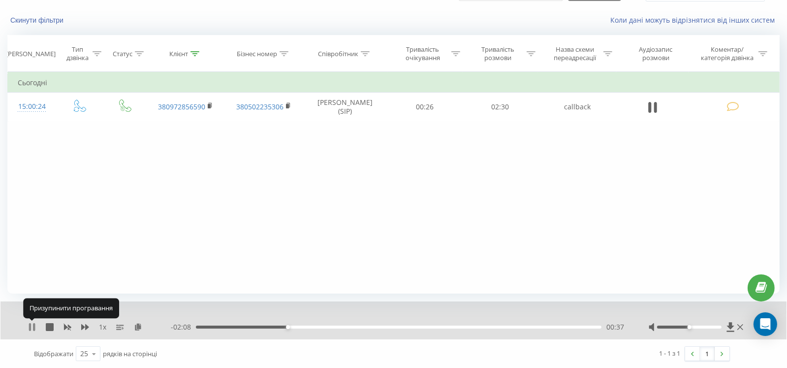
click at [32, 325] on icon at bounding box center [32, 327] width 8 height 8
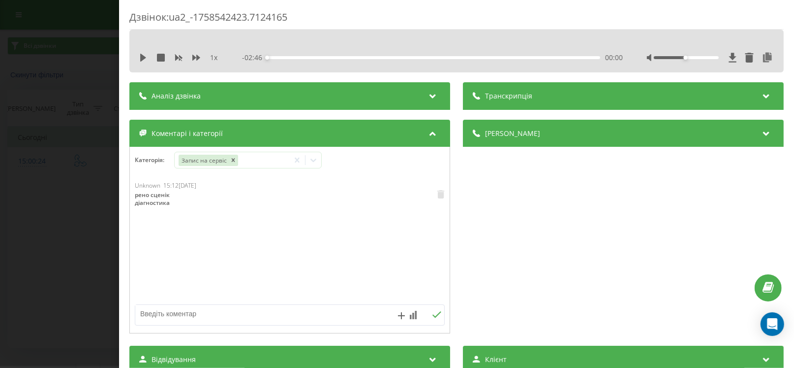
click at [43, 98] on div "Дзвінок : ua2_-1758542423.7124165 1 x - 02:46 00:00 00:00 Транскрипція Для AI-а…" at bounding box center [397, 184] width 794 height 368
click at [9, 179] on div "Дзвінок : ua2_-1758542423.7124165 1 x - 02:46 00:00 00:00 Транскрипція Для AI-а…" at bounding box center [397, 184] width 794 height 368
click at [64, 102] on div "Дзвінок : ua2_-1758542423.7124165 1 x - 02:46 00:00 00:00 Транскрипція Для AI-а…" at bounding box center [397, 184] width 794 height 368
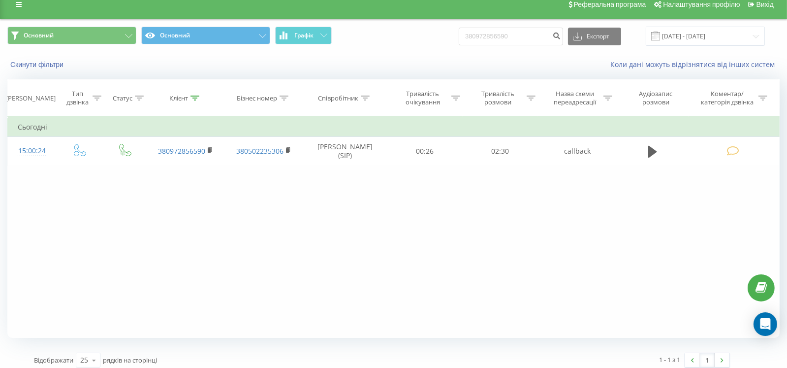
scroll to position [17, 0]
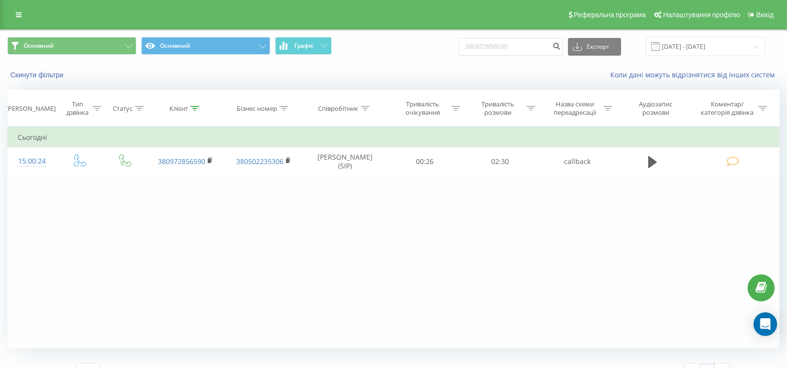
click at [660, 44] on span at bounding box center [655, 46] width 9 height 9
click at [753, 47] on input "[DATE] - [DATE]" at bounding box center [705, 46] width 119 height 19
click at [396, 70] on div "Коли дані можуть відрізнятися вiд інших систем" at bounding box center [540, 75] width 491 height 10
click at [43, 77] on button "Скинути фільтри" at bounding box center [37, 74] width 61 height 9
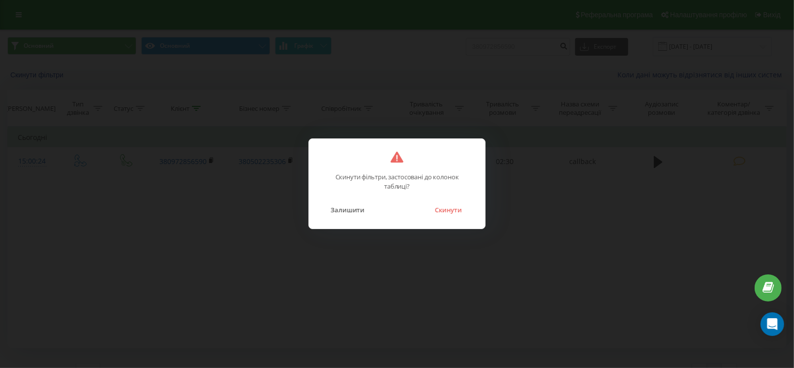
click at [479, 95] on div "Скинути фільтри, застосовані до колонок таблиці? Залишити Скинути" at bounding box center [397, 184] width 794 height 368
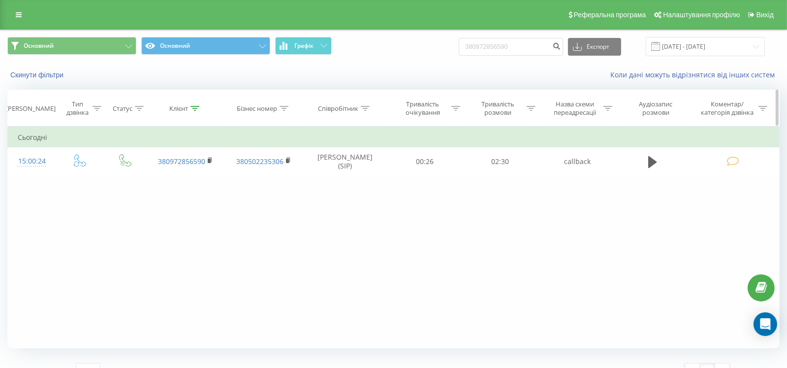
click at [41, 110] on div "[PERSON_NAME]" at bounding box center [31, 108] width 50 height 8
click at [43, 144] on td "Сьогодні" at bounding box center [394, 137] width 772 height 20
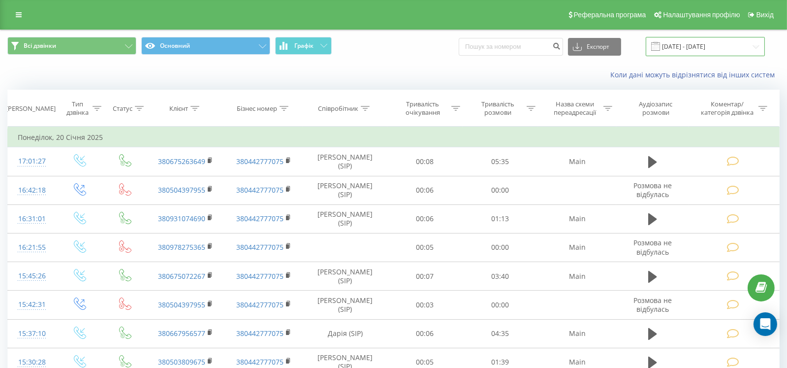
click at [678, 41] on input "[DATE] - [DATE]" at bounding box center [705, 46] width 119 height 19
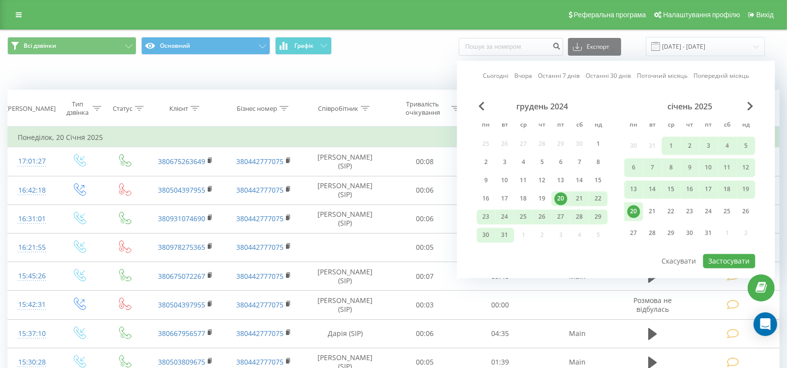
click at [560, 69] on div "Сьогодні Вчора Останні 7 днів Останні 30 днів Поточний місяць Попередній місяць…" at bounding box center [616, 169] width 318 height 217
click at [562, 75] on link "Останні 7 днів" at bounding box center [559, 75] width 42 height 9
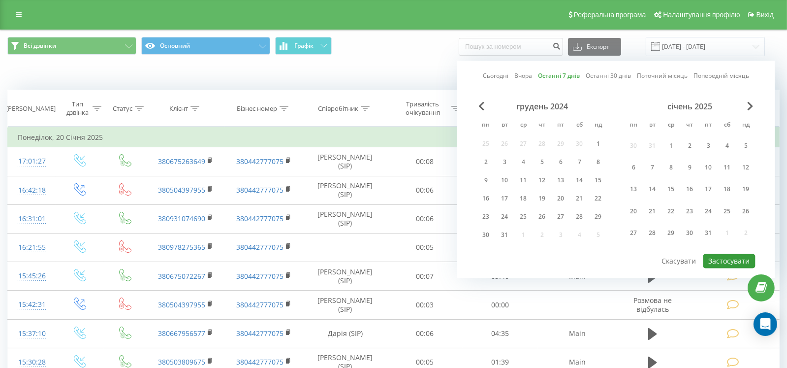
click at [720, 256] on button "Застосувати" at bounding box center [729, 260] width 52 height 14
type input "[DATE] - [DATE]"
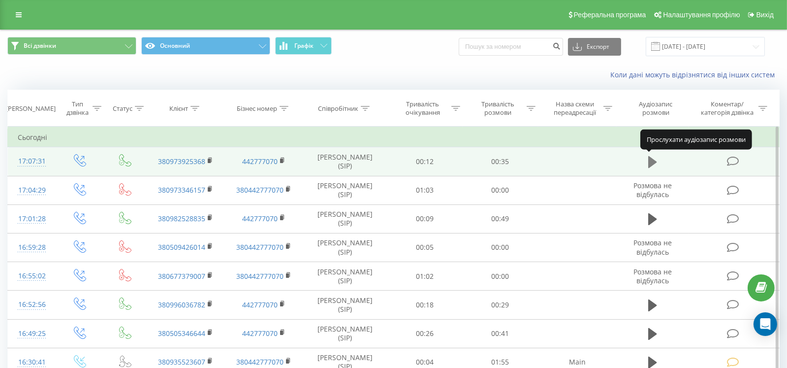
click at [651, 158] on icon at bounding box center [652, 162] width 9 height 12
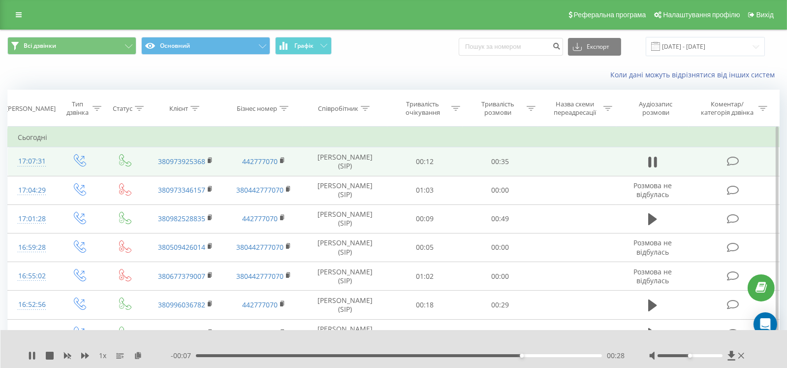
click at [321, 357] on div "- 00:07 00:28 00:28" at bounding box center [398, 355] width 454 height 10
click at [321, 354] on div "00:11" at bounding box center [399, 355] width 406 height 3
click at [711, 353] on div at bounding box center [697, 355] width 97 height 10
click at [715, 354] on div at bounding box center [689, 355] width 65 height 3
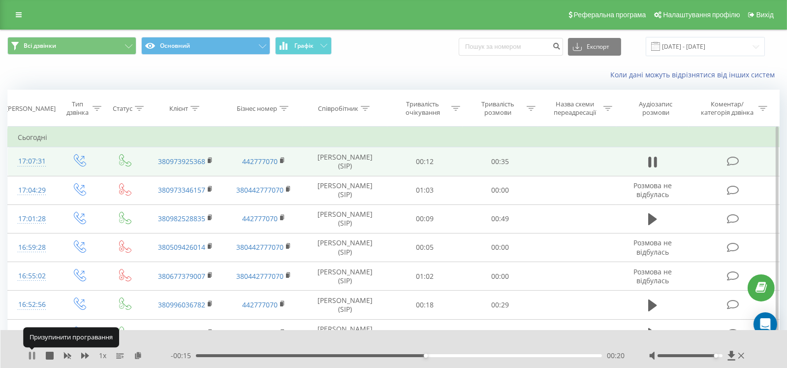
click at [31, 352] on icon at bounding box center [30, 355] width 2 height 8
click at [30, 355] on icon at bounding box center [32, 355] width 6 height 8
click at [30, 355] on icon at bounding box center [30, 355] width 2 height 8
click at [31, 353] on icon at bounding box center [32, 355] width 6 height 8
click at [31, 353] on icon at bounding box center [30, 355] width 2 height 8
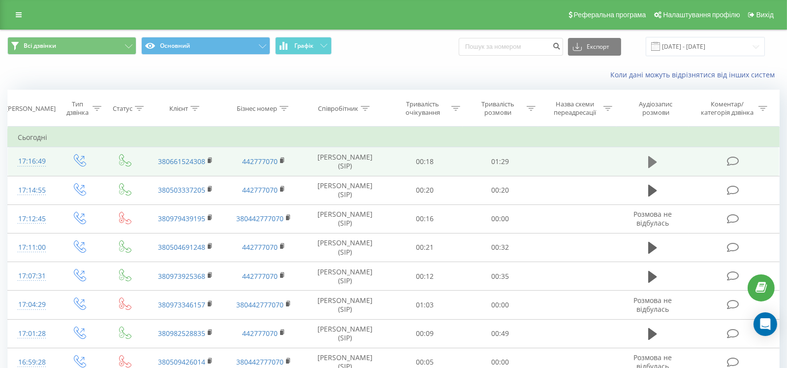
click at [647, 158] on button at bounding box center [652, 162] width 15 height 15
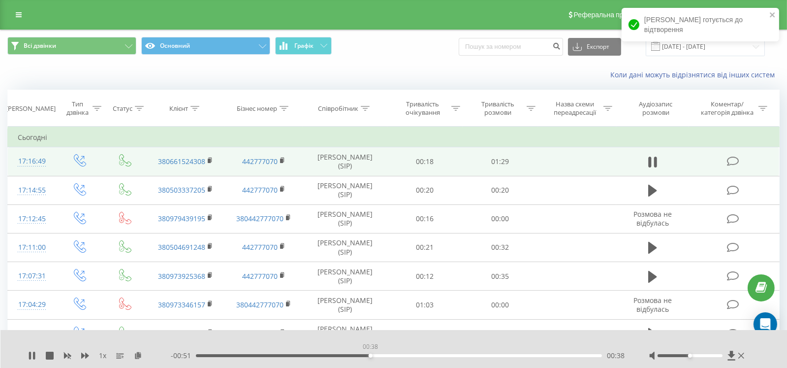
click at [370, 355] on div "00:38" at bounding box center [399, 355] width 406 height 3
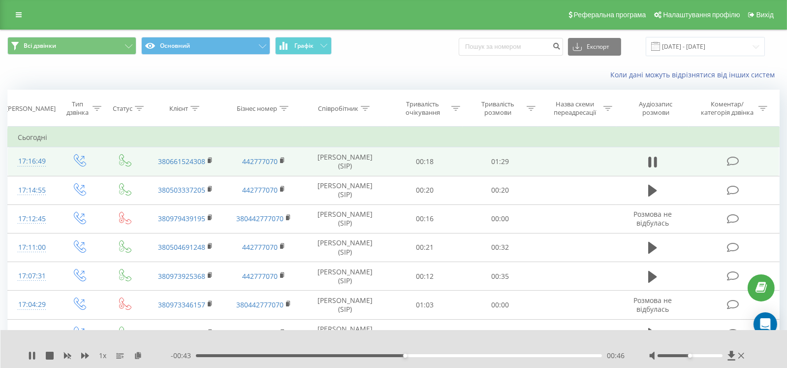
click at [420, 354] on div "00:46" at bounding box center [399, 355] width 406 height 3
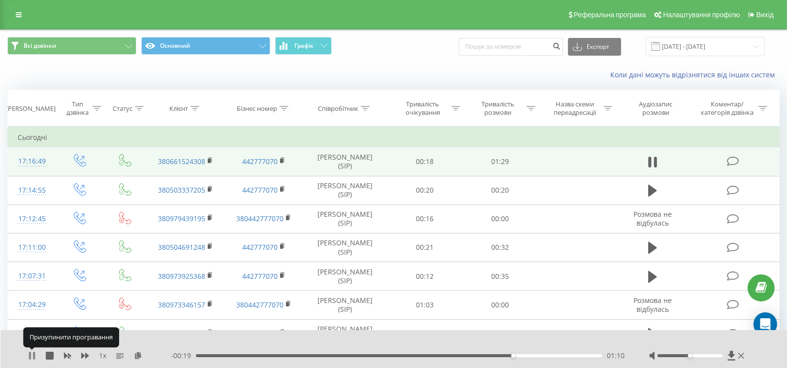
click at [32, 354] on icon at bounding box center [32, 355] width 8 height 8
click at [31, 359] on icon at bounding box center [32, 355] width 8 height 8
click at [31, 359] on icon at bounding box center [30, 355] width 2 height 8
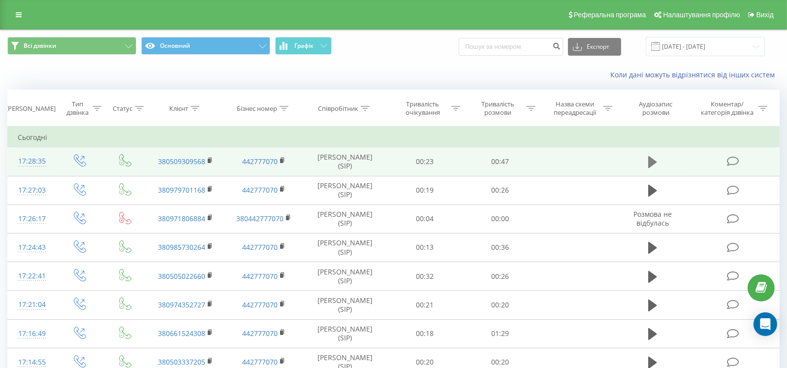
click at [653, 161] on icon at bounding box center [652, 162] width 9 height 12
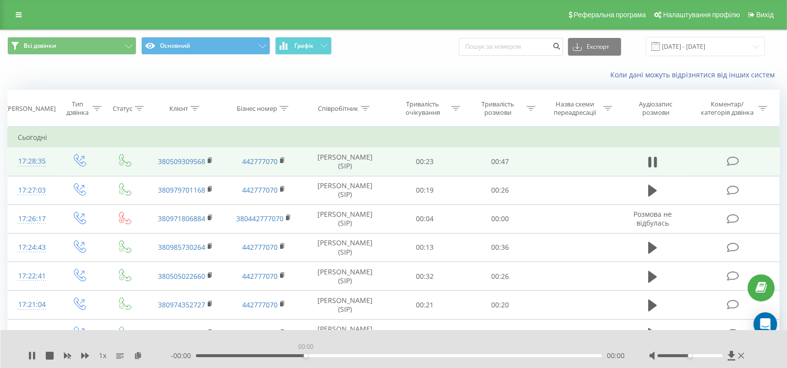
click at [304, 356] on div "00:00" at bounding box center [399, 355] width 406 height 3
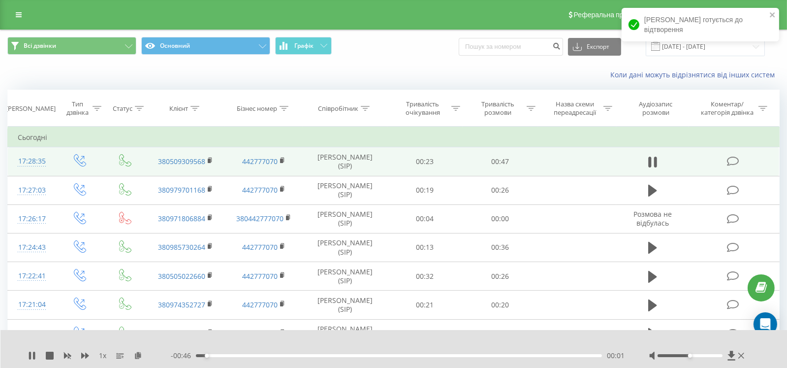
click at [304, 356] on div "00:01" at bounding box center [399, 355] width 406 height 3
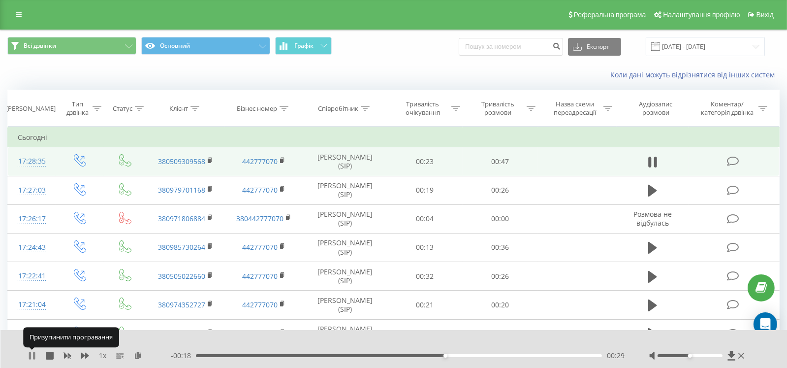
click at [31, 358] on icon at bounding box center [32, 355] width 8 height 8
click at [30, 353] on icon at bounding box center [32, 355] width 6 height 8
click at [406, 355] on div "00:24" at bounding box center [399, 355] width 406 height 3
click at [720, 356] on div at bounding box center [689, 355] width 65 height 3
click at [34, 357] on icon at bounding box center [34, 355] width 2 height 8
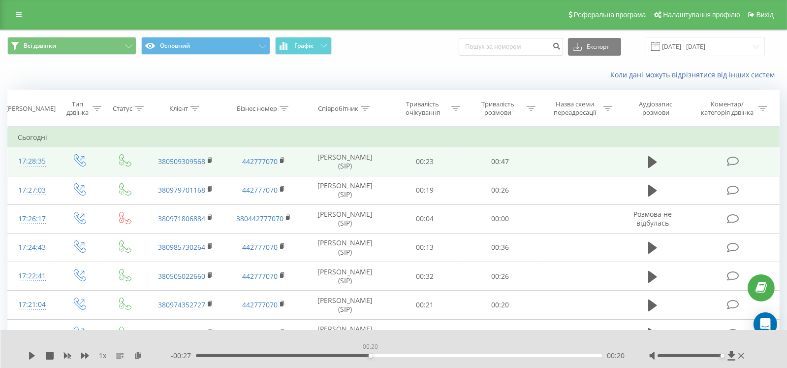
click at [370, 355] on div "00:20" at bounding box center [399, 355] width 406 height 3
click at [31, 357] on icon at bounding box center [32, 355] width 6 height 8
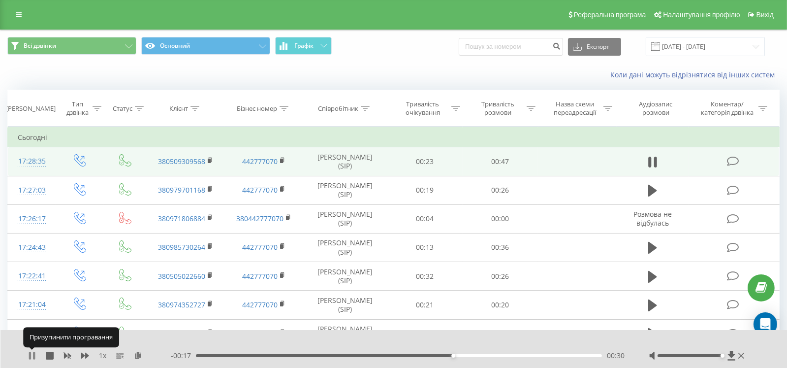
click at [33, 358] on icon at bounding box center [34, 355] width 2 height 8
click at [417, 354] on div "00:26" at bounding box center [399, 355] width 406 height 3
click at [30, 356] on icon at bounding box center [32, 355] width 6 height 8
click at [30, 356] on icon at bounding box center [30, 355] width 2 height 8
click at [435, 355] on div "00:30" at bounding box center [399, 355] width 406 height 3
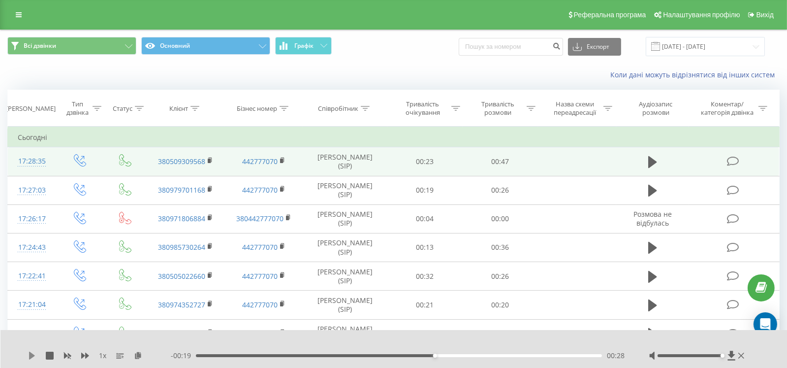
click at [29, 357] on icon at bounding box center [32, 355] width 8 height 8
click at [29, 357] on icon at bounding box center [30, 355] width 2 height 8
click at [29, 357] on icon at bounding box center [32, 355] width 8 height 8
click at [29, 357] on icon at bounding box center [30, 355] width 2 height 8
click at [26, 357] on div "1 x - 00:12 00:35 00:35" at bounding box center [393, 349] width 787 height 38
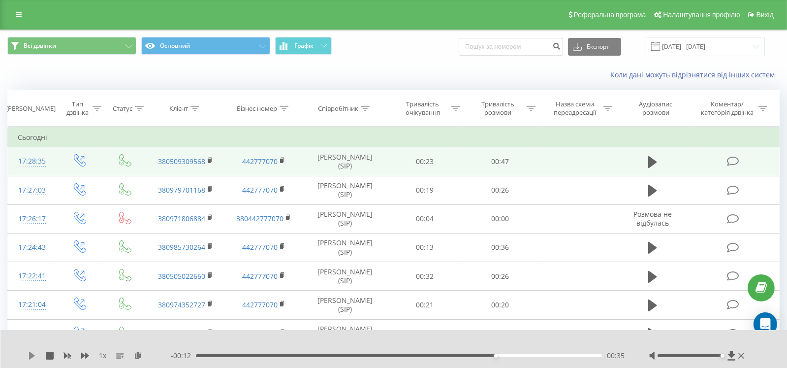
click at [28, 356] on icon at bounding box center [32, 355] width 8 height 8
click at [67, 358] on icon at bounding box center [67, 355] width 8 height 8
click at [99, 356] on span "1 x" at bounding box center [102, 355] width 7 height 10
click at [27, 359] on div "1 x - 00:03 00:44 00:44" at bounding box center [393, 349] width 787 height 38
click at [33, 359] on icon at bounding box center [32, 355] width 8 height 8
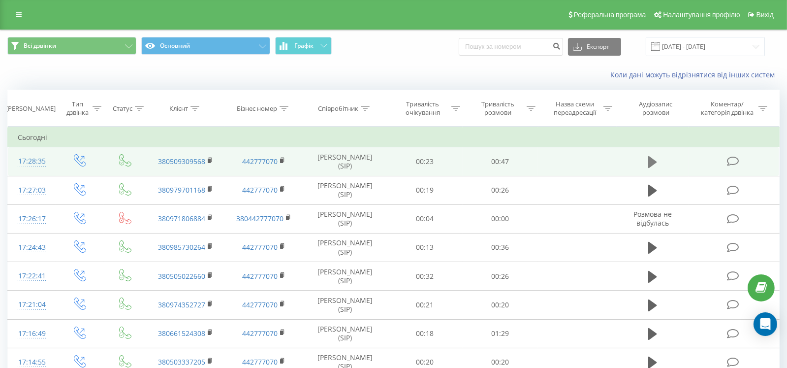
click at [645, 163] on button at bounding box center [652, 162] width 15 height 15
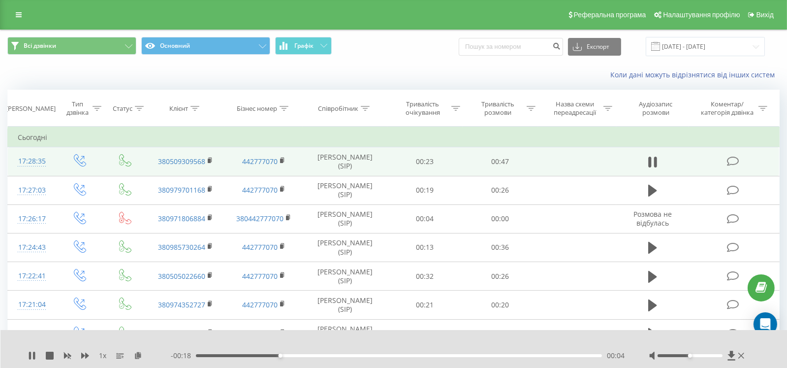
click at [342, 352] on div "- 00:18 00:04 00:04" at bounding box center [398, 355] width 454 height 10
click at [755, 46] on input "[DATE] - [DATE]" at bounding box center [705, 46] width 119 height 19
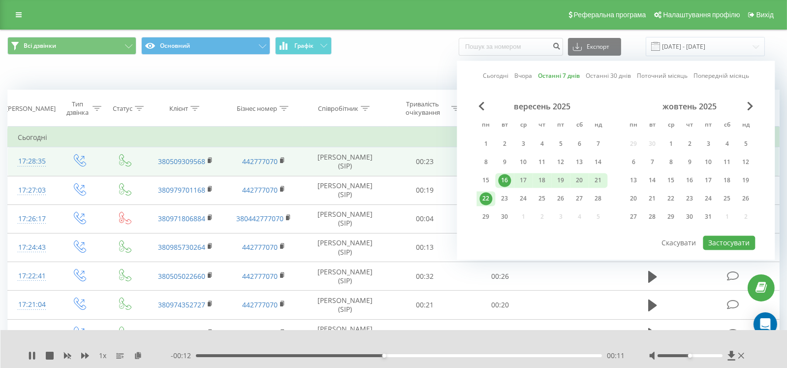
click at [548, 78] on link "Останні 7 днів" at bounding box center [559, 75] width 42 height 9
click at [722, 239] on button "Застосувати" at bounding box center [729, 242] width 52 height 14
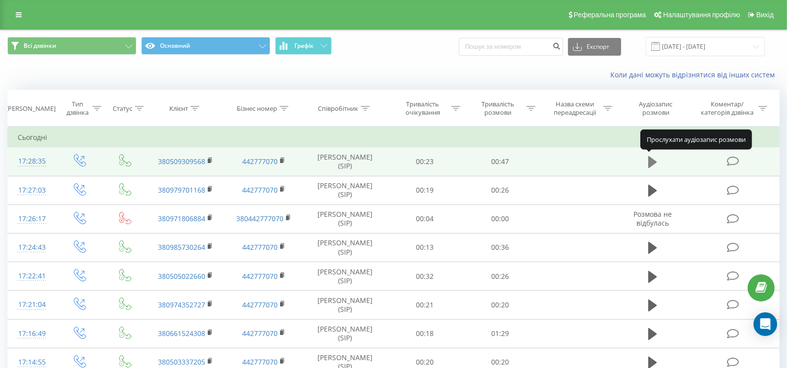
click at [657, 160] on button at bounding box center [652, 162] width 15 height 15
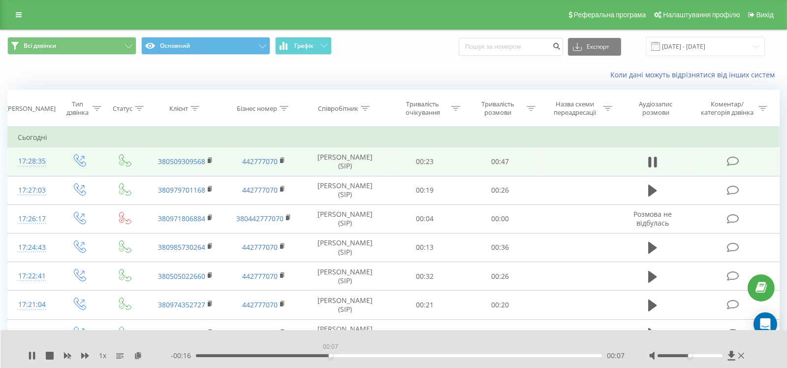
click at [330, 355] on div "00:07" at bounding box center [399, 355] width 406 height 3
click at [649, 160] on icon at bounding box center [652, 162] width 9 height 12
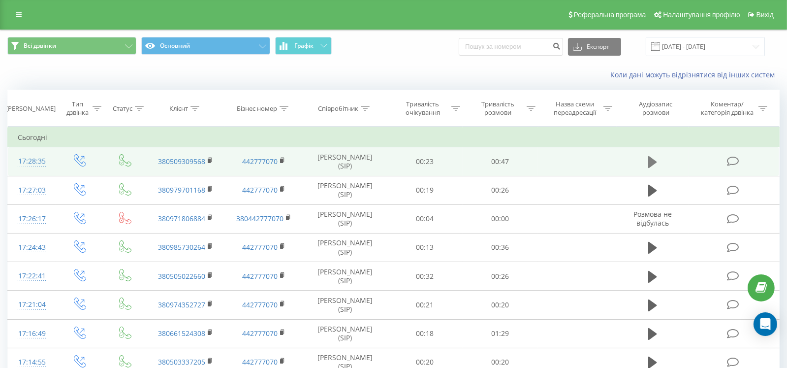
click at [652, 160] on icon at bounding box center [652, 162] width 9 height 12
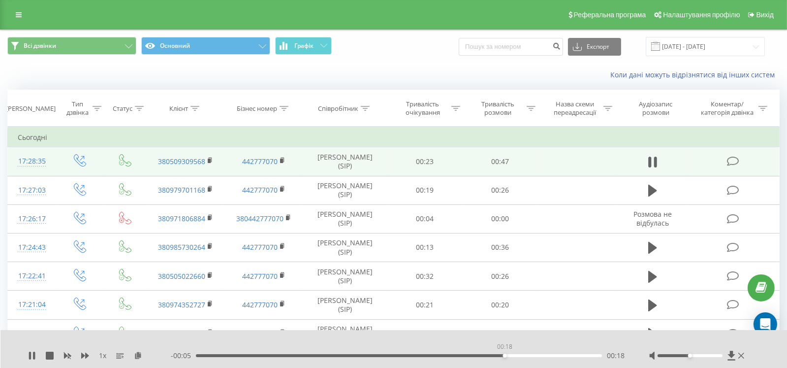
click at [504, 356] on div "00:18" at bounding box center [399, 355] width 406 height 3
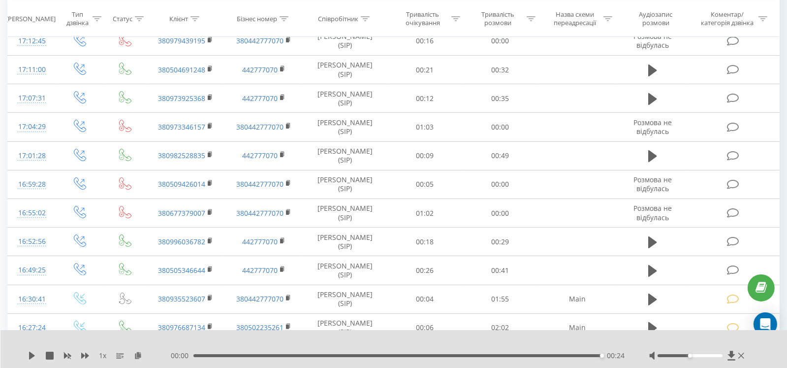
scroll to position [393, 0]
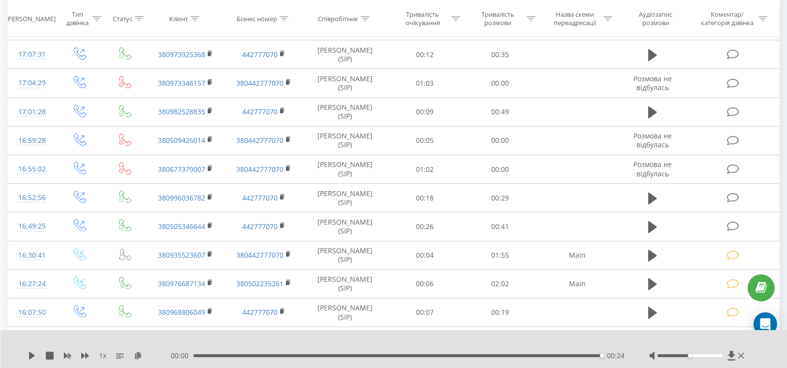
click at [214, 365] on div "1 x 00:00 00:24 00:24" at bounding box center [393, 349] width 787 height 38
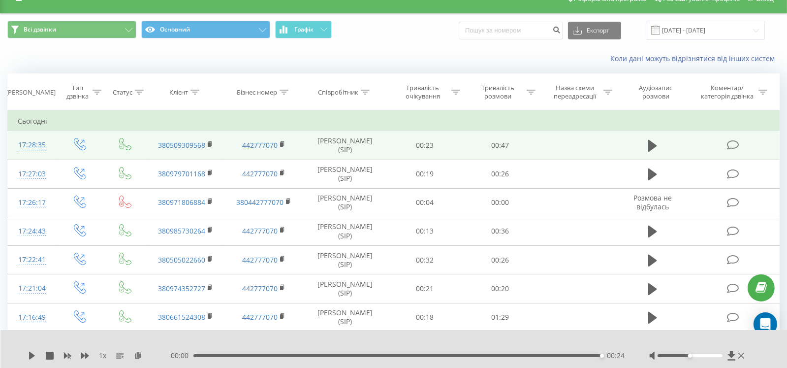
scroll to position [0, 0]
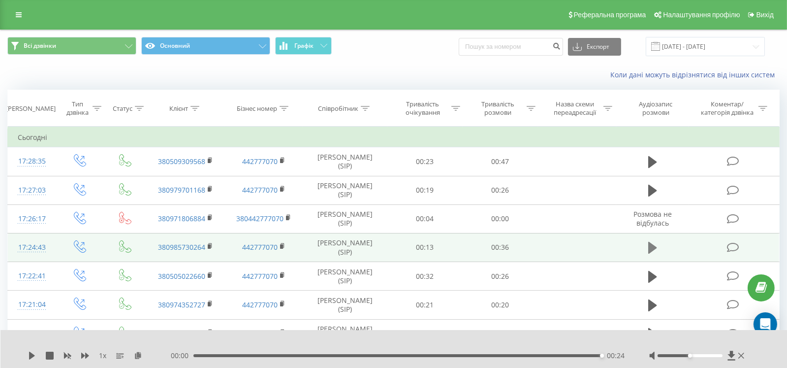
click at [654, 246] on icon at bounding box center [652, 248] width 9 height 12
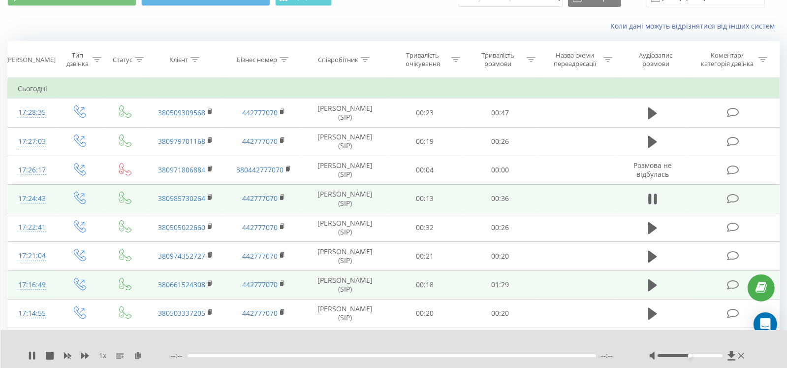
scroll to position [98, 0]
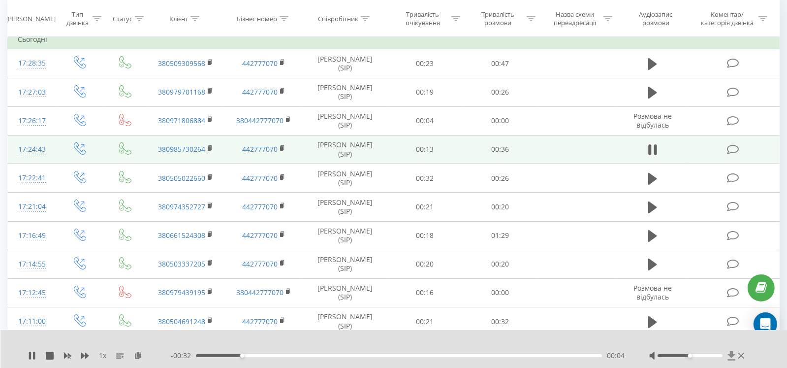
click at [729, 353] on icon at bounding box center [731, 355] width 8 height 10
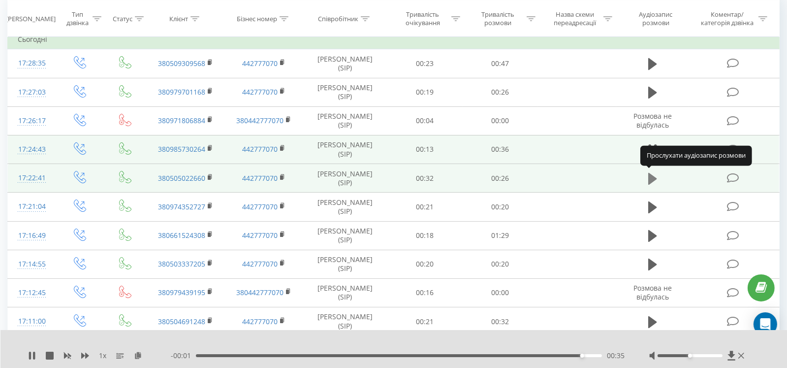
click at [649, 176] on icon at bounding box center [652, 178] width 9 height 12
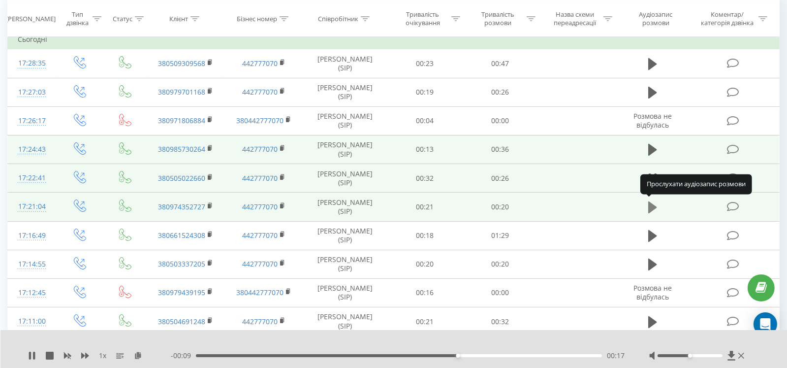
click at [650, 209] on icon at bounding box center [652, 207] width 9 height 12
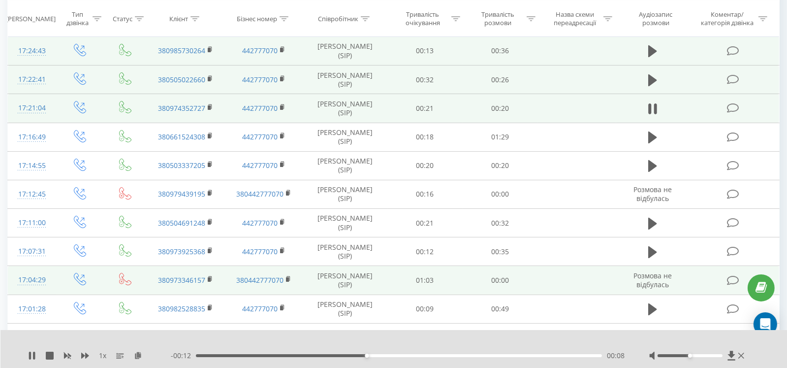
scroll to position [246, 0]
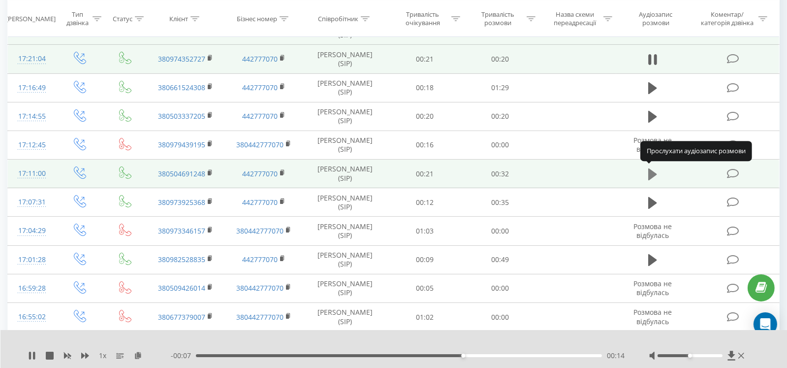
click at [651, 174] on icon at bounding box center [652, 174] width 9 height 12
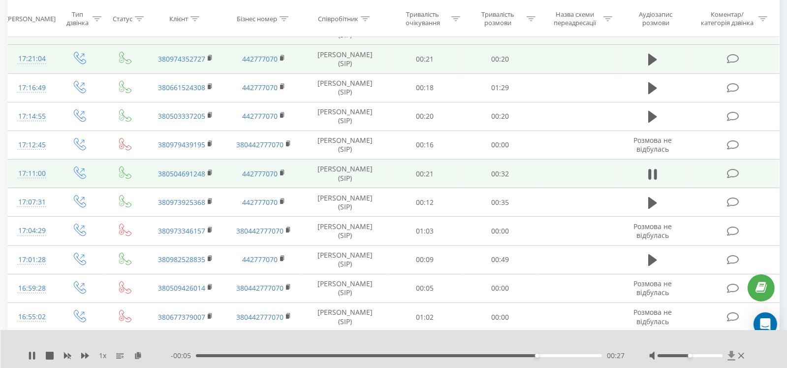
click at [732, 353] on icon at bounding box center [731, 354] width 7 height 9
